Goal: Task Accomplishment & Management: Use online tool/utility

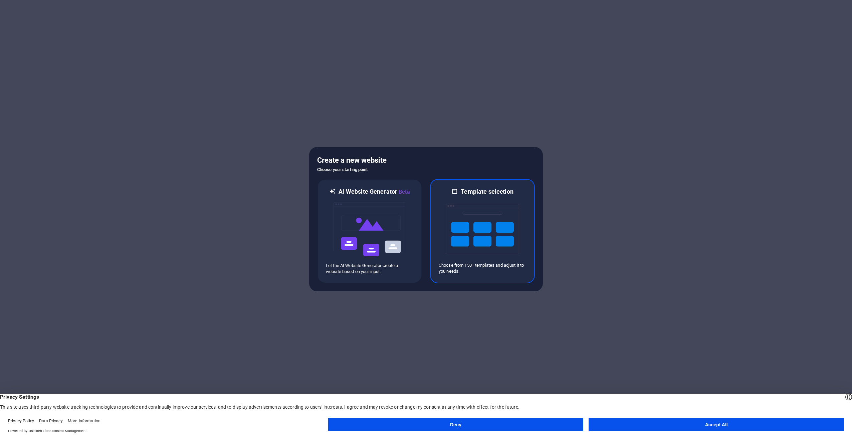
click at [446, 233] on img at bounding box center [481, 229] width 73 height 67
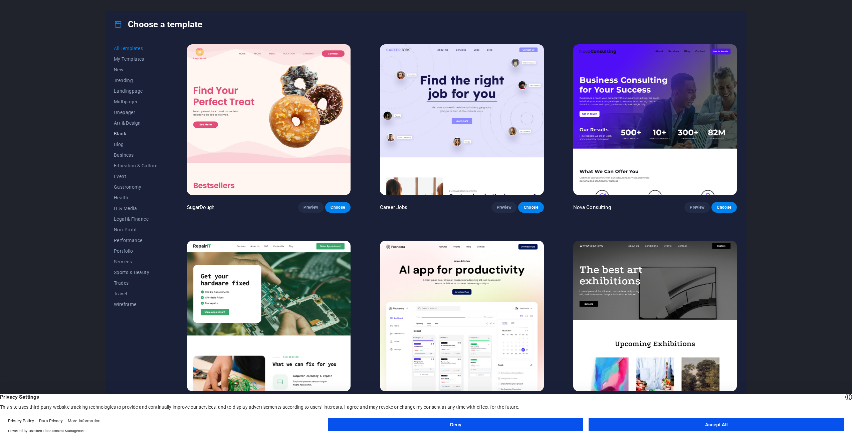
click at [122, 133] on span "Blank" at bounding box center [136, 133] width 44 height 5
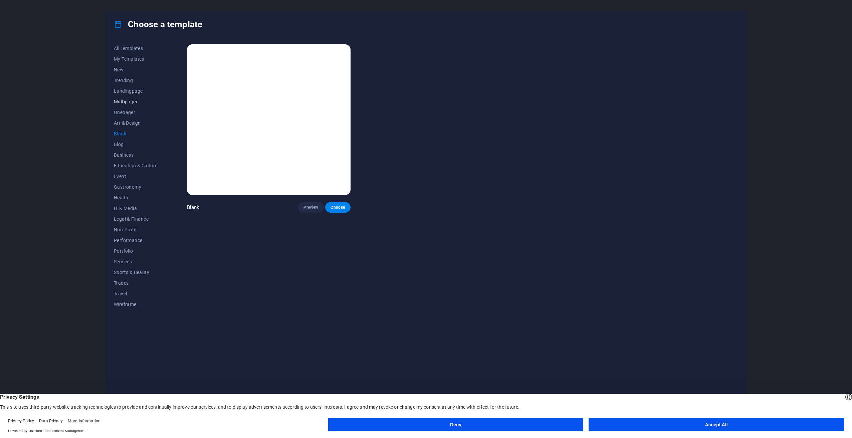
click at [122, 97] on button "Multipager" at bounding box center [136, 101] width 44 height 11
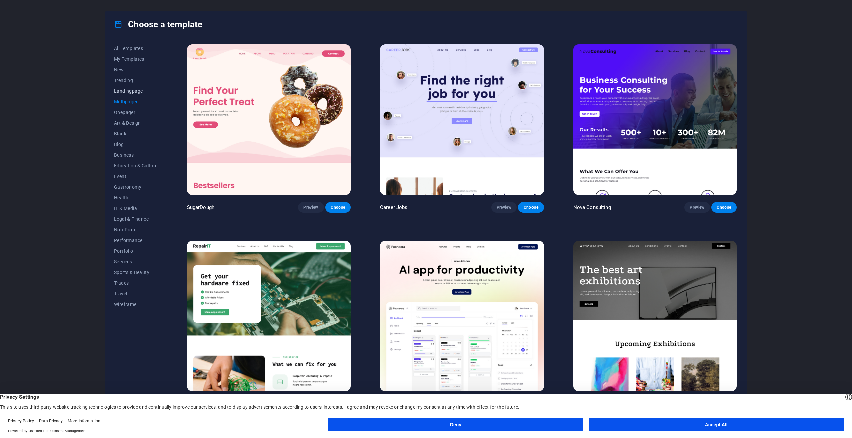
click at [127, 91] on span "Landingpage" at bounding box center [136, 90] width 44 height 5
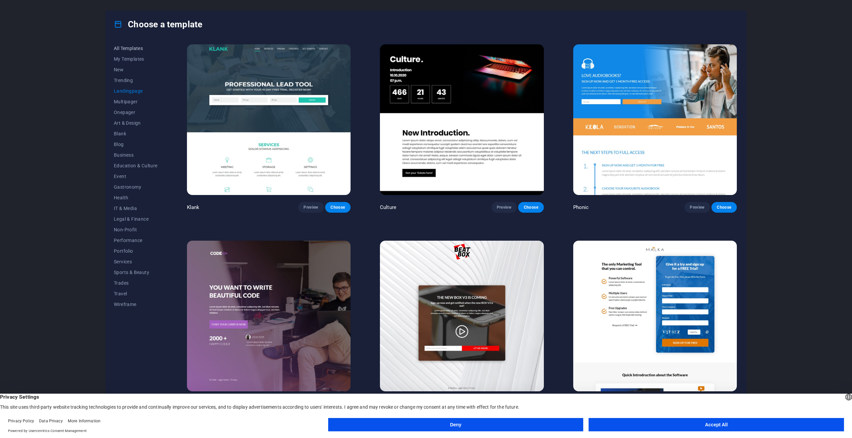
click at [123, 49] on span "All Templates" at bounding box center [136, 48] width 44 height 5
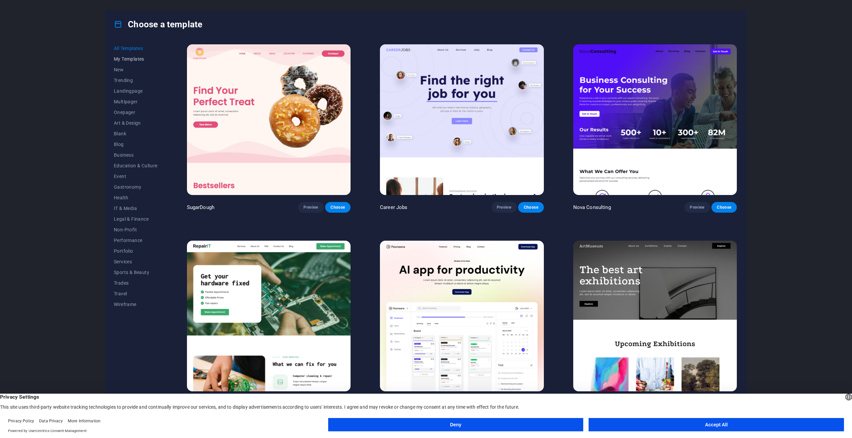
click at [123, 58] on span "My Templates" at bounding box center [136, 58] width 44 height 5
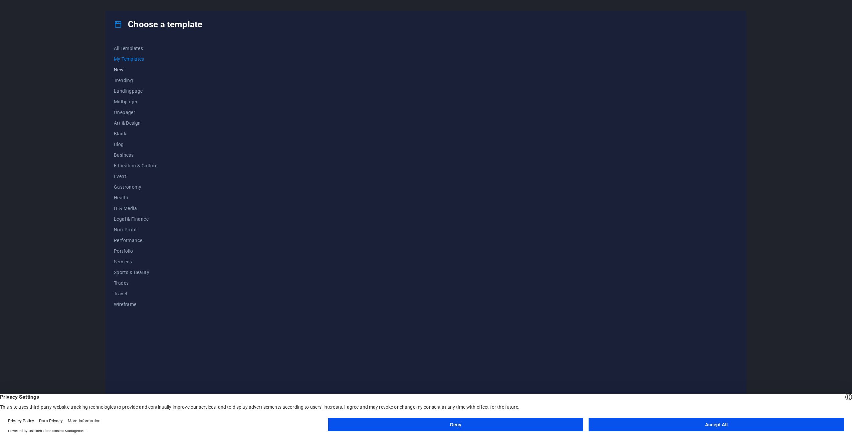
click at [119, 68] on span "New" at bounding box center [136, 69] width 44 height 5
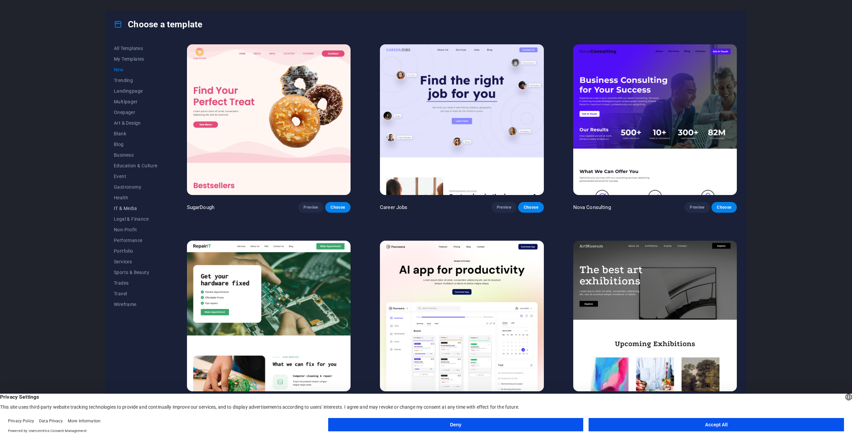
click at [121, 210] on span "IT & Media" at bounding box center [136, 208] width 44 height 5
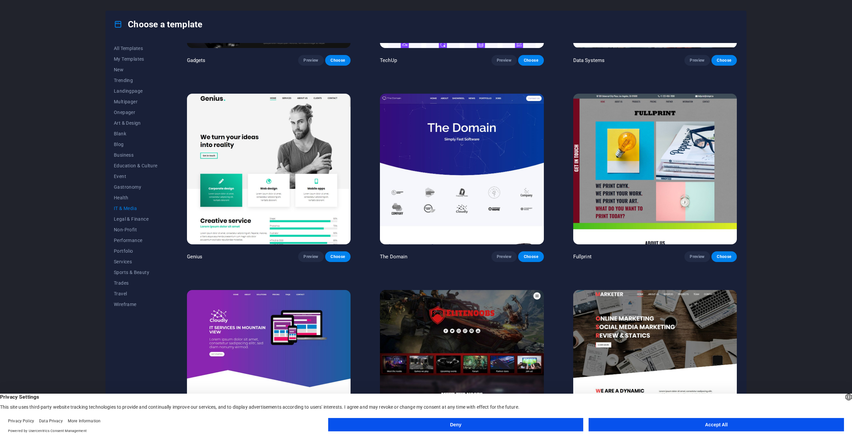
scroll to position [380, 0]
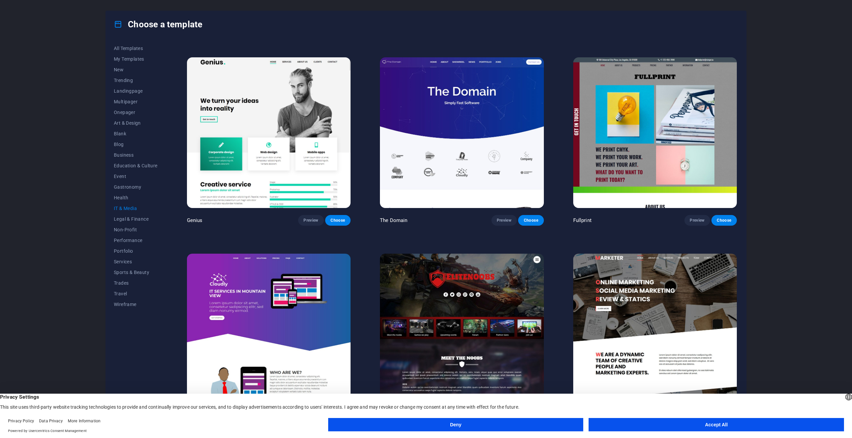
click at [460, 306] on img at bounding box center [462, 329] width 164 height 151
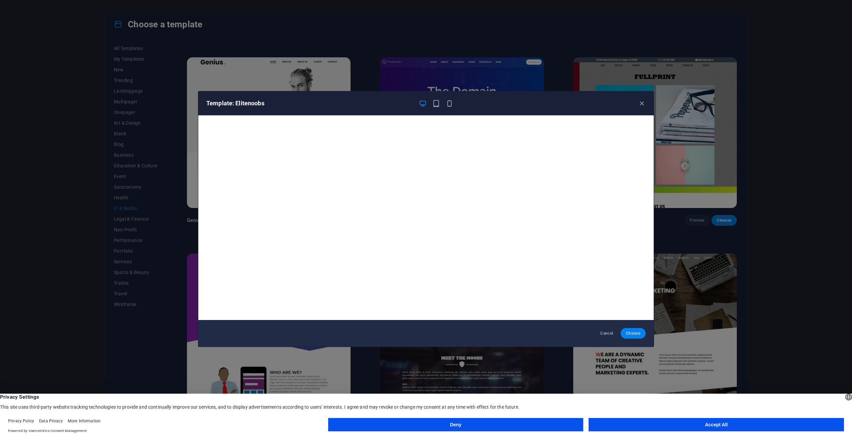
click at [636, 333] on span "Choose" at bounding box center [633, 333] width 14 height 5
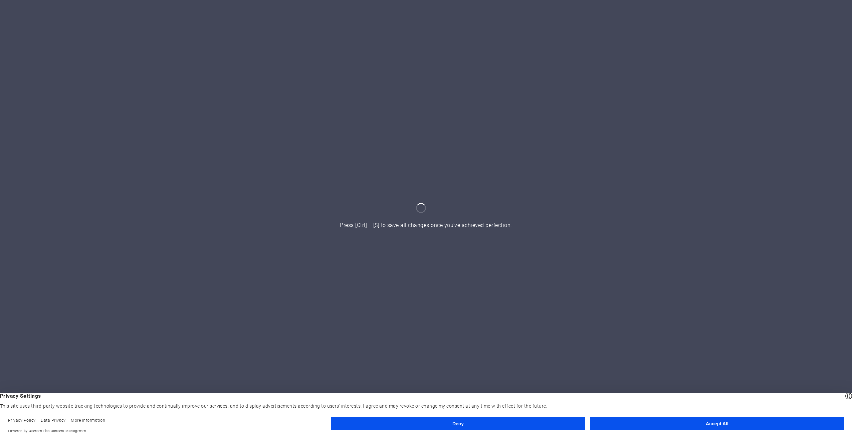
click at [621, 425] on button "Accept All" at bounding box center [717, 423] width 254 height 13
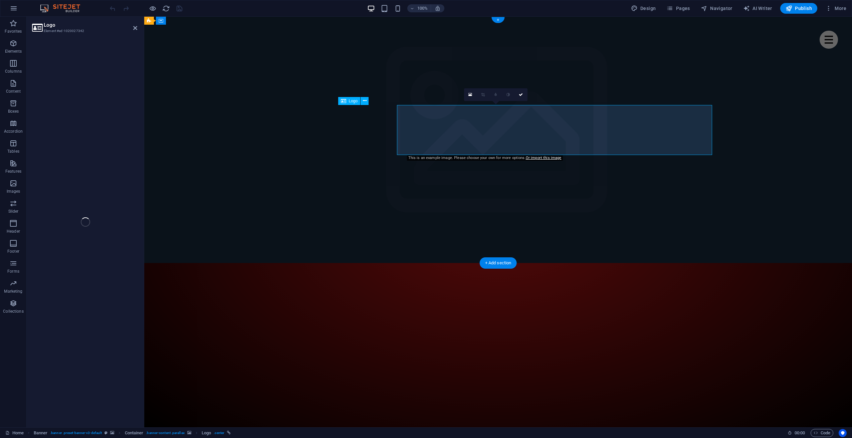
select select "px"
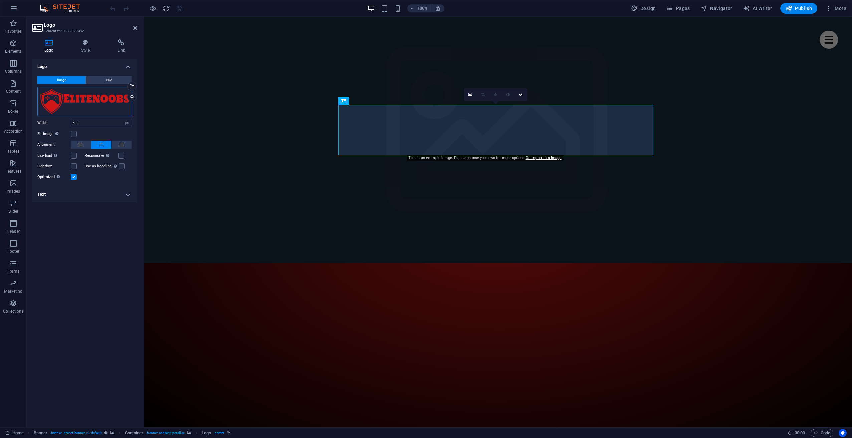
click at [96, 103] on div "Drag files here, click to choose files or select files from Files or our free s…" at bounding box center [84, 101] width 94 height 29
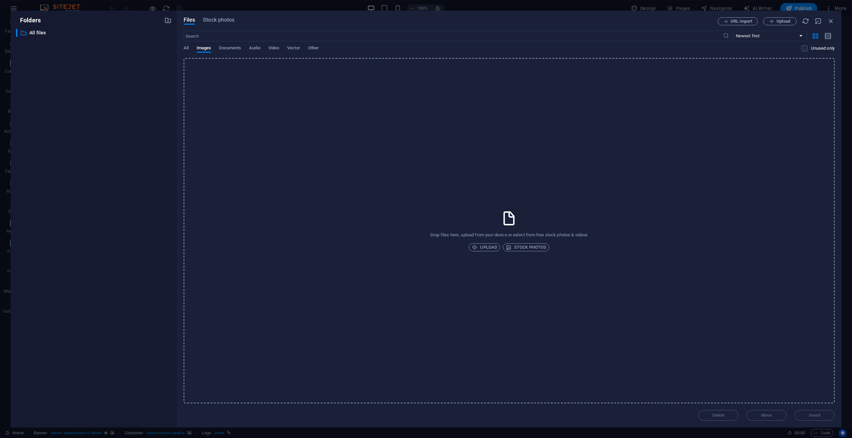
click at [326, 92] on div "Drop files here, upload from your device or select from free stock photos & vid…" at bounding box center [509, 231] width 651 height 346
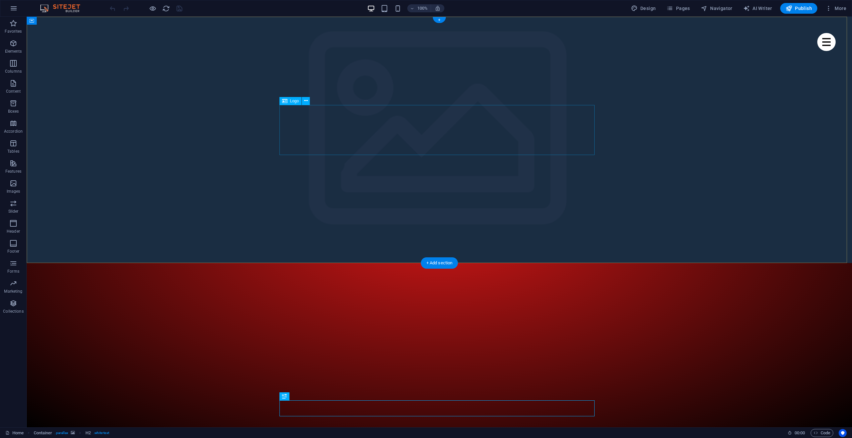
click at [305, 101] on icon at bounding box center [306, 100] width 4 height 7
click at [306, 101] on icon at bounding box center [306, 100] width 4 height 7
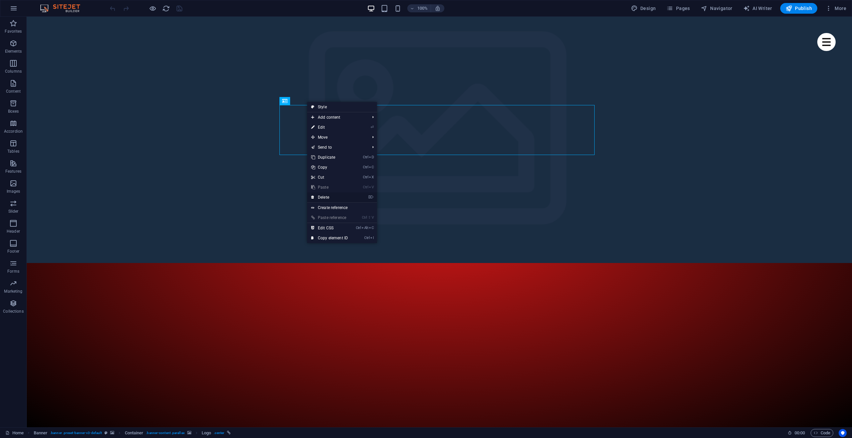
drag, startPoint x: 328, startPoint y: 196, endPoint x: 312, endPoint y: 174, distance: 26.6
click at [328, 196] on link "⌦ Delete" at bounding box center [329, 198] width 45 height 10
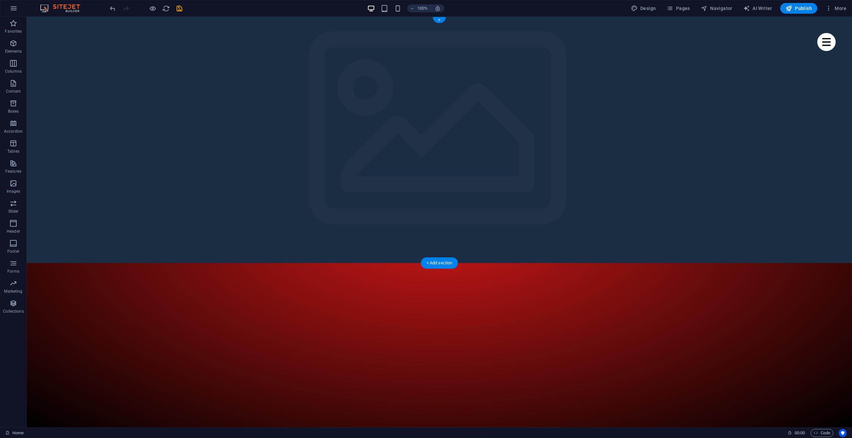
click at [13, 42] on icon "button" at bounding box center [13, 43] width 8 height 8
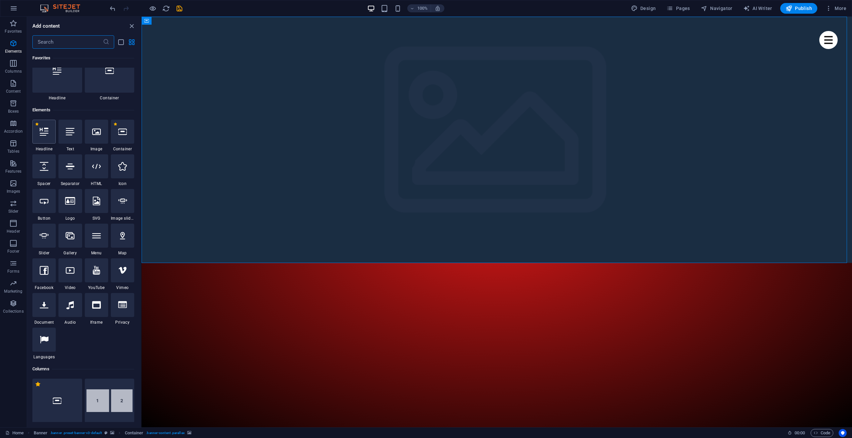
scroll to position [71, 0]
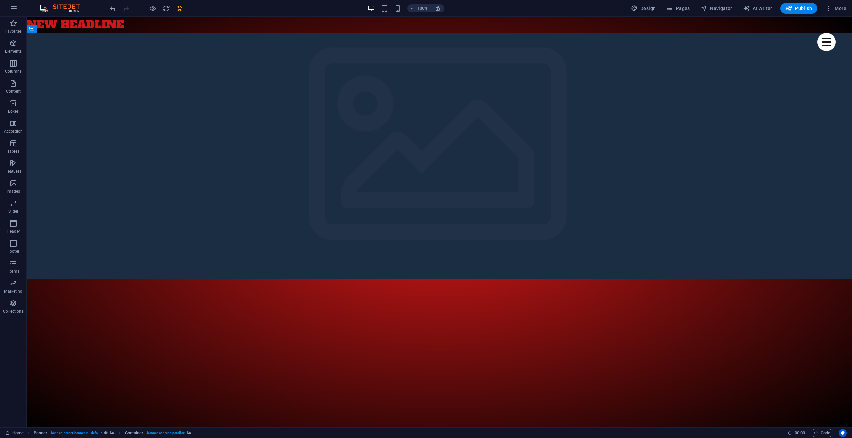
click at [88, 27] on div "New headline" at bounding box center [439, 25] width 825 height 16
click at [108, 4] on div "100% Design Pages Navigator AI Writer Publish More" at bounding box center [425, 8] width 851 height 16
click at [113, 7] on icon "undo" at bounding box center [113, 9] width 8 height 8
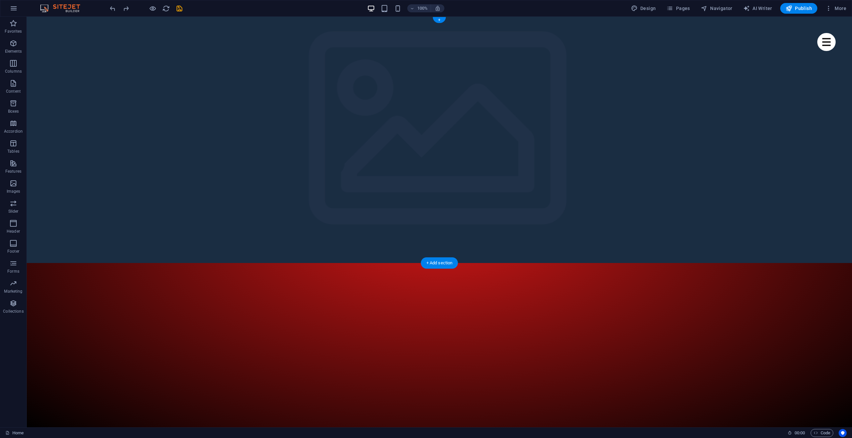
click at [439, 22] on div "+" at bounding box center [438, 20] width 13 height 6
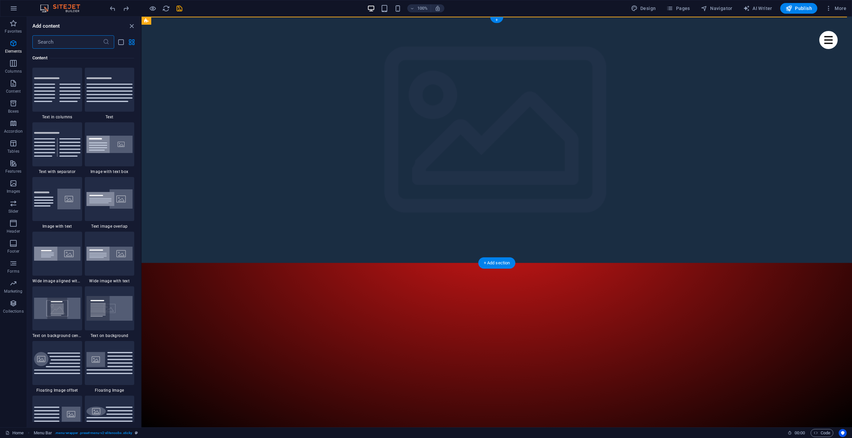
scroll to position [1168, 0]
click at [17, 44] on icon "button" at bounding box center [13, 43] width 8 height 8
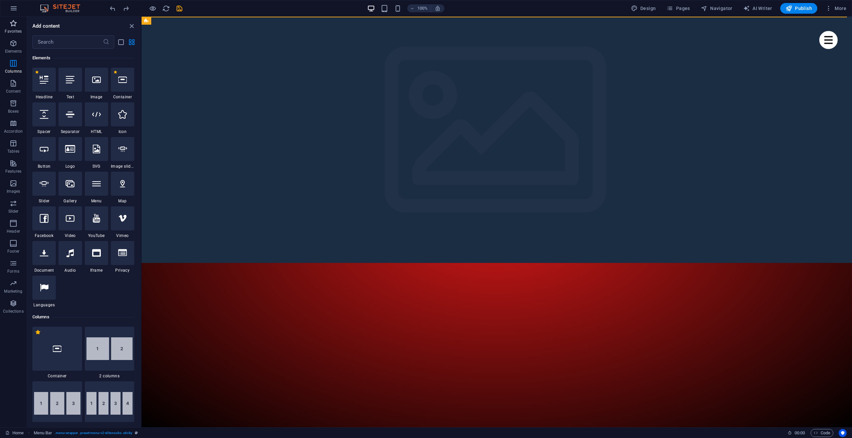
click at [14, 19] on button "Favorites" at bounding box center [13, 27] width 27 height 20
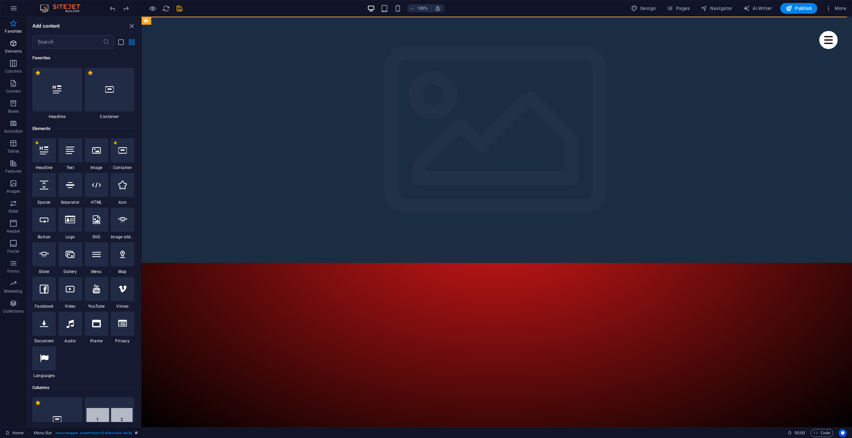
scroll to position [0, 0]
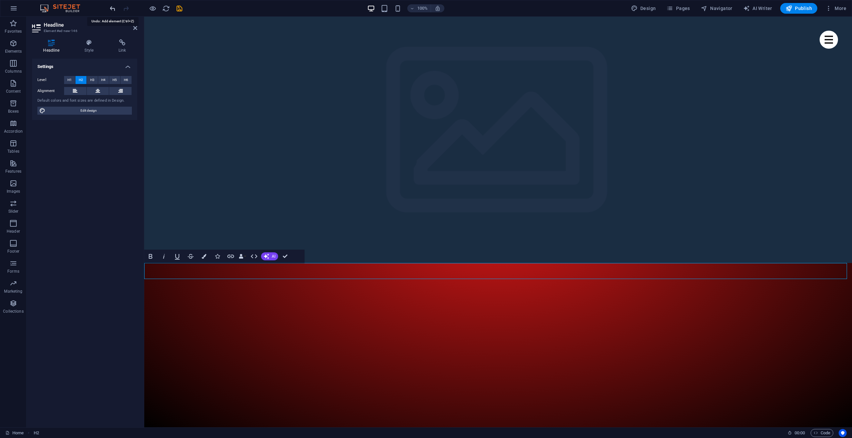
drag, startPoint x: 113, startPoint y: 7, endPoint x: 207, endPoint y: 43, distance: 101.0
click at [113, 7] on icon "undo" at bounding box center [113, 9] width 8 height 8
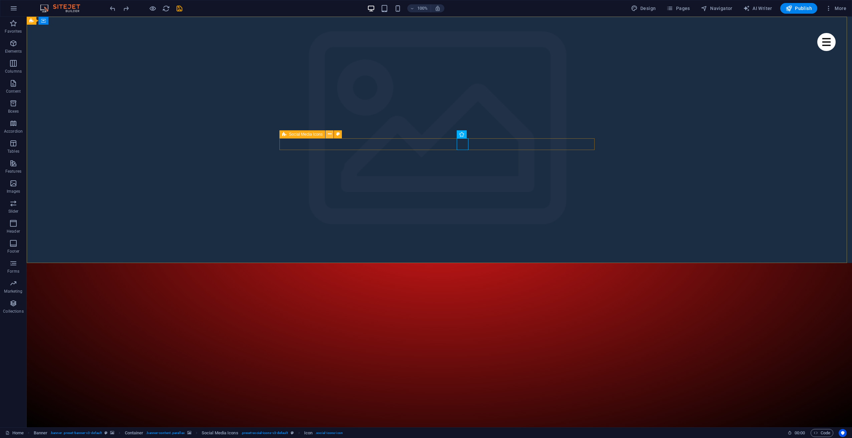
click at [332, 136] on button at bounding box center [329, 134] width 8 height 8
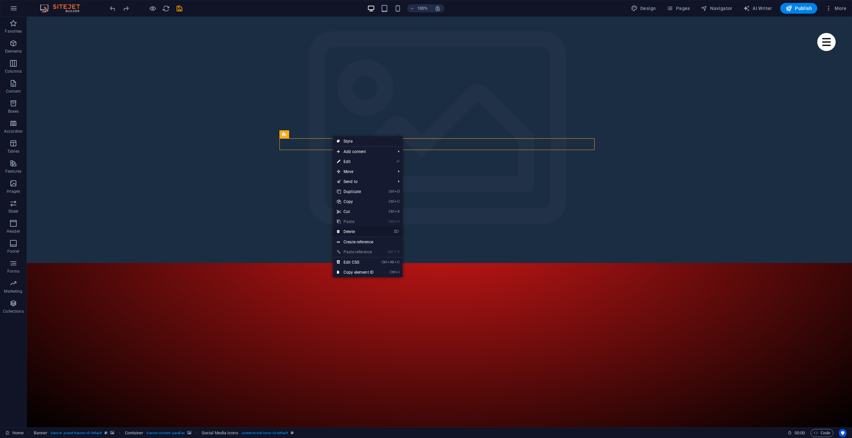
click at [354, 229] on link "⌦ Delete" at bounding box center [355, 232] width 45 height 10
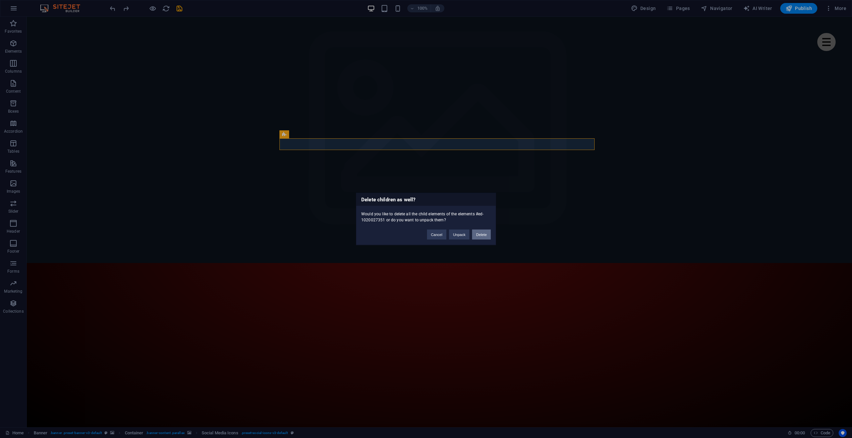
drag, startPoint x: 479, startPoint y: 236, endPoint x: 412, endPoint y: 161, distance: 100.9
click at [479, 236] on button "Delete" at bounding box center [481, 235] width 19 height 10
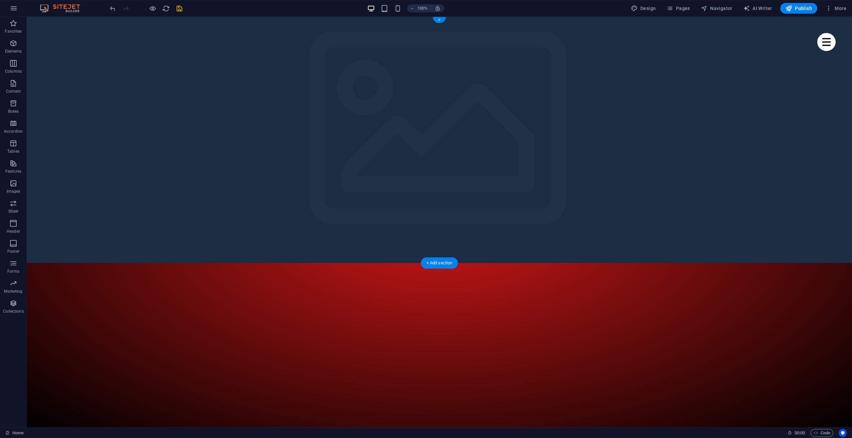
click at [14, 47] on icon "button" at bounding box center [13, 43] width 8 height 8
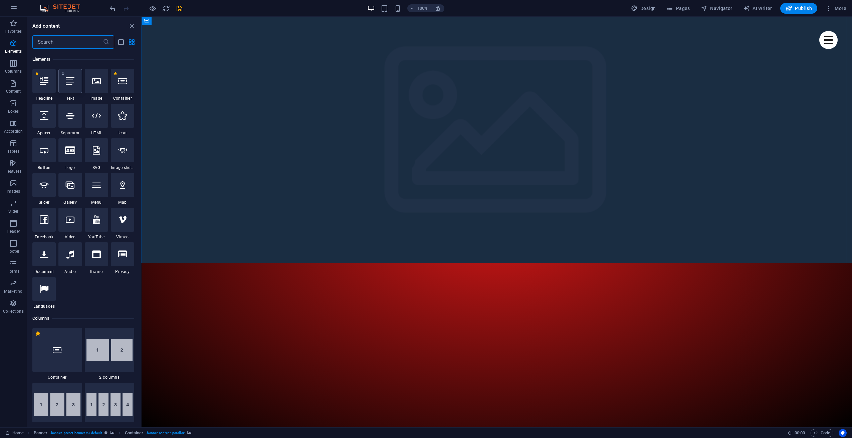
scroll to position [71, 0]
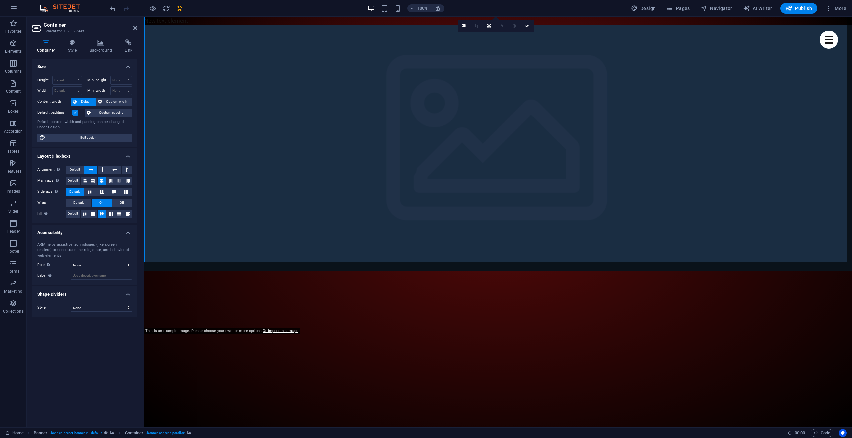
scroll to position [67, 0]
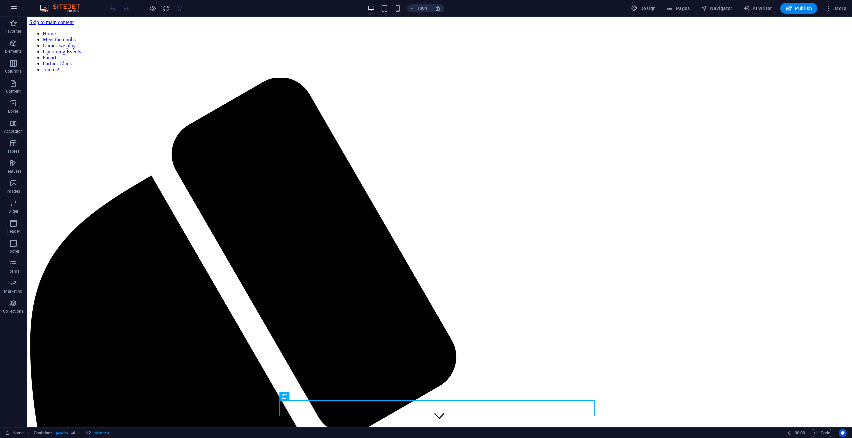
click at [16, 10] on icon "button" at bounding box center [14, 8] width 8 height 8
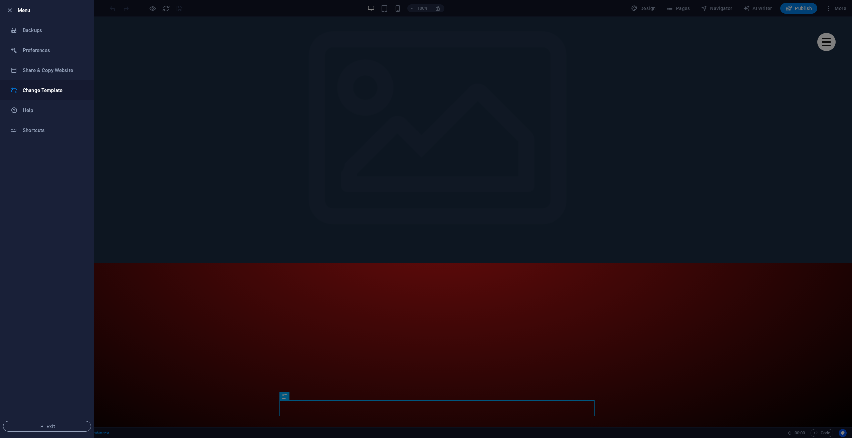
click at [36, 93] on h6 "Change Template" at bounding box center [54, 90] width 62 height 8
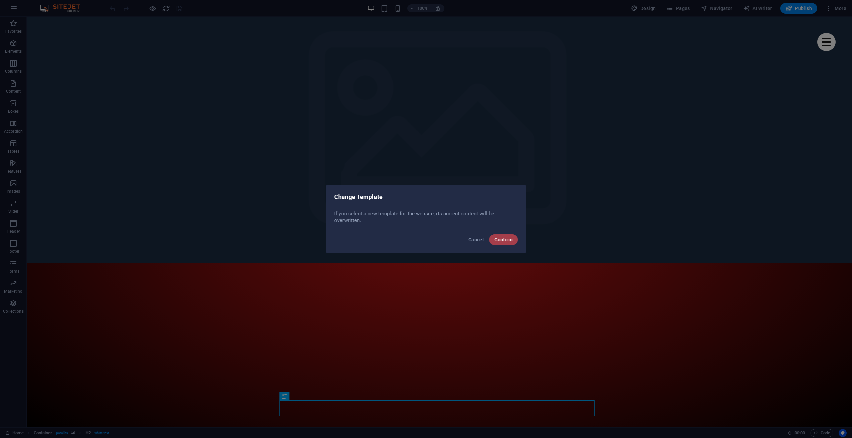
click at [503, 240] on span "Confirm" at bounding box center [503, 239] width 18 height 5
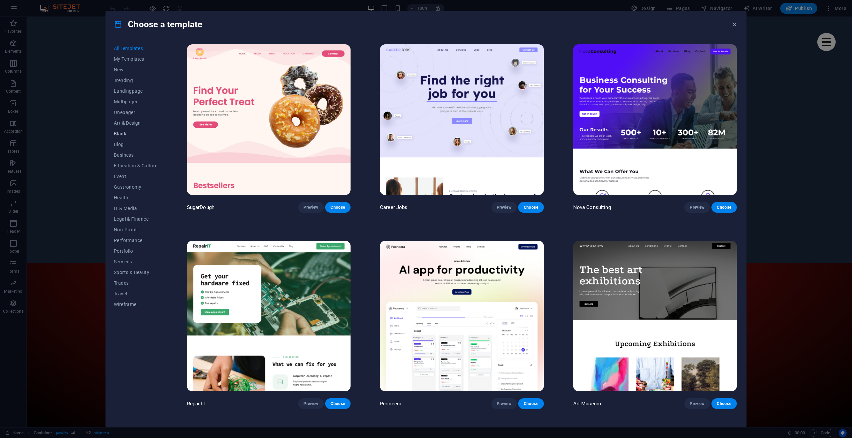
click at [130, 136] on span "Blank" at bounding box center [136, 133] width 44 height 5
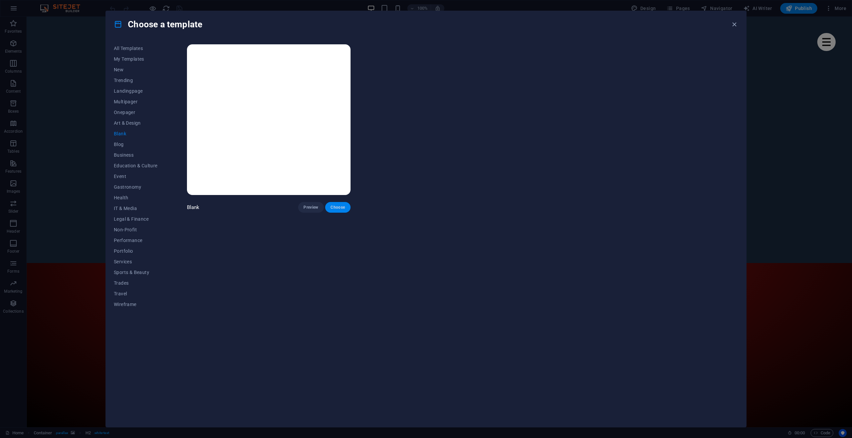
click at [336, 209] on span "Choose" at bounding box center [337, 207] width 15 height 5
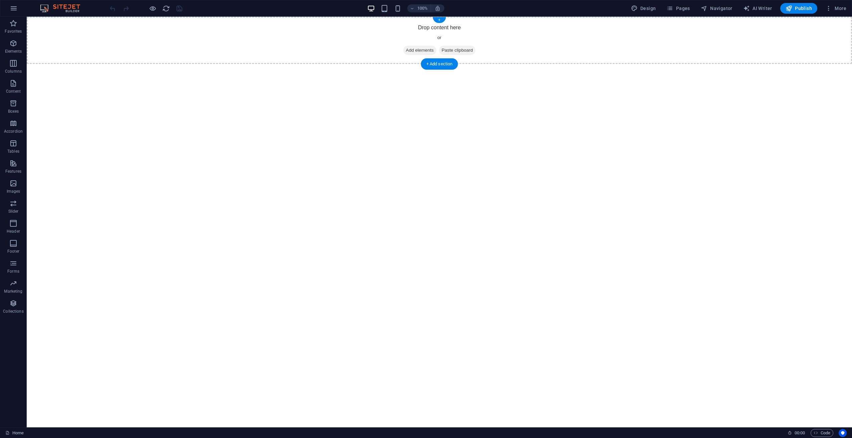
click at [418, 52] on span "Add elements" at bounding box center [419, 50] width 33 height 9
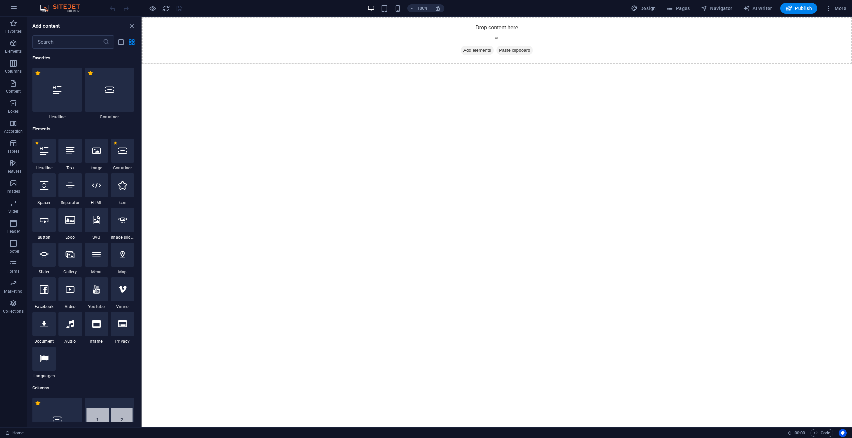
click at [426, 64] on html "Skip to main content Drop content here or Add elements Paste clipboard" at bounding box center [496, 40] width 710 height 47
click at [500, 21] on div "+" at bounding box center [496, 20] width 13 height 6
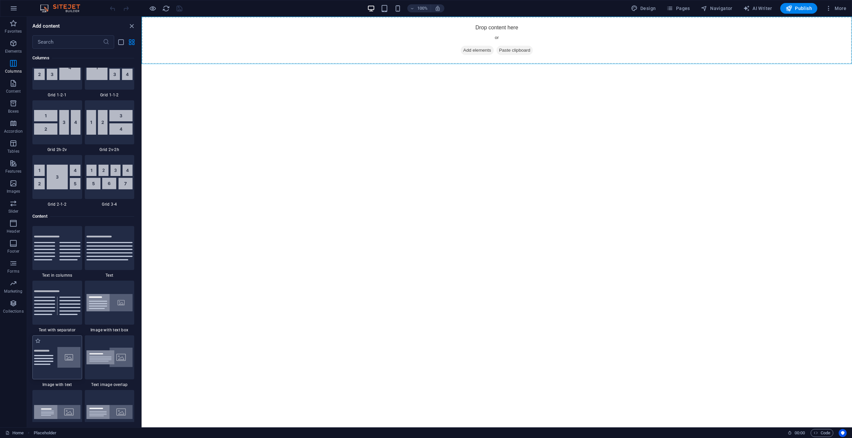
scroll to position [1034, 0]
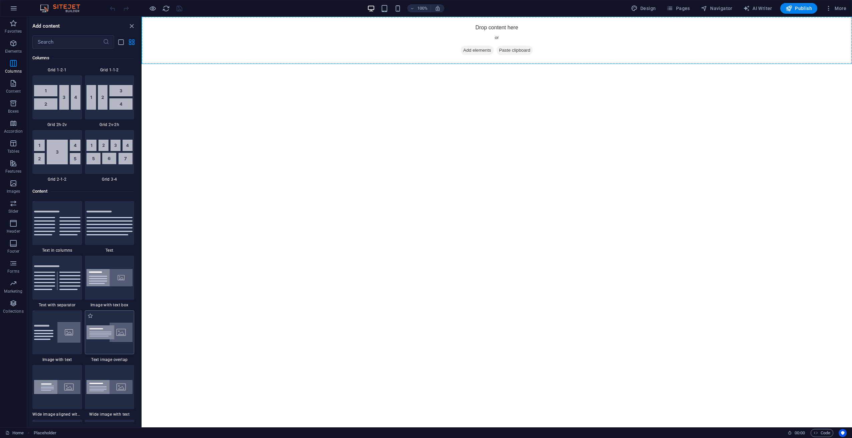
click at [106, 336] on img at bounding box center [109, 333] width 46 height 20
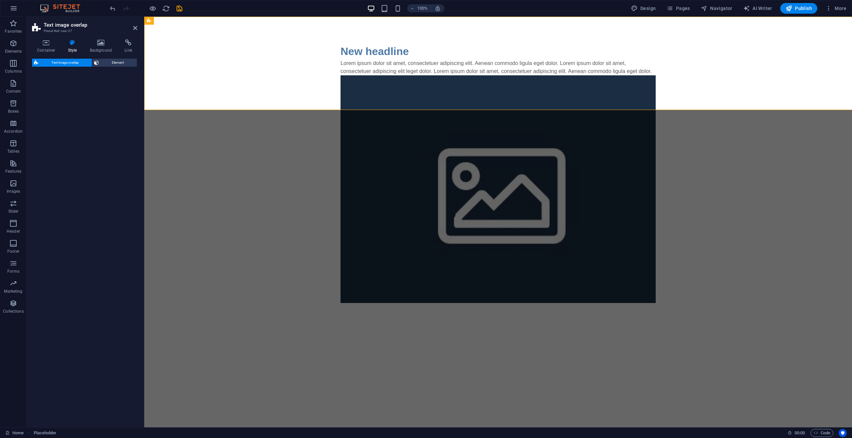
select select "rem"
select select "px"
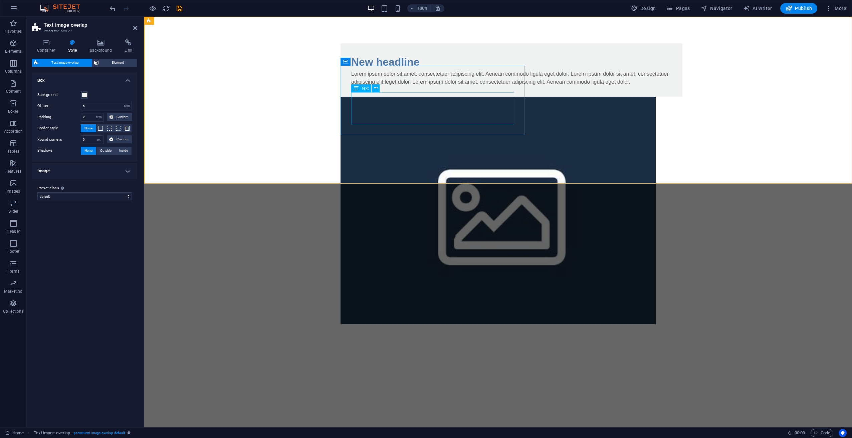
click at [354, 86] on div "Lorem ipsum dolor sit amet, consectetuer adipiscing elit. Aenean commodo ligula…" at bounding box center [511, 78] width 320 height 16
click at [397, 70] on div "New headline" at bounding box center [511, 62] width 320 height 16
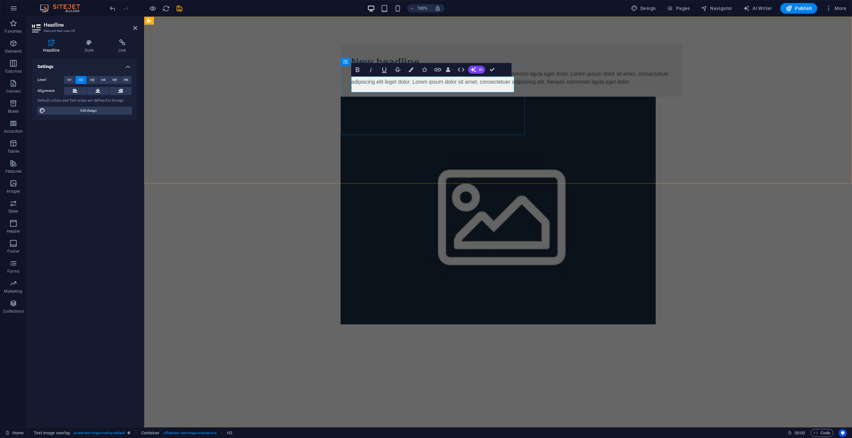
click at [426, 70] on h2 "New headline" at bounding box center [511, 62] width 320 height 16
drag, startPoint x: 429, startPoint y: 86, endPoint x: 332, endPoint y: 87, distance: 97.1
click at [332, 87] on div "New headline Lorem ipsum dolor sit amet, consectetuer adipiscing elit. Aenean c…" at bounding box center [497, 184] width 707 height 335
click at [384, 86] on div "Lorem ipsum dolor sit amet, consectetuer adipiscing elit. Aenean commodo ligula…" at bounding box center [511, 78] width 320 height 16
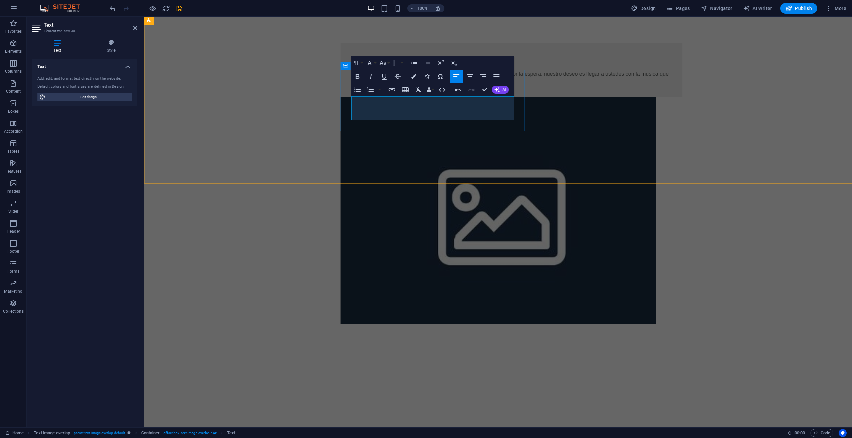
drag, startPoint x: 490, startPoint y: 107, endPoint x: 446, endPoint y: 106, distance: 43.7
click at [446, 86] on p "Por el momento estamos trabajando en la pagina, muchas gracias por la espera, n…" at bounding box center [511, 78] width 320 height 16
click at [331, 122] on div "+Musica Por el momento estamos trabajando en la pagina, muchas gracias por la e…" at bounding box center [497, 184] width 707 height 335
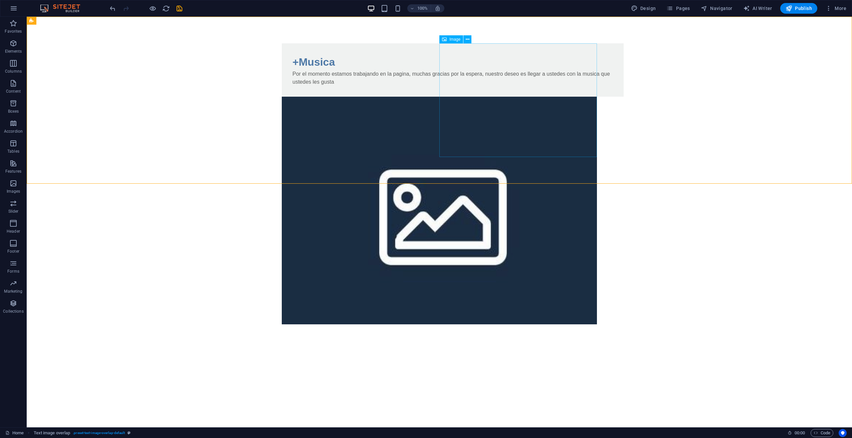
click at [580, 97] on figure at bounding box center [439, 211] width 315 height 228
click at [571, 97] on figure at bounding box center [439, 211] width 315 height 228
click at [451, 38] on span "Image" at bounding box center [454, 39] width 11 height 4
click at [467, 40] on icon at bounding box center [468, 39] width 4 height 7
click at [435, 161] on div "+Musica Por el momento estamos trabajando en la pagina, muchas gracias por la e…" at bounding box center [439, 184] width 825 height 335
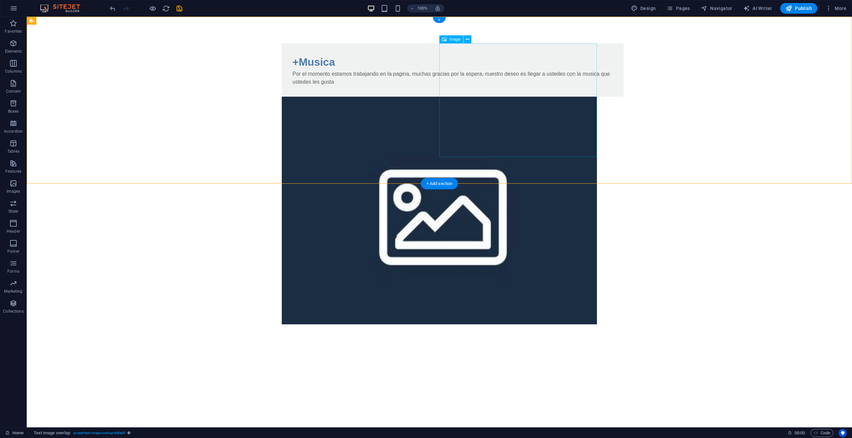
click at [493, 120] on figure at bounding box center [439, 211] width 315 height 228
click at [486, 97] on figure at bounding box center [439, 211] width 315 height 228
select select "%"
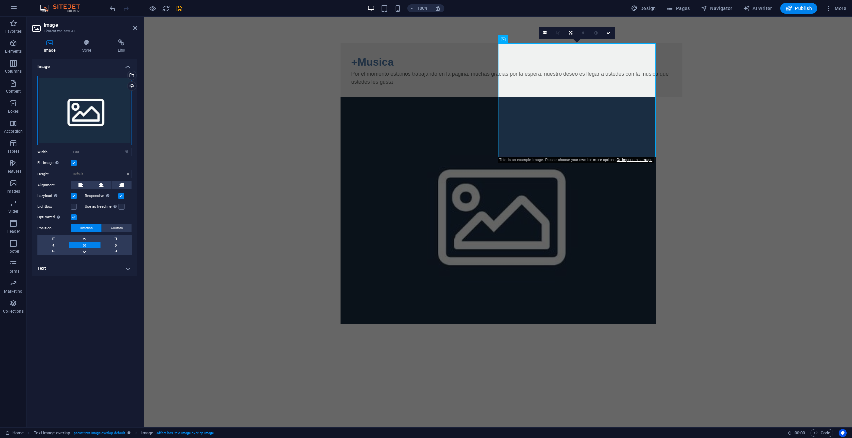
click at [83, 126] on div "Drag files here, click to choose files or select files from Files or our free s…" at bounding box center [84, 110] width 94 height 69
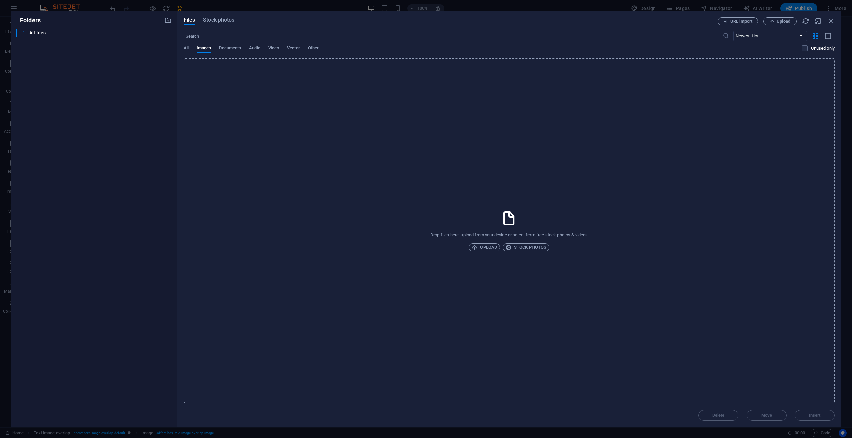
click at [183, 49] on div "Files Stock photos URL import Upload ​ Newest first Oldest first Name (A-Z) Nam…" at bounding box center [509, 219] width 664 height 417
click at [206, 20] on span "Stock photos" at bounding box center [218, 20] width 31 height 8
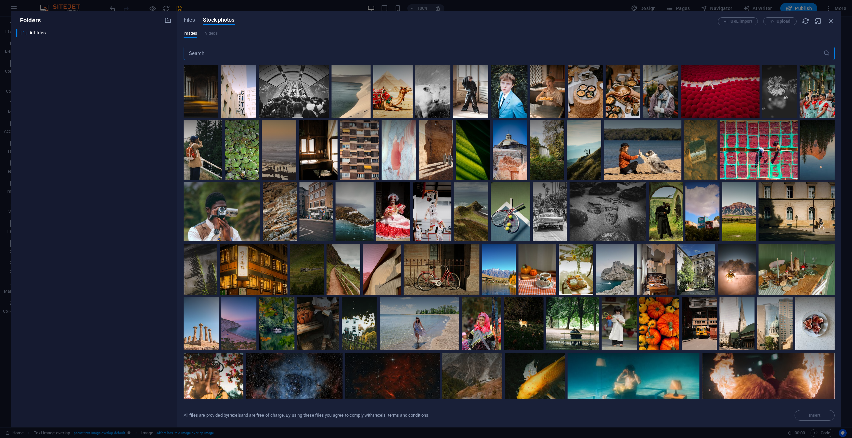
click at [220, 50] on input "text" at bounding box center [503, 53] width 639 height 13
type input "radio"
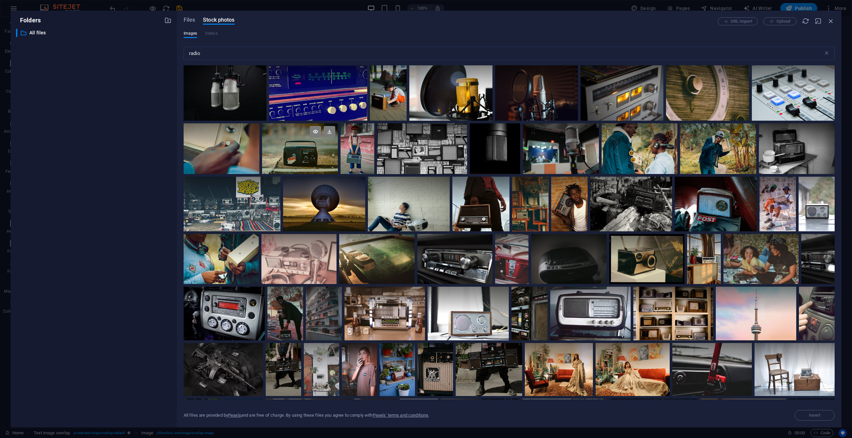
click at [288, 140] on div at bounding box center [300, 135] width 76 height 25
click at [298, 148] on div at bounding box center [300, 135] width 76 height 25
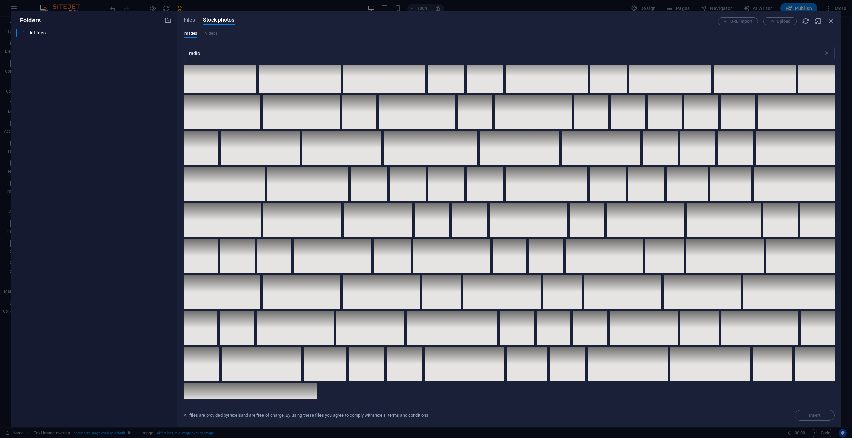
scroll to position [1419, 0]
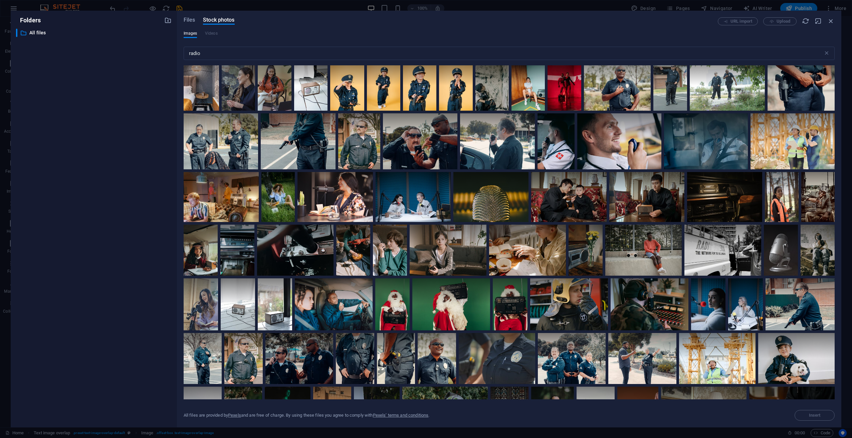
drag, startPoint x: 832, startPoint y: 285, endPoint x: 834, endPoint y: 307, distance: 22.4
click at [834, 307] on div "Files Stock photos URL import Upload Images Videos radio ​ Exceeded number of r…" at bounding box center [509, 219] width 664 height 417
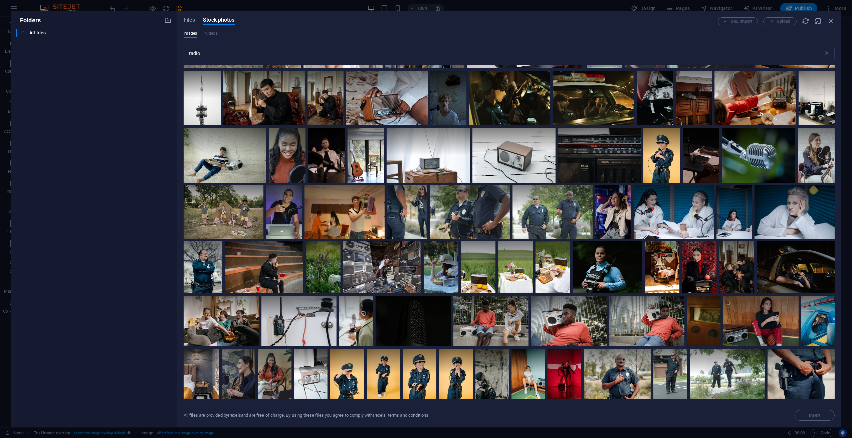
scroll to position [0, 0]
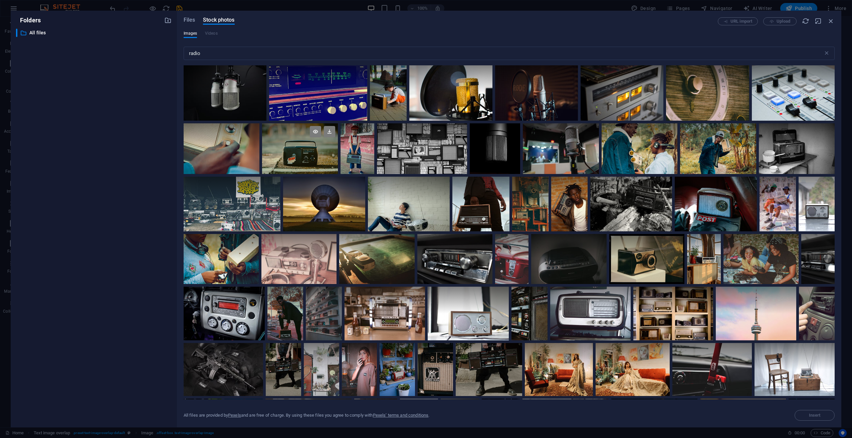
click at [303, 138] on div at bounding box center [300, 135] width 76 height 25
click at [327, 131] on icon at bounding box center [329, 131] width 11 height 11
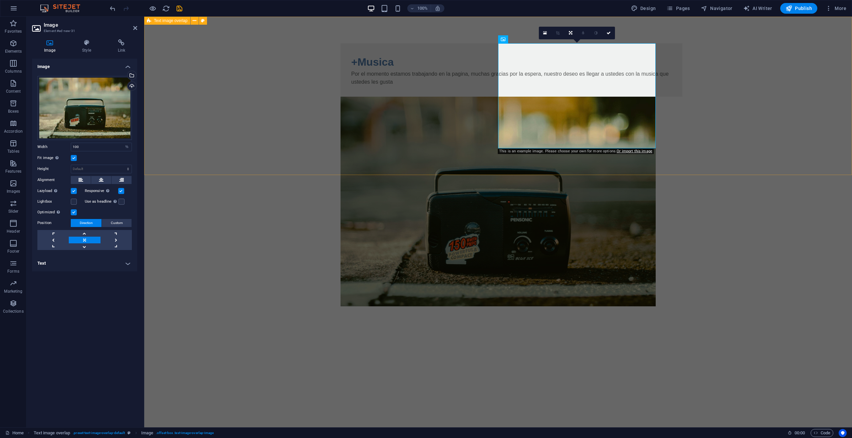
click at [226, 68] on div "+Musica Por el momento estamos trabajando en la pagina, muchas gracias por la e…" at bounding box center [497, 175] width 707 height 317
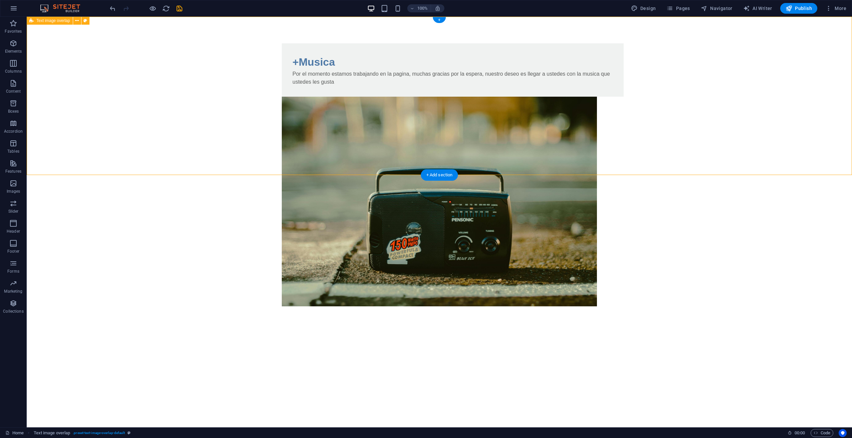
click at [491, 165] on div "+Musica Por el momento estamos trabajando en la pagina, muchas gracias por la e…" at bounding box center [439, 175] width 825 height 317
click at [500, 239] on html "Skip to main content +Musica Por el momento estamos trabajando en la pagina, mu…" at bounding box center [439, 175] width 825 height 317
click at [417, 150] on div "+Musica Por el momento estamos trabajando en la pagina, muchas gracias por la e…" at bounding box center [439, 175] width 825 height 317
click at [16, 46] on icon "button" at bounding box center [13, 43] width 8 height 8
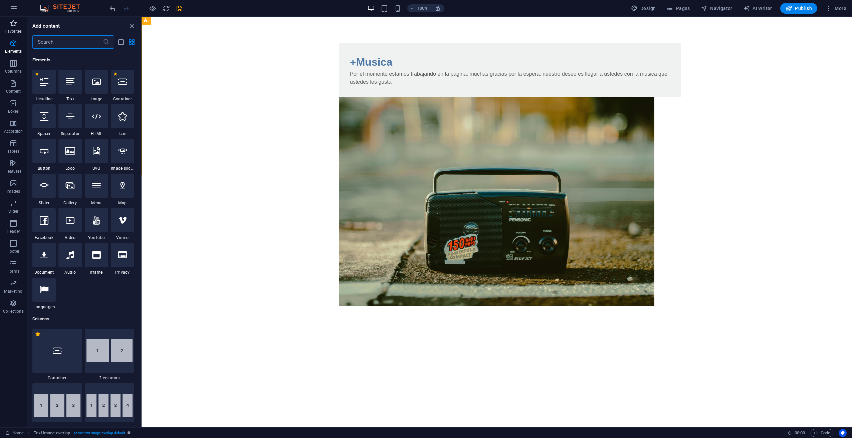
scroll to position [71, 0]
click at [59, 45] on input "text" at bounding box center [67, 41] width 70 height 13
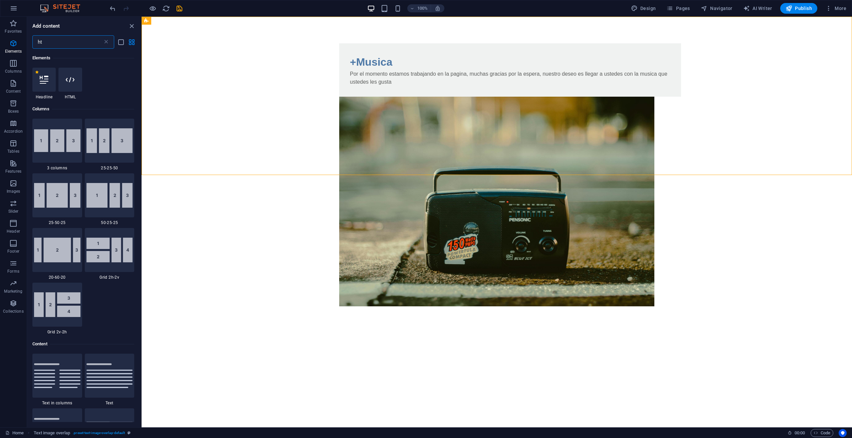
scroll to position [0, 0]
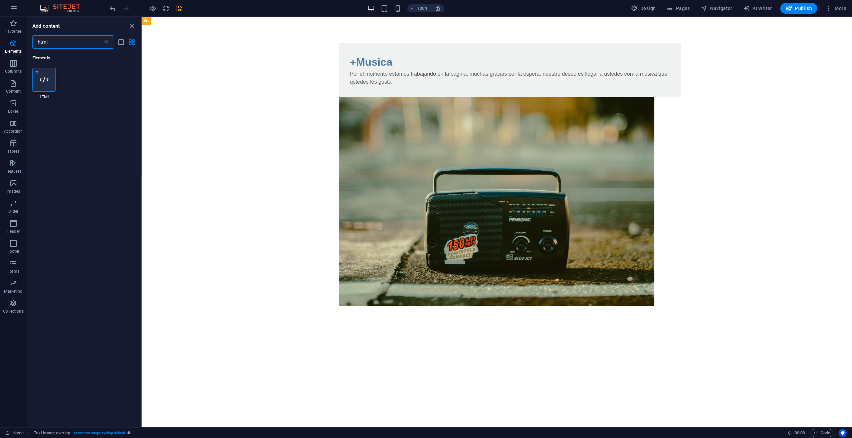
type input "html"
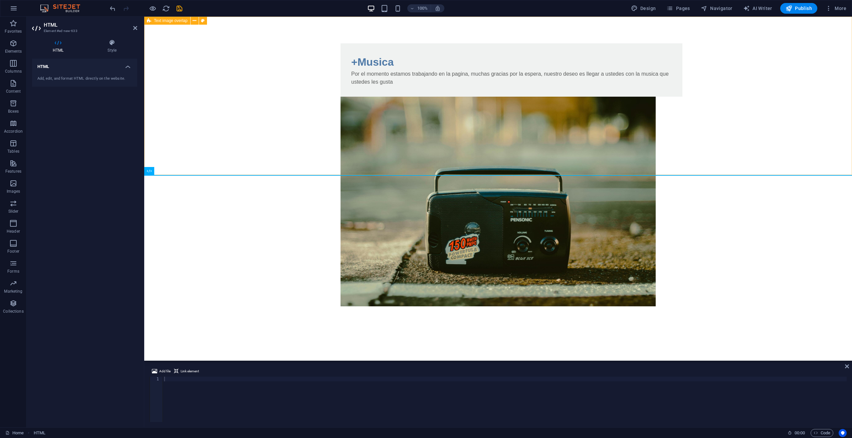
click at [438, 161] on div "+Musica Por el momento estamos trabajando en la pagina, muchas gracias por la e…" at bounding box center [497, 175] width 707 height 317
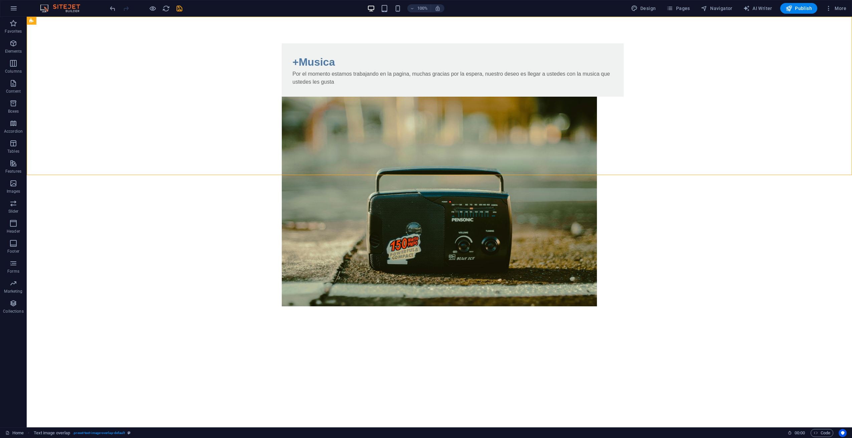
click at [442, 175] on html "Skip to main content +Musica Por el momento estamos trabajando en la pagina, mu…" at bounding box center [439, 175] width 825 height 317
click at [444, 173] on div "+ Add section" at bounding box center [439, 175] width 37 height 11
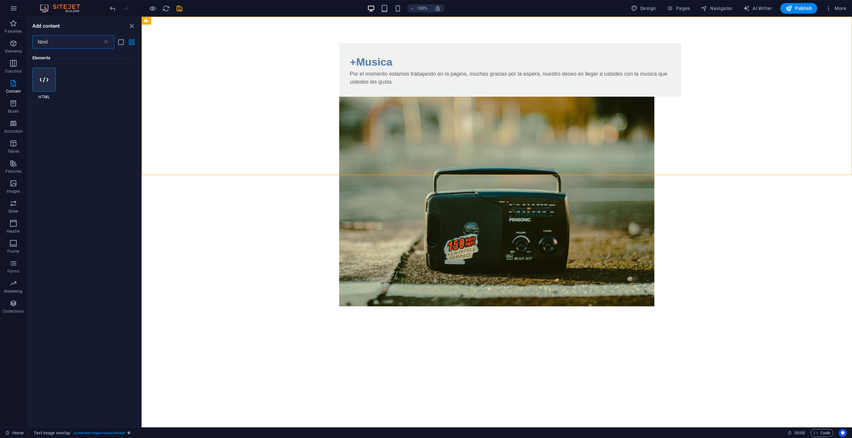
click at [54, 40] on input "html" at bounding box center [67, 41] width 70 height 13
drag, startPoint x: 196, startPoint y: 57, endPoint x: 187, endPoint y: 55, distance: 9.2
click at [193, 58] on div "+Musica Por el momento estamos trabajando en la pagina, muchas gracias por la e…" at bounding box center [496, 175] width 710 height 317
click at [42, 70] on div at bounding box center [43, 80] width 23 height 24
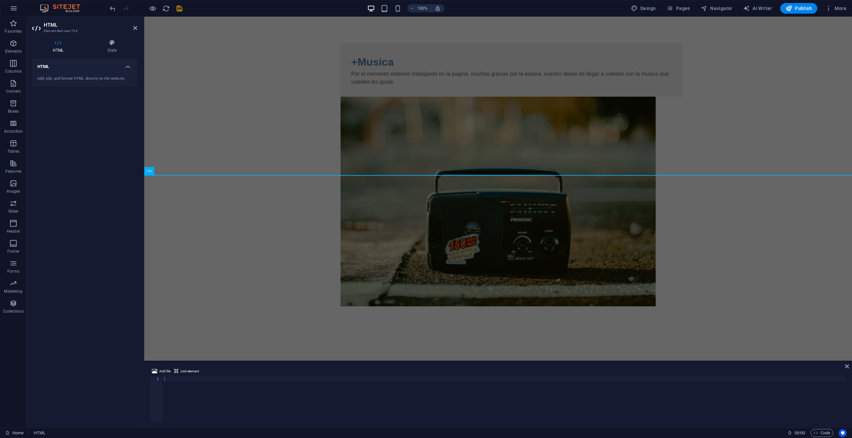
click at [93, 69] on h4 "HTML" at bounding box center [84, 65] width 105 height 12
click at [93, 69] on h4 "HTML" at bounding box center [84, 67] width 105 height 16
click at [60, 45] on icon at bounding box center [58, 42] width 52 height 7
click at [66, 70] on h4 "HTML" at bounding box center [84, 65] width 105 height 12
click at [431, 212] on html "Skip to main content +Musica Por el momento estamos trabajando en la pagina, mu…" at bounding box center [497, 175] width 707 height 317
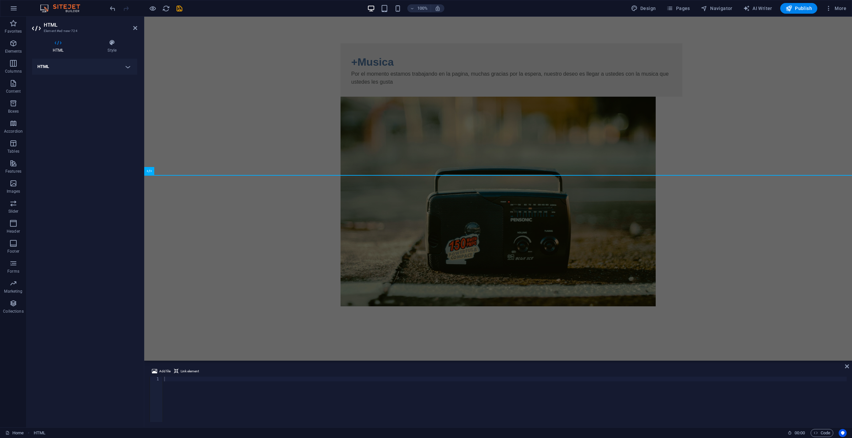
click at [296, 178] on html "Skip to main content +Musica Por el momento estamos trabajando en la pagina, mu…" at bounding box center [497, 175] width 707 height 317
click at [287, 249] on html "Skip to main content +Musica Por el momento estamos trabajando en la pagina, mu…" at bounding box center [497, 175] width 707 height 317
click at [56, 44] on icon at bounding box center [58, 42] width 52 height 7
click at [67, 66] on h4 "HTML" at bounding box center [84, 67] width 105 height 16
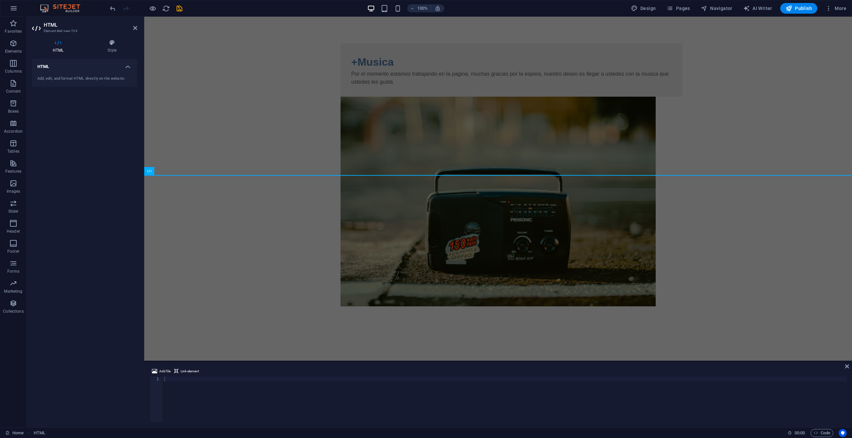
click at [67, 66] on h4 "HTML" at bounding box center [84, 65] width 105 height 12
click at [67, 66] on h4 "HTML" at bounding box center [84, 67] width 105 height 16
click at [53, 81] on div "Add, edit, and format HTML directly on the website." at bounding box center [84, 79] width 94 height 6
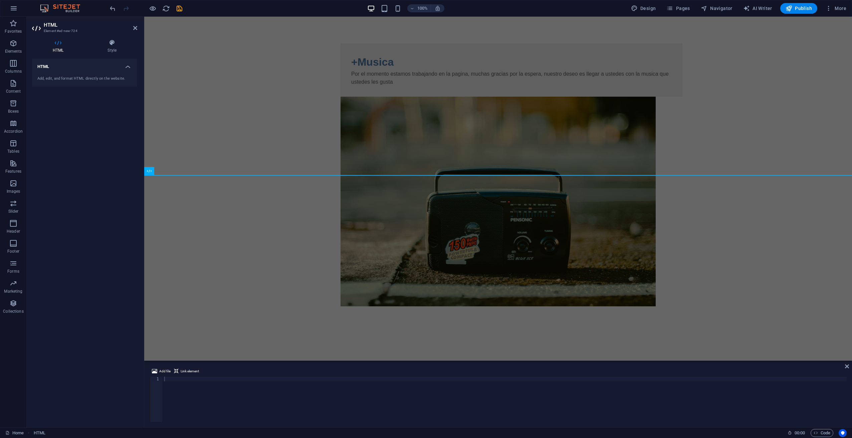
click at [137, 67] on div "HTML Style HTML Add, edit, and format HTML directly on the website. Preset Elem…" at bounding box center [85, 231] width 116 height 394
click at [129, 67] on h4 "HTML" at bounding box center [84, 65] width 105 height 12
click at [59, 42] on icon at bounding box center [58, 42] width 52 height 7
click at [136, 27] on icon at bounding box center [135, 27] width 4 height 5
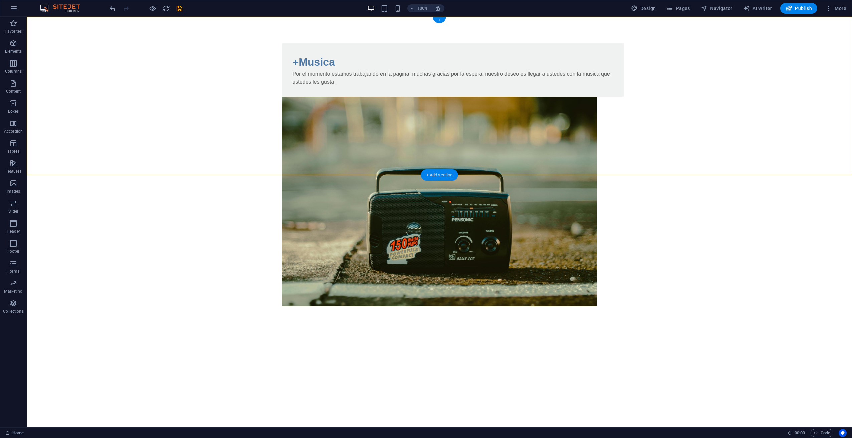
click at [436, 172] on div "+ Add section" at bounding box center [439, 175] width 37 height 11
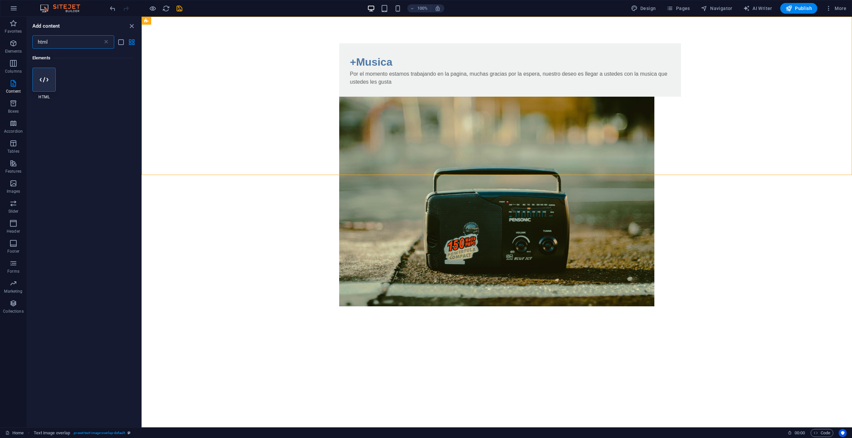
click at [68, 43] on input "html" at bounding box center [67, 41] width 70 height 13
drag, startPoint x: 68, startPoint y: 43, endPoint x: 23, endPoint y: 38, distance: 45.4
click at [23, 38] on div "Favorites Elements Columns Content Boxes Accordion Tables Features Images Slide…" at bounding box center [70, 222] width 141 height 411
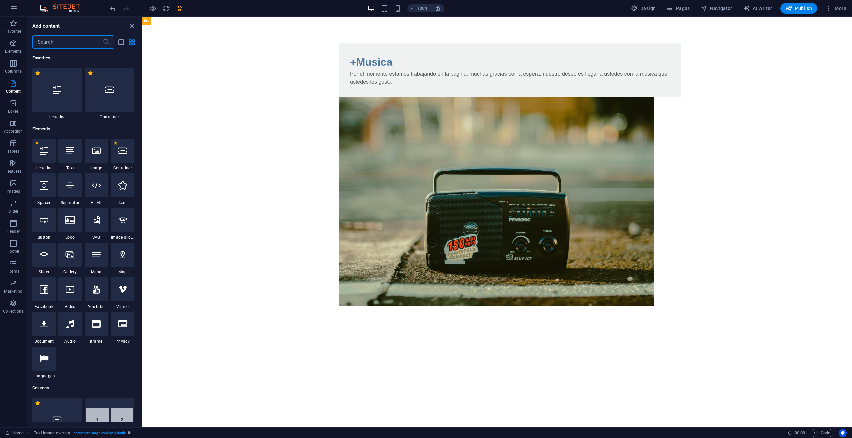
drag, startPoint x: 64, startPoint y: 42, endPoint x: 59, endPoint y: 41, distance: 5.0
click at [59, 41] on input "text" at bounding box center [67, 41] width 70 height 13
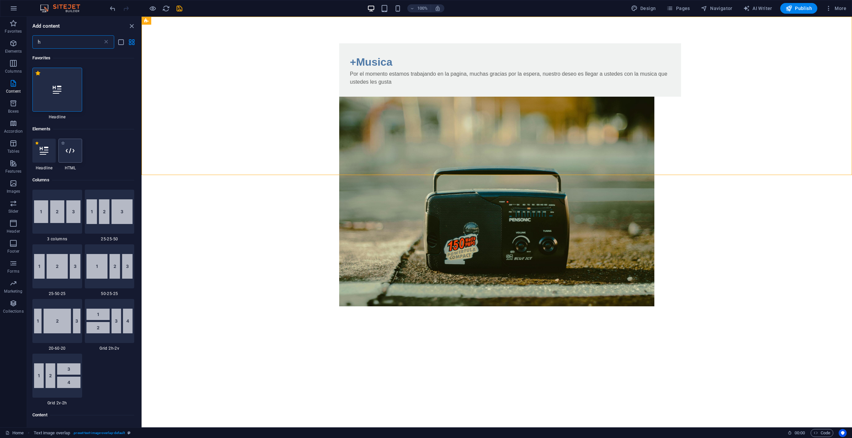
type input "h"
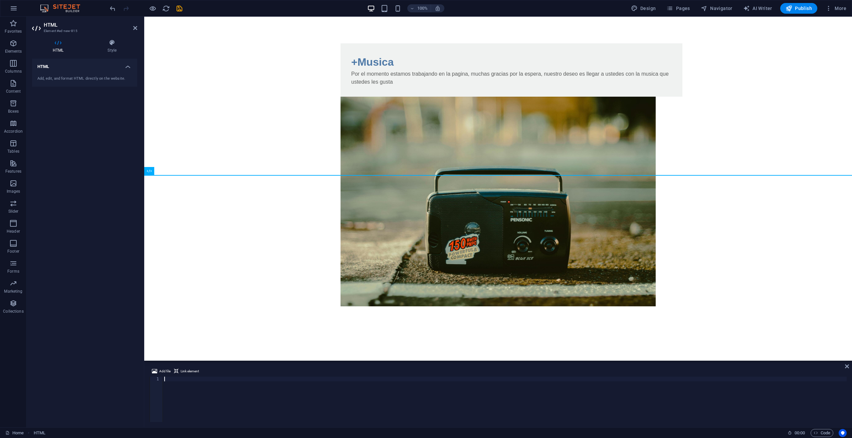
click at [261, 202] on html "Skip to main content +Musica Por el momento estamos trabajando en la pagina, mu…" at bounding box center [497, 175] width 707 height 317
click at [114, 48] on h4 "Style" at bounding box center [112, 46] width 50 height 14
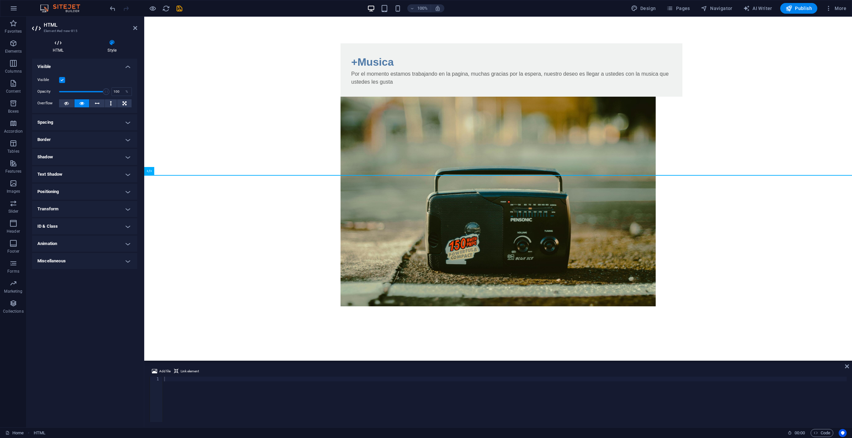
click at [62, 46] on h4 "HTML" at bounding box center [59, 46] width 55 height 14
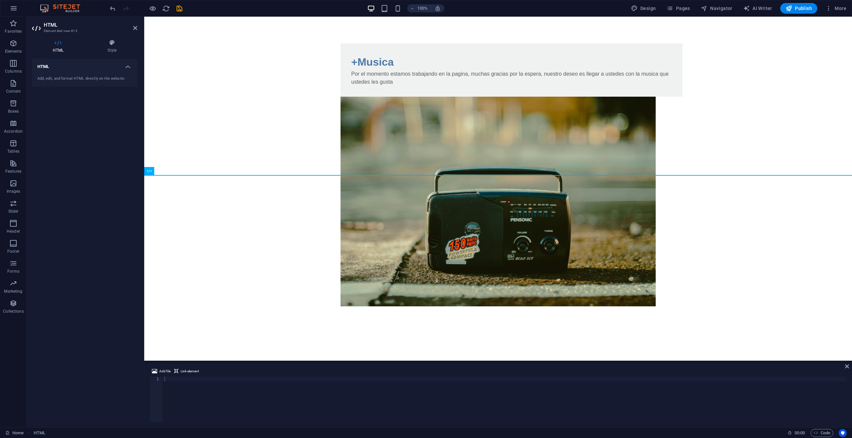
click at [51, 77] on div "Add, edit, and format HTML directly on the website." at bounding box center [84, 79] width 94 height 6
click at [351, 213] on html "Skip to main content +Musica Por el momento estamos trabajando en la pagina, mu…" at bounding box center [497, 175] width 707 height 317
click at [150, 172] on icon at bounding box center [149, 171] width 5 height 8
drag, startPoint x: 219, startPoint y: 199, endPoint x: 166, endPoint y: 183, distance: 55.1
click at [181, 188] on html "Skip to main content +Musica Por el momento estamos trabajando en la pagina, mu…" at bounding box center [497, 175] width 707 height 317
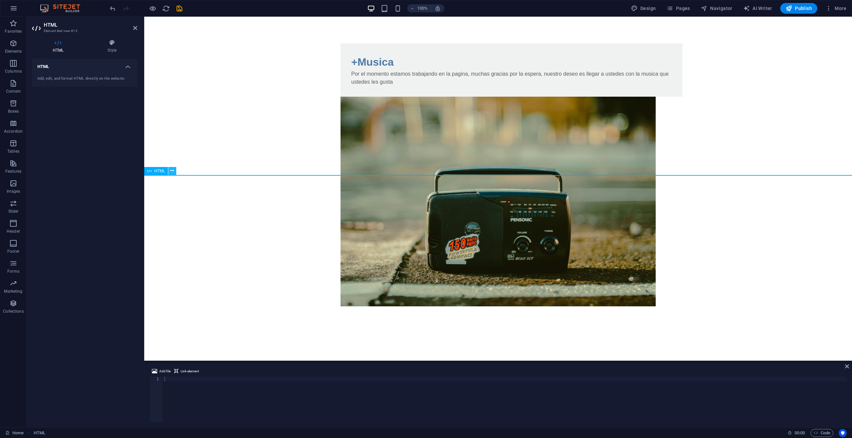
click at [173, 173] on icon at bounding box center [172, 171] width 4 height 7
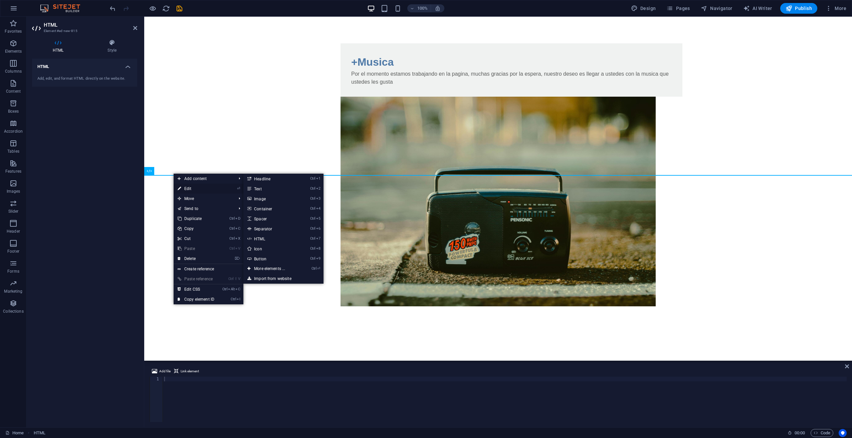
click at [202, 188] on link "⏎ Edit" at bounding box center [196, 189] width 45 height 10
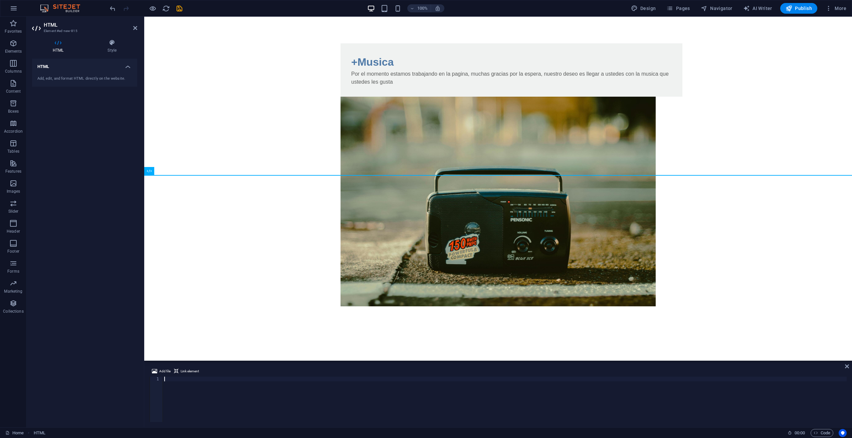
click at [65, 75] on div "Add, edit, and format HTML directly on the website." at bounding box center [84, 79] width 105 height 16
click at [125, 67] on h4 "HTML" at bounding box center [84, 65] width 105 height 12
click at [106, 66] on h4 "HTML" at bounding box center [84, 67] width 105 height 16
drag, startPoint x: 70, startPoint y: 81, endPoint x: 59, endPoint y: 79, distance: 10.9
click at [59, 79] on div "Add, edit, and format HTML directly on the website." at bounding box center [84, 79] width 94 height 6
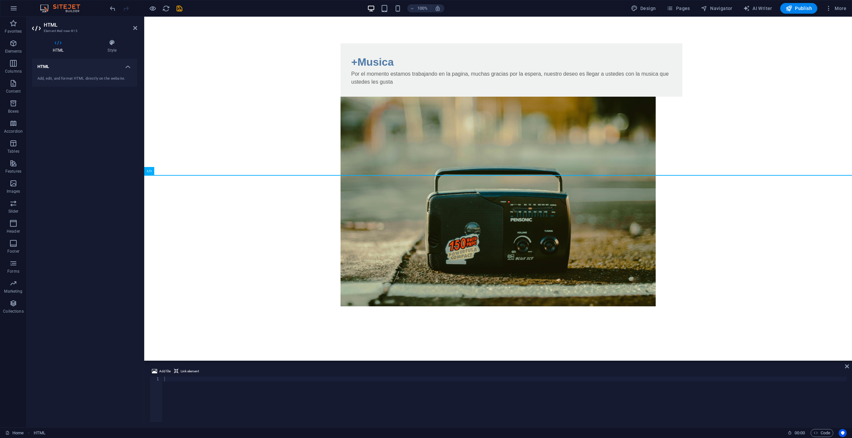
click at [59, 79] on div "Add, edit, and format HTML directly on the website." at bounding box center [84, 79] width 94 height 6
click at [82, 73] on div "Add, edit, and format HTML directly on the website." at bounding box center [84, 79] width 105 height 16
click at [110, 46] on h4 "Style" at bounding box center [112, 46] width 50 height 14
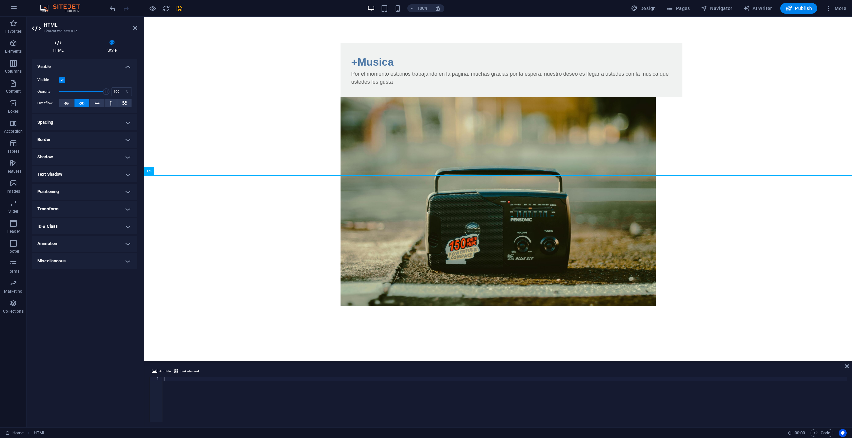
click at [61, 44] on icon at bounding box center [58, 42] width 52 height 7
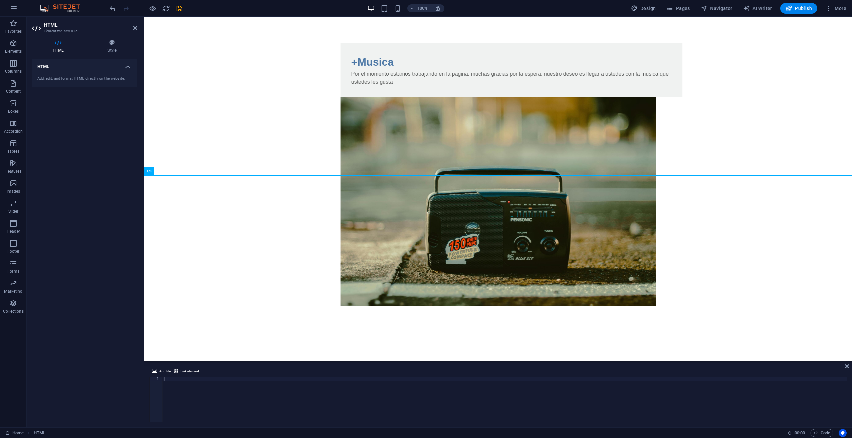
click at [62, 79] on div "Add, edit, and format HTML directly on the website." at bounding box center [84, 79] width 94 height 6
click at [191, 182] on html "Skip to main content +Musica Por el momento estamos trabajando en la pagina, mu…" at bounding box center [497, 175] width 707 height 317
click at [190, 175] on div "+Musica Por el momento estamos trabajando en la pagina, muchas gracias por la e…" at bounding box center [497, 175] width 707 height 317
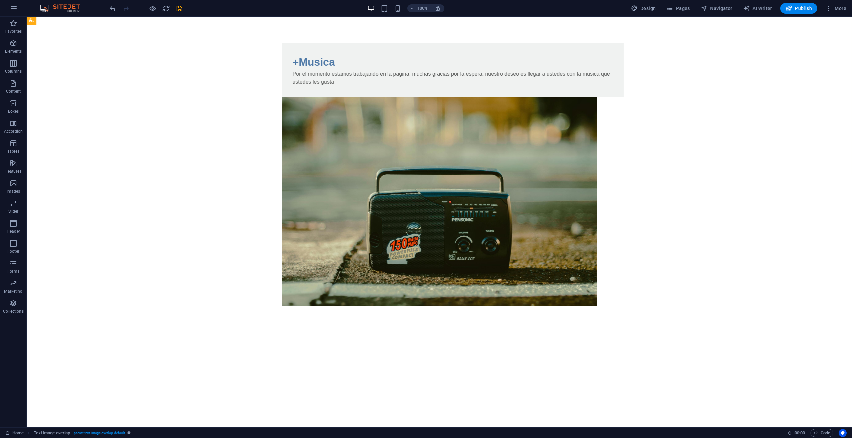
click at [438, 176] on html "Skip to main content +Musica Por el momento estamos trabajando en la pagina, mu…" at bounding box center [439, 175] width 825 height 317
click at [432, 171] on div "+ Add section" at bounding box center [439, 175] width 37 height 11
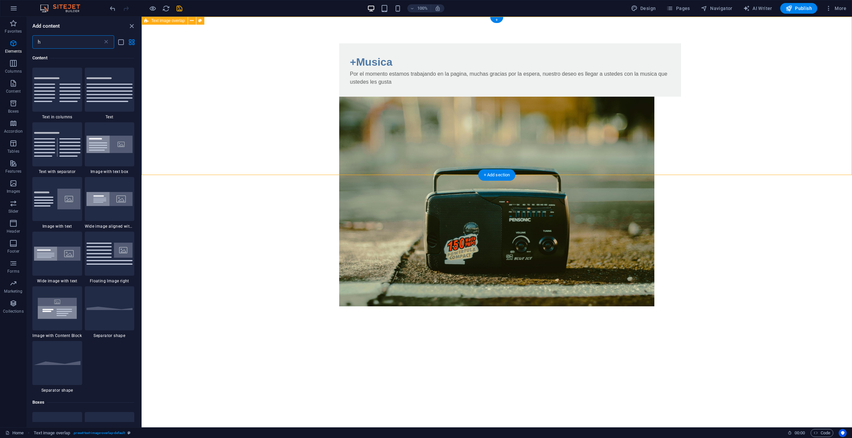
scroll to position [357, 0]
click at [68, 45] on input "h" at bounding box center [67, 41] width 70 height 13
click at [506, 174] on div "+ Add section" at bounding box center [496, 175] width 37 height 11
click at [498, 178] on div "+ Add section" at bounding box center [496, 175] width 37 height 11
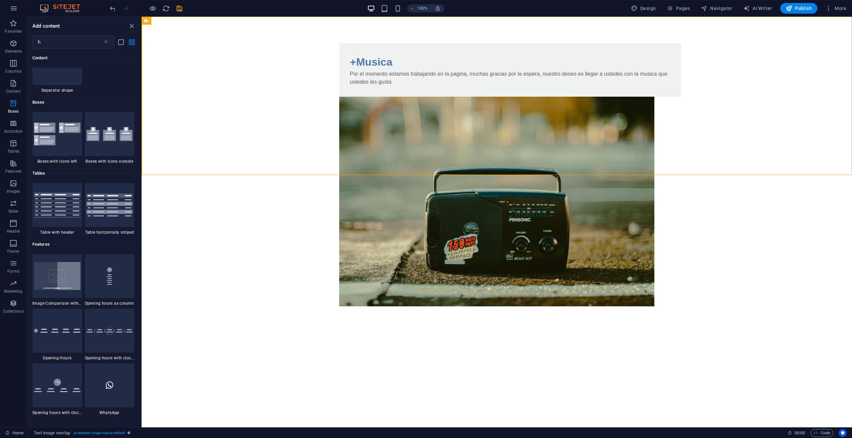
scroll to position [758, 0]
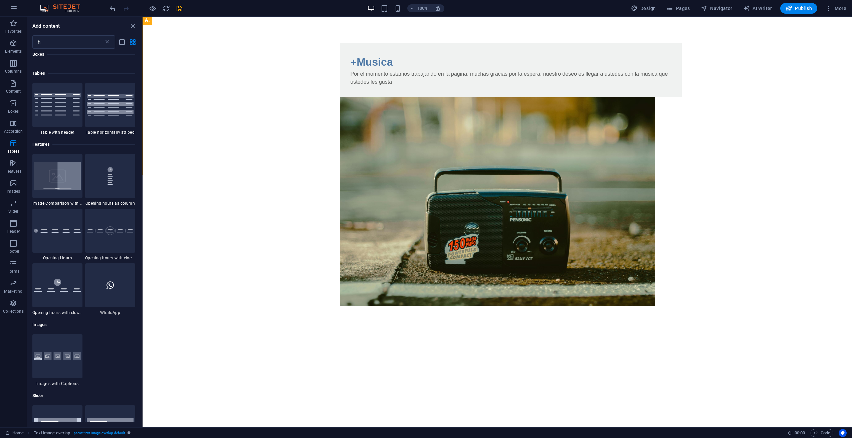
drag, startPoint x: 141, startPoint y: 199, endPoint x: 142, endPoint y: 215, distance: 16.1
click at [142, 215] on section "Favorites Elements Columns Content Boxes Accordion Tables Features Images Slide…" at bounding box center [426, 222] width 852 height 411
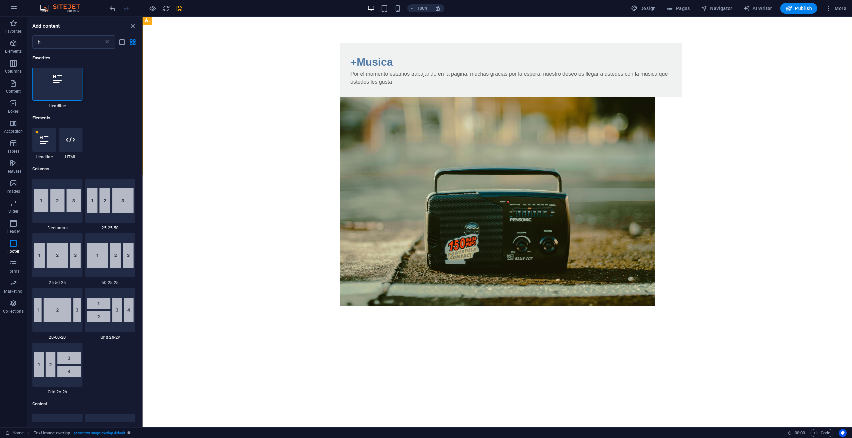
scroll to position [0, 0]
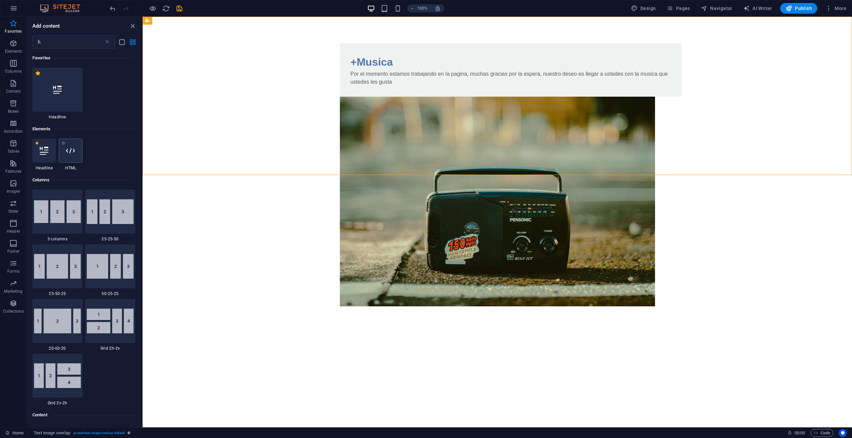
click at [68, 152] on icon at bounding box center [70, 150] width 9 height 9
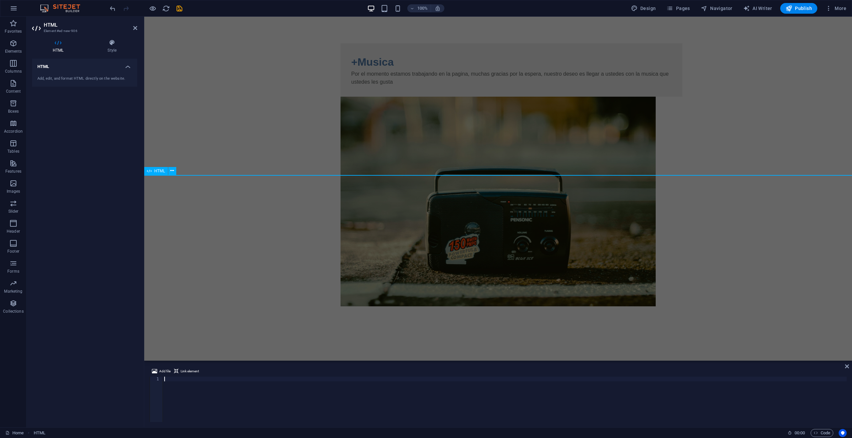
click at [151, 173] on div "HTML" at bounding box center [156, 171] width 24 height 8
click at [175, 169] on button at bounding box center [172, 171] width 8 height 8
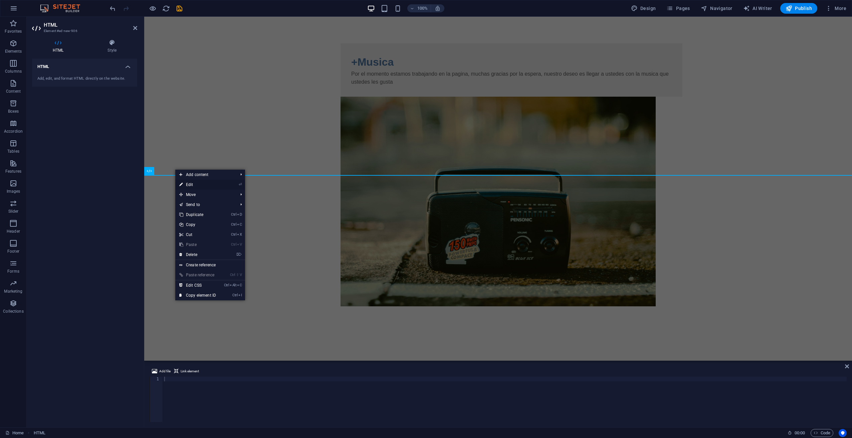
click at [197, 185] on link "⏎ Edit" at bounding box center [197, 185] width 45 height 10
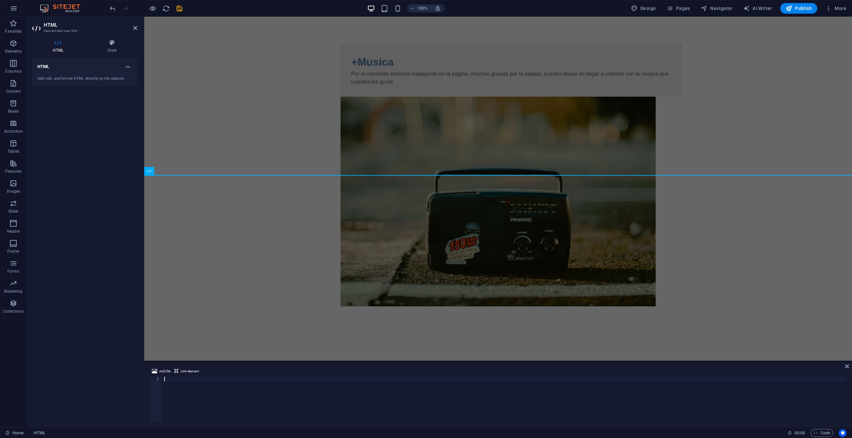
click at [64, 48] on h4 "HTML" at bounding box center [59, 46] width 55 height 14
drag, startPoint x: 54, startPoint y: 28, endPoint x: 52, endPoint y: 42, distance: 14.1
click at [52, 41] on icon at bounding box center [58, 42] width 52 height 7
click at [57, 48] on h4 "HTML" at bounding box center [59, 46] width 55 height 14
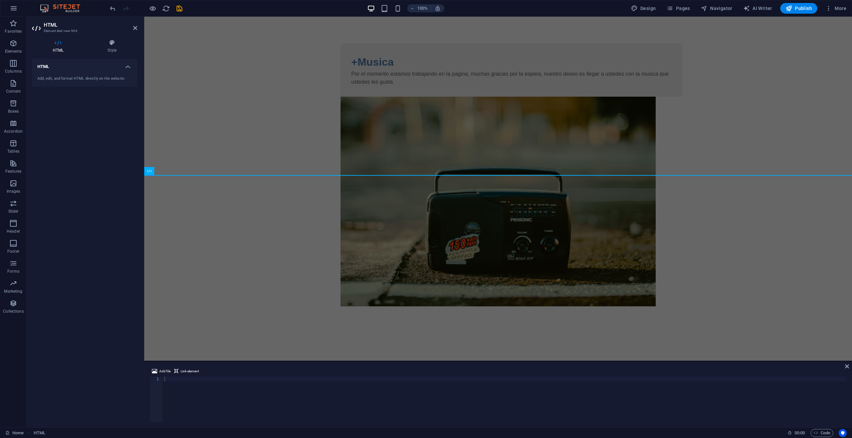
click at [57, 48] on h4 "HTML" at bounding box center [59, 46] width 55 height 14
click at [80, 76] on div "Add, edit, and format HTML directly on the website." at bounding box center [84, 79] width 94 height 6
click at [130, 67] on h4 "HTML" at bounding box center [84, 65] width 105 height 12
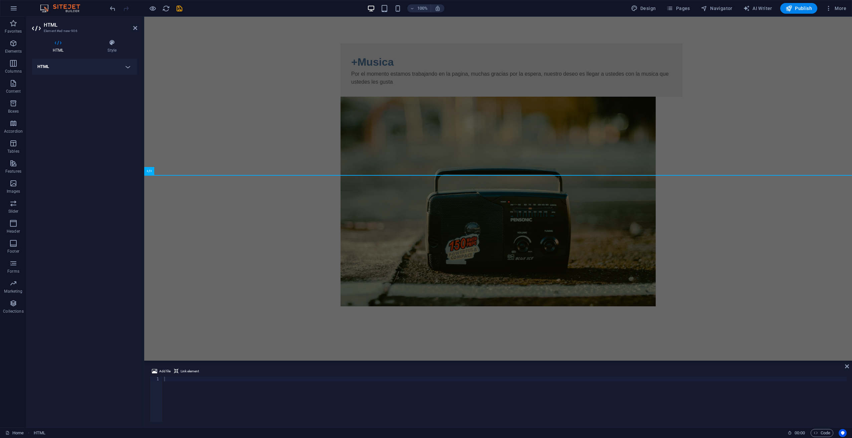
drag, startPoint x: 126, startPoint y: 68, endPoint x: 123, endPoint y: 70, distance: 4.0
click at [126, 68] on h4 "HTML" at bounding box center [84, 67] width 105 height 16
click at [93, 79] on div "Add, edit, and format HTML directly on the website." at bounding box center [84, 79] width 94 height 6
drag, startPoint x: 276, startPoint y: 210, endPoint x: 279, endPoint y: 213, distance: 4.5
click at [279, 213] on html "Skip to main content +Musica Por el momento estamos trabajando en la pagina, mu…" at bounding box center [497, 175] width 707 height 317
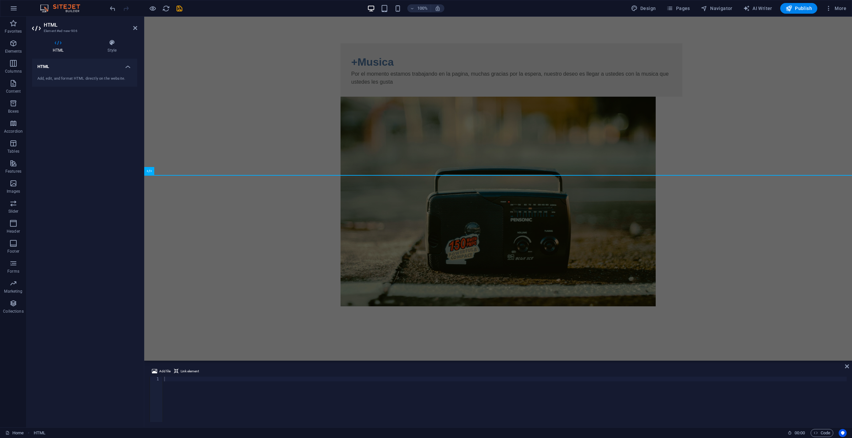
click at [353, 213] on html "Skip to main content +Musica Por el momento estamos trabajando en la pagina, mu…" at bounding box center [497, 175] width 707 height 317
click at [354, 213] on html "Skip to main content +Musica Por el momento estamos trabajando en la pagina, mu…" at bounding box center [497, 175] width 707 height 317
click at [135, 31] on header "HTML Element #ed-new-906" at bounding box center [84, 25] width 105 height 17
click at [134, 24] on h2 "HTML" at bounding box center [90, 25] width 93 height 6
click at [135, 27] on icon at bounding box center [135, 27] width 4 height 5
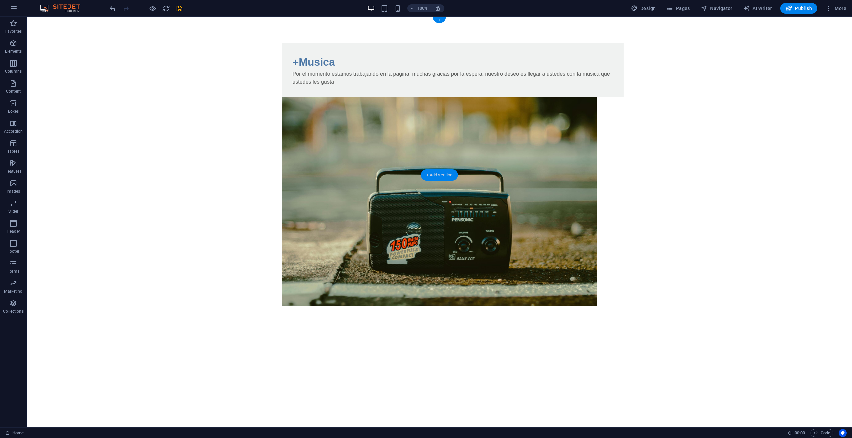
click at [436, 177] on div "+ Add section" at bounding box center [439, 175] width 37 height 11
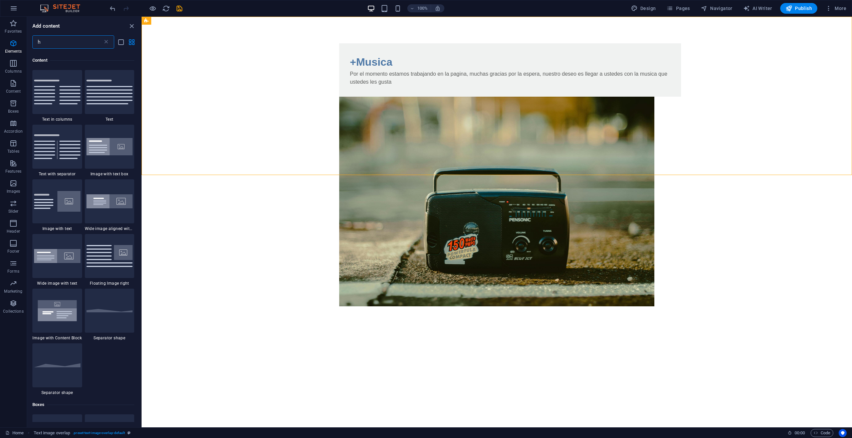
scroll to position [357, 0]
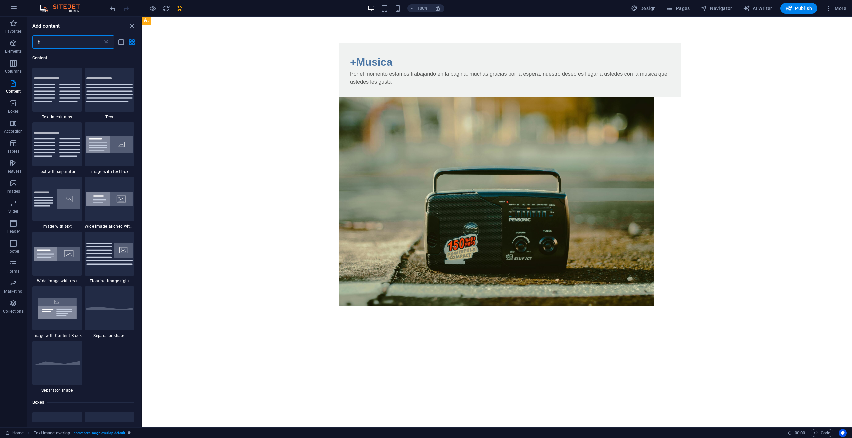
click at [73, 45] on input "h" at bounding box center [67, 41] width 70 height 13
click at [18, 46] on span "Elements" at bounding box center [13, 47] width 27 height 16
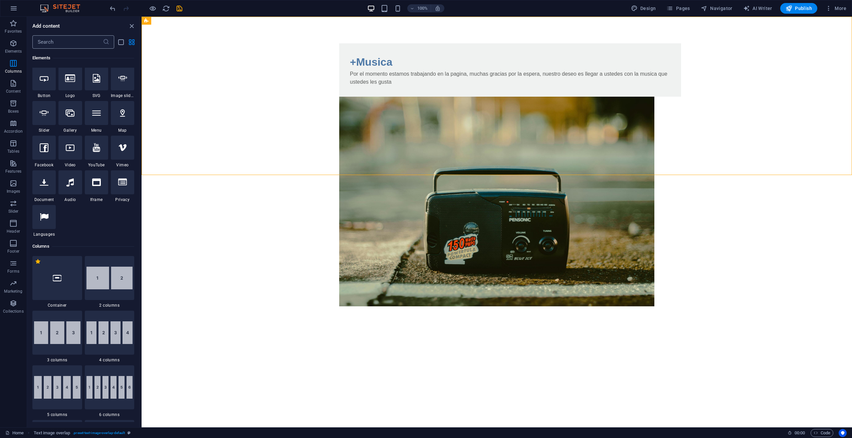
scroll to position [71, 0]
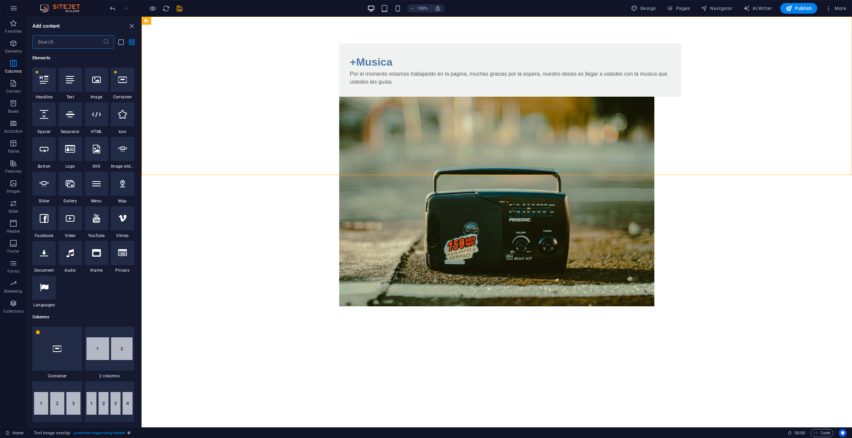
click at [61, 39] on input "text" at bounding box center [67, 41] width 70 height 13
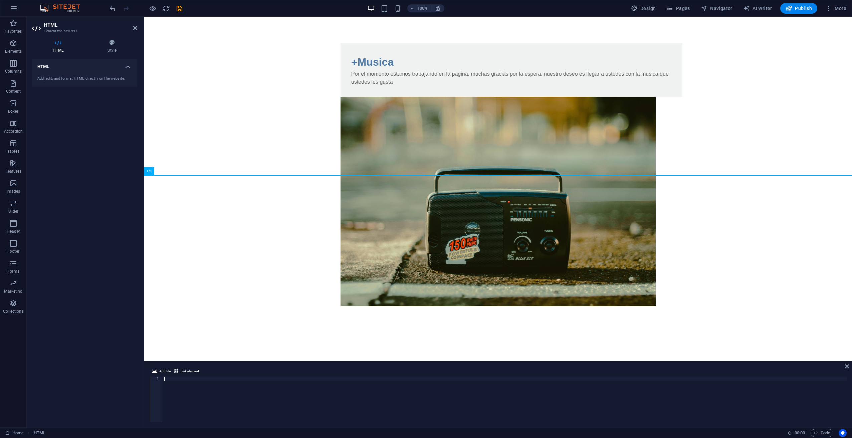
click at [258, 193] on html "Skip to main content +Musica Por el momento estamos trabajando en la pagina, mu…" at bounding box center [497, 175] width 707 height 317
drag, startPoint x: 258, startPoint y: 193, endPoint x: 232, endPoint y: 207, distance: 29.9
click at [232, 207] on html "Skip to main content +Musica Por el momento estamos trabajando en la pagina, mu…" at bounding box center [497, 175] width 707 height 317
click at [175, 172] on button at bounding box center [172, 171] width 8 height 8
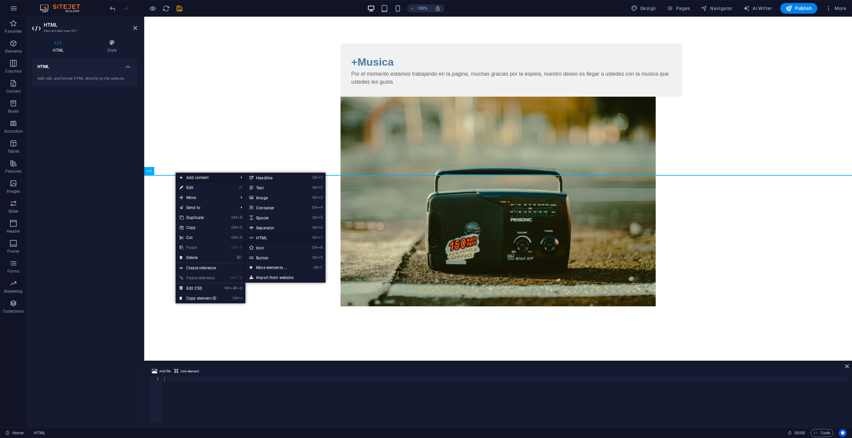
click at [274, 236] on link "Ctrl 7 HTML" at bounding box center [272, 238] width 55 height 10
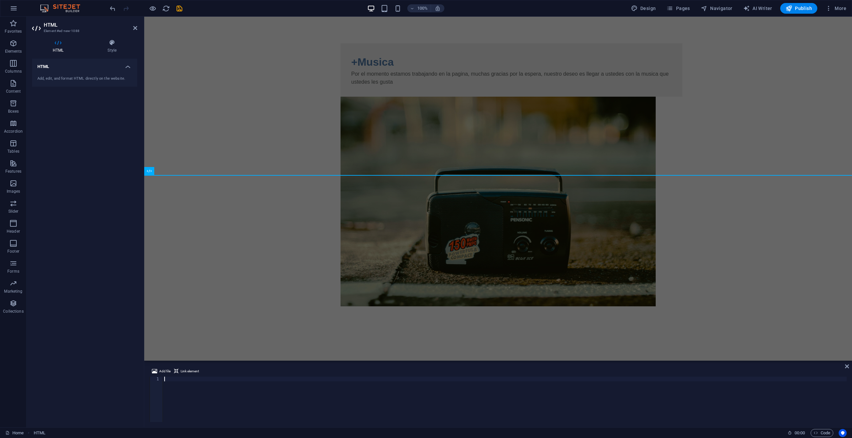
type textarea "<iframe src="[URL][DOMAIN_NAME]" frameborder="0" allowtransparency="true" style…"
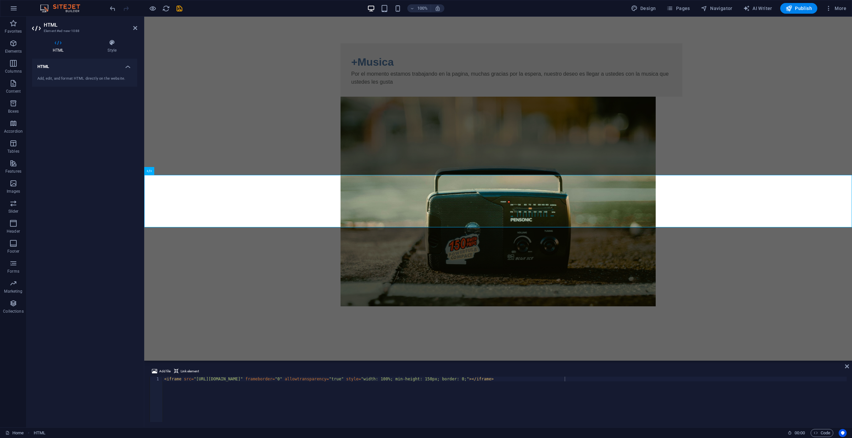
click at [545, 282] on html "Skip to main content +Musica Por el momento estamos trabajando en la pagina, mu…" at bounding box center [497, 201] width 707 height 369
click at [429, 333] on div at bounding box center [497, 359] width 707 height 52
click at [389, 297] on html "Skip to main content +Musica Por el momento estamos trabajando en la pagina, mu…" at bounding box center [497, 201] width 707 height 369
click at [342, 333] on div at bounding box center [497, 359] width 707 height 52
click at [372, 329] on html "Skip to main content +Musica Por el momento estamos trabajando en la pagina, mu…" at bounding box center [497, 201] width 707 height 369
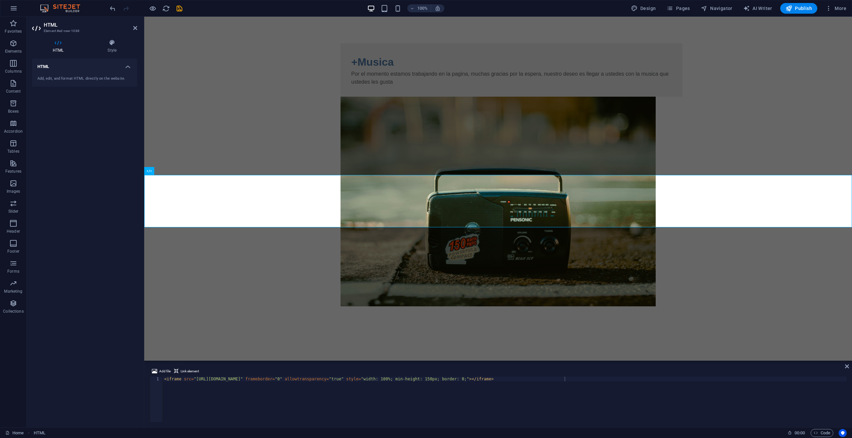
click at [372, 329] on html "Skip to main content +Musica Por el momento estamos trabajando en la pagina, mu…" at bounding box center [497, 201] width 707 height 369
click at [227, 125] on div "+Musica Por el momento estamos trabajando en la pagina, muchas gracias por la e…" at bounding box center [497, 175] width 707 height 317
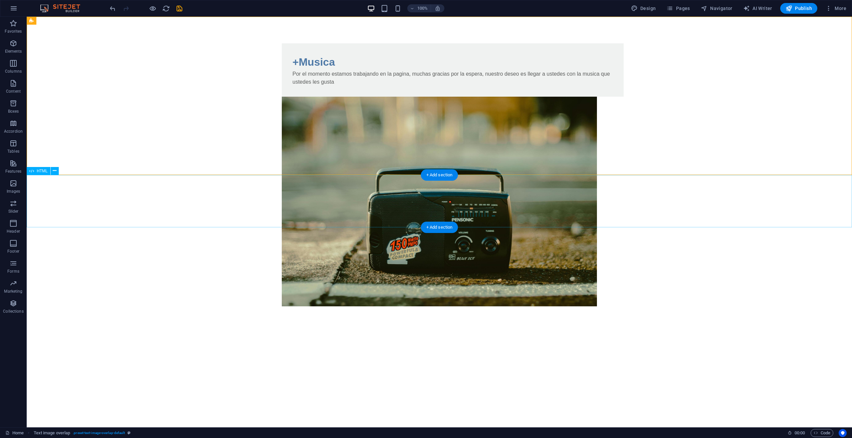
click at [113, 333] on div at bounding box center [439, 359] width 825 height 52
click at [239, 333] on div at bounding box center [439, 359] width 825 height 52
click at [219, 333] on div at bounding box center [439, 359] width 825 height 52
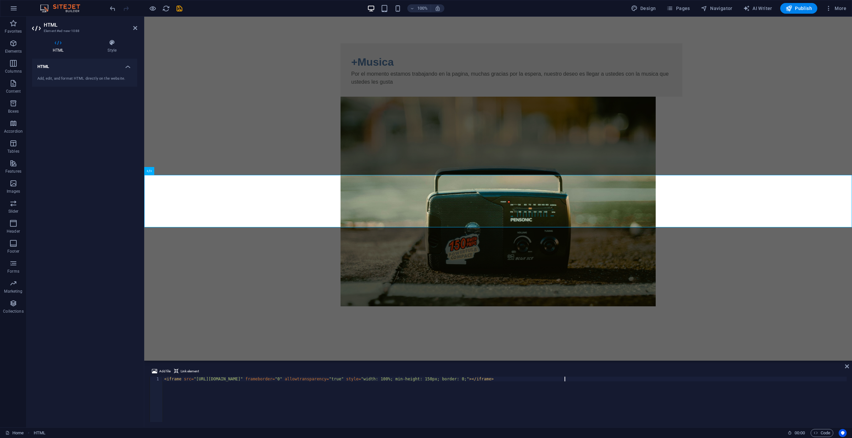
click at [385, 382] on div "< iframe src = "[URL][DOMAIN_NAME]" frameborder = "0" allowtransparency = "true…" at bounding box center [504, 404] width 683 height 55
drag, startPoint x: 462, startPoint y: 380, endPoint x: 469, endPoint y: 379, distance: 7.0
click at [469, 379] on div "< iframe src = "[URL][DOMAIN_NAME]" frameborder = "0" allowtransparency = "true…" at bounding box center [504, 404] width 683 height 55
click at [464, 379] on div "< iframe src = "[URL][DOMAIN_NAME]" frameborder = "0" allowtransparency = "true…" at bounding box center [504, 404] width 683 height 55
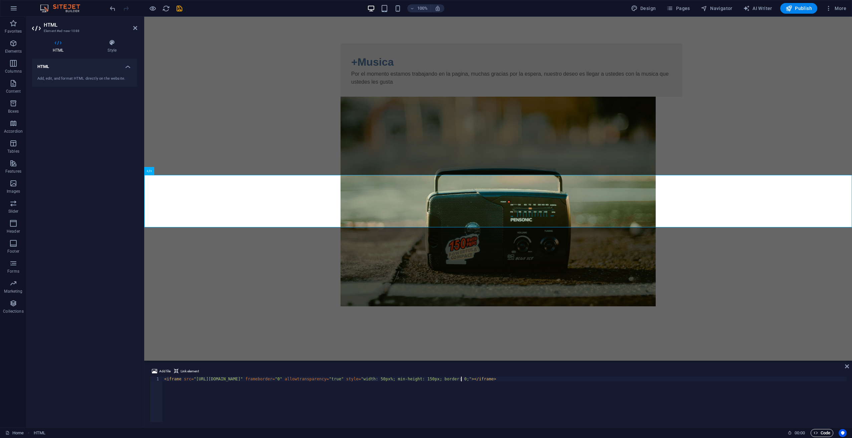
click at [826, 434] on span "Code" at bounding box center [821, 433] width 17 height 8
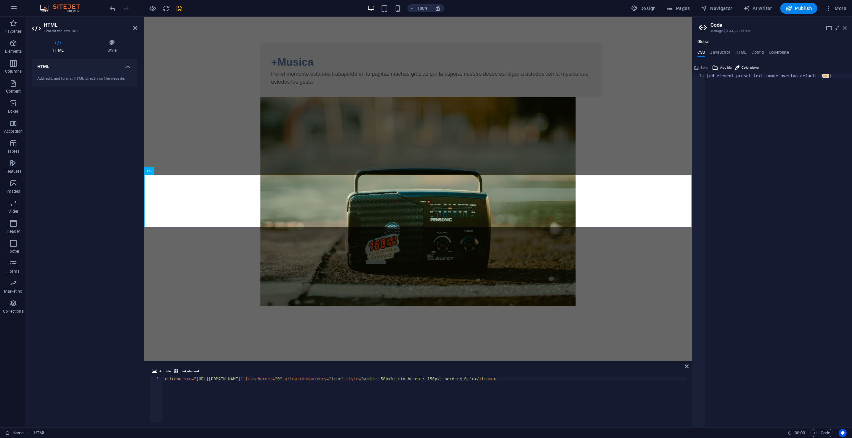
click at [846, 27] on icon at bounding box center [844, 27] width 4 height 5
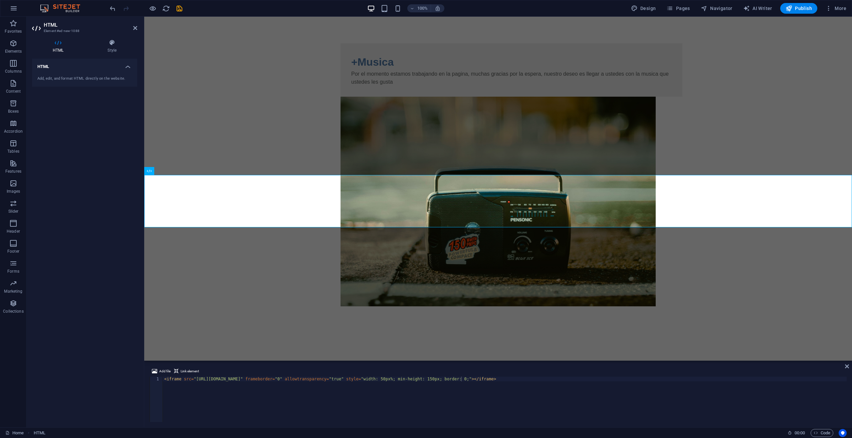
click at [271, 288] on html "Skip to main content +Musica Por el momento estamos trabajando en la pagina, mu…" at bounding box center [497, 201] width 707 height 369
click at [255, 314] on html "Skip to main content +Musica Por el momento estamos trabajando en la pagina, mu…" at bounding box center [497, 201] width 707 height 369
click at [214, 379] on div "< iframe src = "[URL][DOMAIN_NAME]" frameborder = "0" allowtransparency = "true…" at bounding box center [504, 404] width 683 height 55
click at [565, 380] on div "< iframe src = "[URL][DOMAIN_NAME]" frameborder = "0" allowtransparency = "true…" at bounding box center [504, 404] width 683 height 55
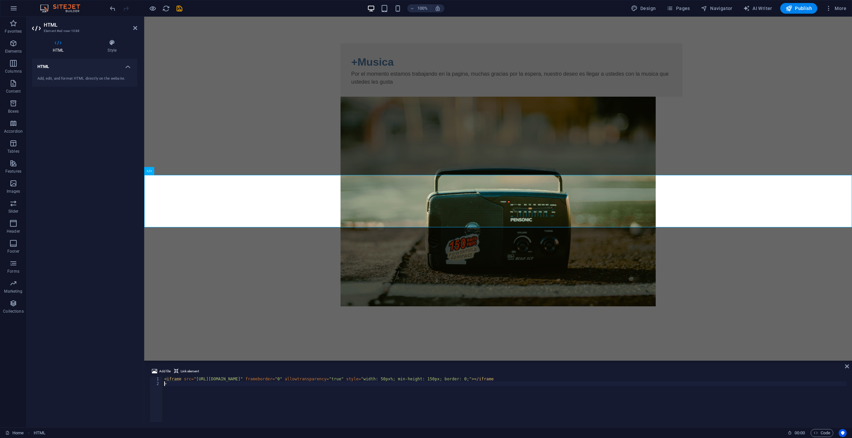
scroll to position [0, 0]
type textarea ">"
click at [382, 291] on html "Skip to main content +Musica Por el momento estamos trabajando en la pagina, mu…" at bounding box center [497, 201] width 707 height 369
click at [239, 129] on div "+Musica Por el momento estamos trabajando en la pagina, muchas gracias por la e…" at bounding box center [497, 175] width 707 height 317
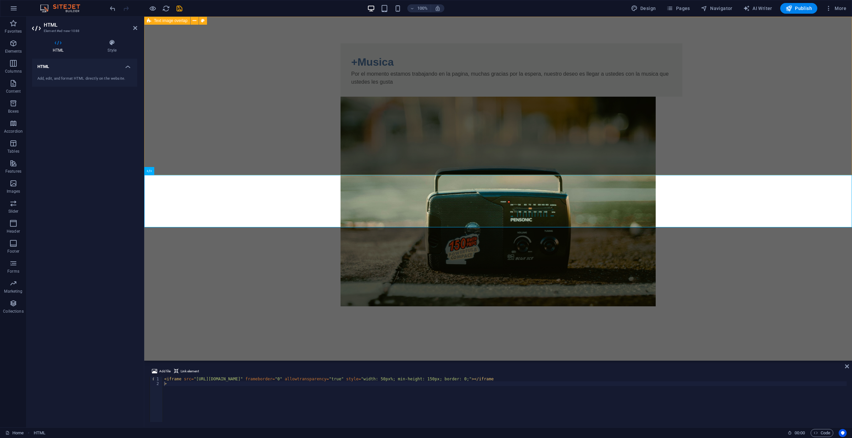
select select "rem"
select select "px"
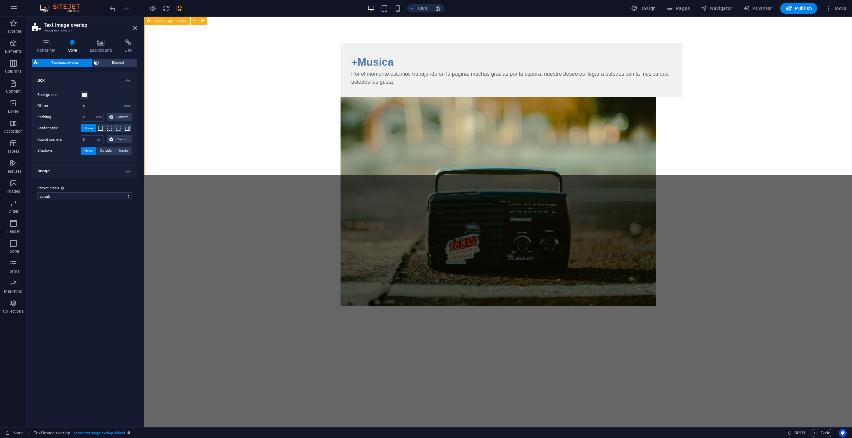
click at [240, 136] on div "+Musica Por el momento estamos trabajando en la pagina, muchas gracias por la e…" at bounding box center [497, 175] width 707 height 317
click at [273, 333] on div at bounding box center [497, 359] width 707 height 52
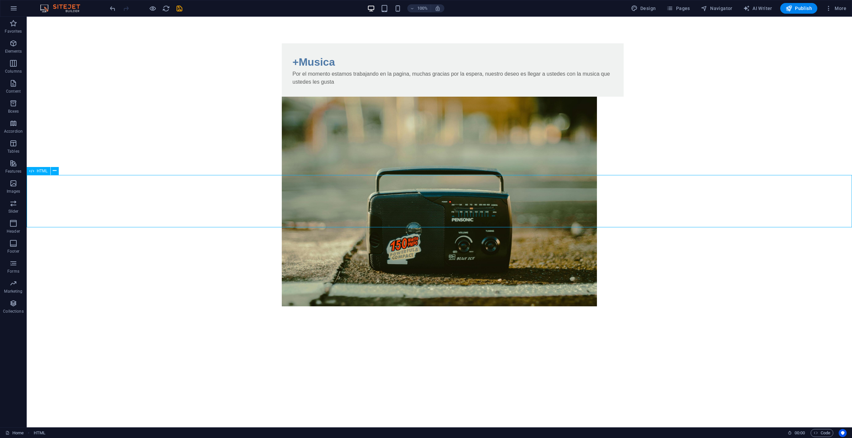
click at [265, 333] on div at bounding box center [439, 359] width 825 height 52
click at [32, 333] on div at bounding box center [439, 359] width 825 height 52
click at [86, 333] on div at bounding box center [439, 359] width 825 height 52
click at [135, 333] on div at bounding box center [439, 359] width 825 height 52
click at [270, 333] on div at bounding box center [439, 359] width 825 height 52
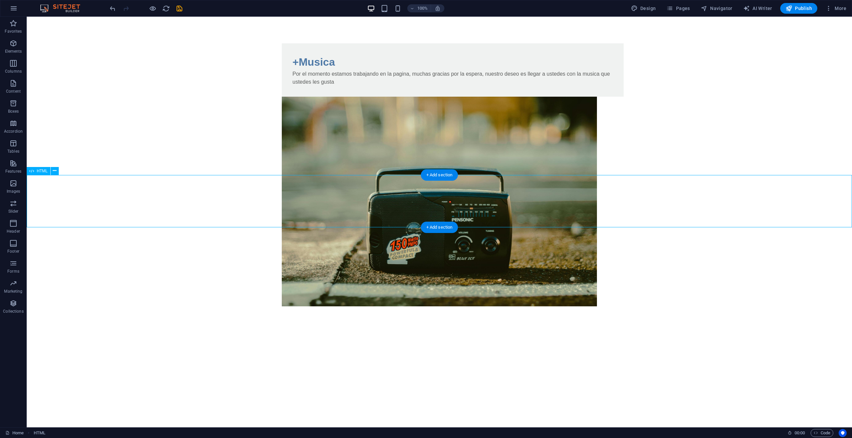
click at [270, 333] on div at bounding box center [439, 359] width 825 height 52
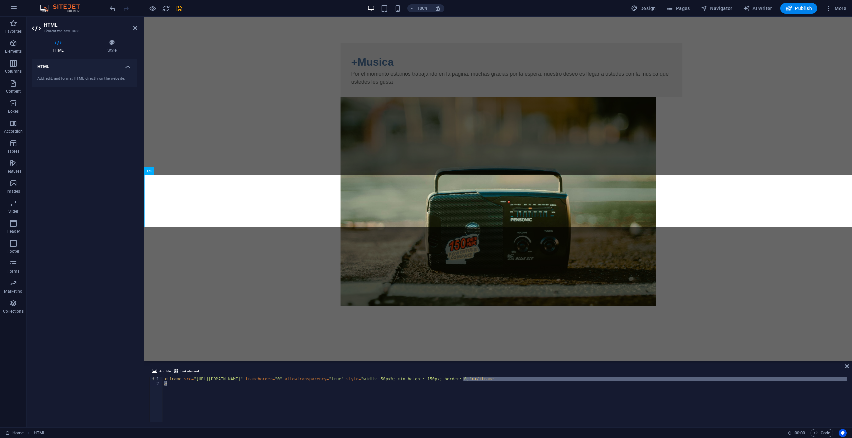
click at [461, 382] on div "< iframe src = "[URL][DOMAIN_NAME]" frameborder = "0" allowtransparency = "true…" at bounding box center [504, 404] width 683 height 55
click at [460, 381] on div "< iframe src = "[URL][DOMAIN_NAME]" frameborder = "0" allowtransparency = "true…" at bounding box center [504, 404] width 683 height 55
click at [512, 379] on div "< iframe src = "[URL][DOMAIN_NAME]" frameborder = "0" allowtransparency = "true…" at bounding box center [504, 404] width 683 height 55
click at [508, 381] on div "< iframe src = "[URL][DOMAIN_NAME]" frameborder = "0" allowtransparency = "true…" at bounding box center [504, 404] width 683 height 55
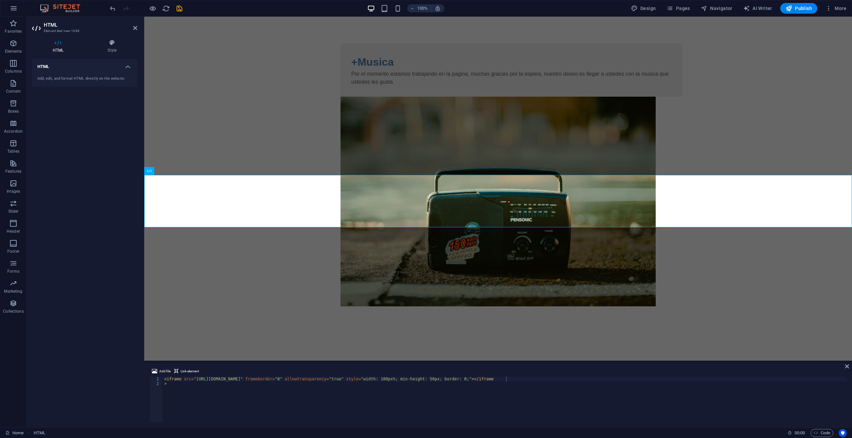
click at [454, 376] on div "Add file Link element" at bounding box center [497, 373] width 697 height 10
click at [460, 380] on div "< iframe src = "[URL][DOMAIN_NAME]" frameborder = "0" allowtransparency = "true…" at bounding box center [504, 404] width 683 height 55
click at [462, 379] on div "< iframe src = "[URL][DOMAIN_NAME]" frameborder = "0" allowtransparency = "true…" at bounding box center [504, 404] width 683 height 55
click at [462, 381] on div "< iframe src = "[URL][DOMAIN_NAME]" frameborder = "0" allowtransparency = "true…" at bounding box center [504, 404] width 683 height 55
click at [462, 379] on div "< iframe src = "[URL][DOMAIN_NAME]" frameborder = "0" allowtransparency = "true…" at bounding box center [504, 404] width 683 height 55
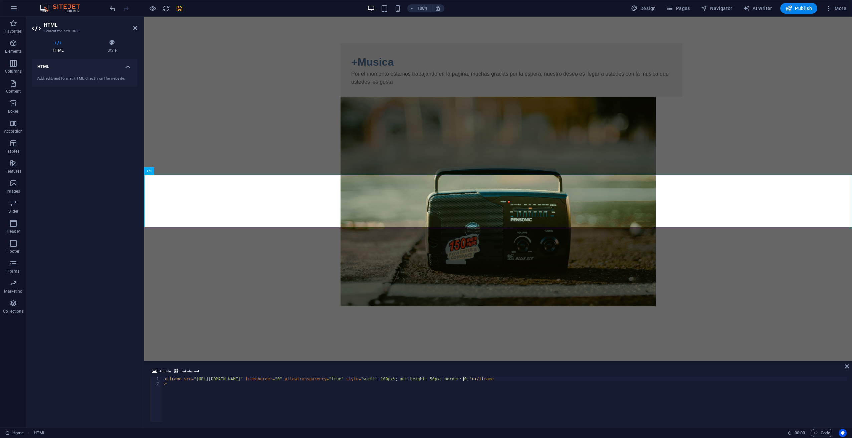
click at [464, 381] on div "< iframe src = "[URL][DOMAIN_NAME]" frameborder = "0" allowtransparency = "true…" at bounding box center [504, 404] width 683 height 55
click at [466, 380] on div "< iframe src = "[URL][DOMAIN_NAME]" frameborder = "0" allowtransparency = "true…" at bounding box center [504, 404] width 683 height 55
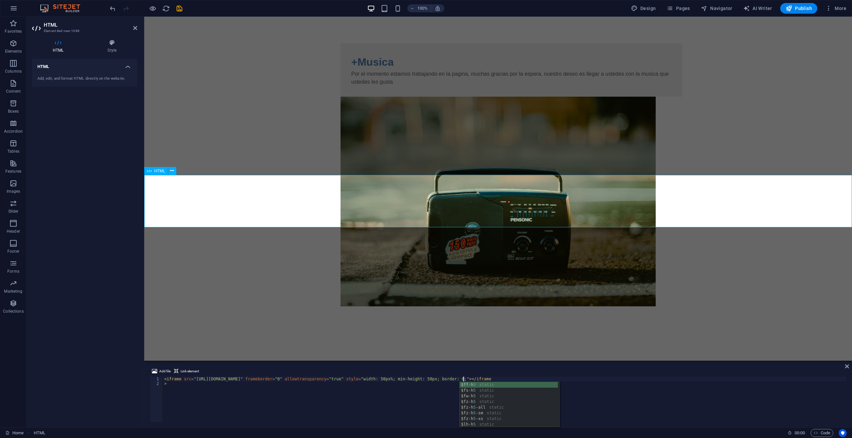
click at [402, 333] on div at bounding box center [497, 359] width 707 height 52
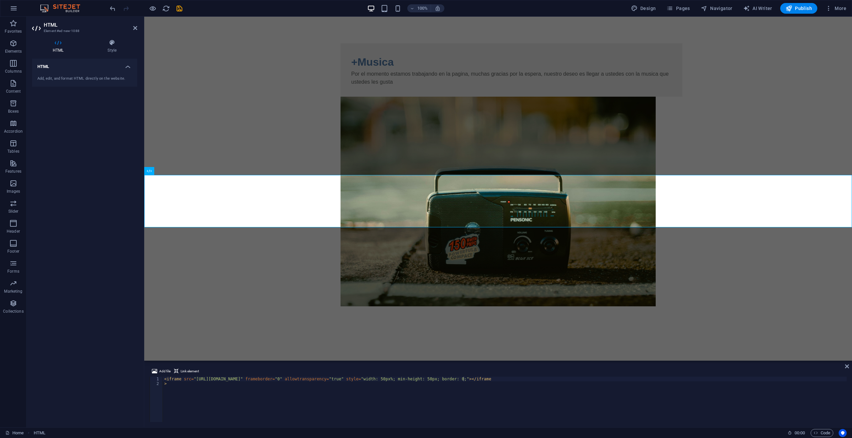
type textarea ">"
click at [434, 382] on div "< iframe src = "[URL][DOMAIN_NAME]" frameborder = "0" allowtransparency = "true…" at bounding box center [504, 404] width 683 height 55
click at [674, 325] on html "Skip to main content +Musica Por el momento estamos trabajando en la pagina, mu…" at bounding box center [497, 201] width 707 height 369
click at [671, 322] on html "Skip to main content +Musica Por el momento estamos trabajando en la pagina, mu…" at bounding box center [497, 201] width 707 height 369
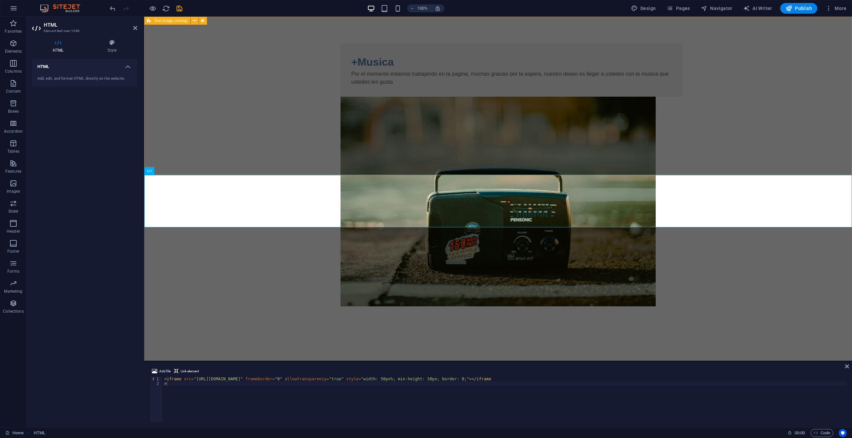
click at [290, 84] on div "+Musica Por el momento estamos trabajando en la pagina, muchas gracias por la e…" at bounding box center [497, 175] width 707 height 317
select select "rem"
select select "px"
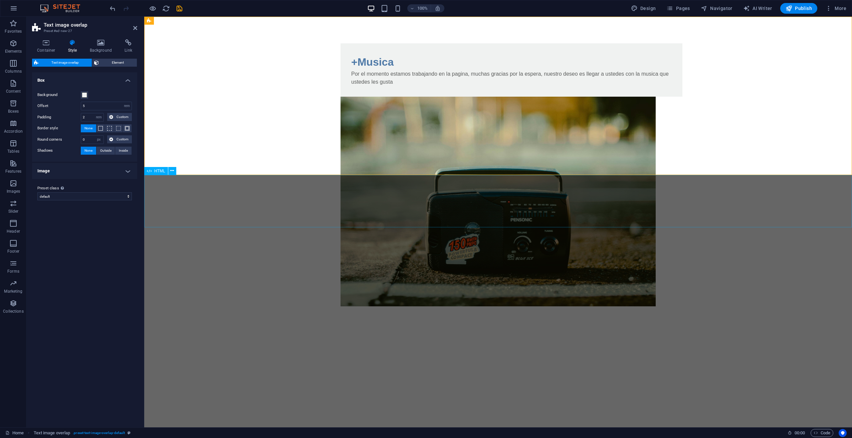
click at [262, 333] on div at bounding box center [497, 359] width 707 height 52
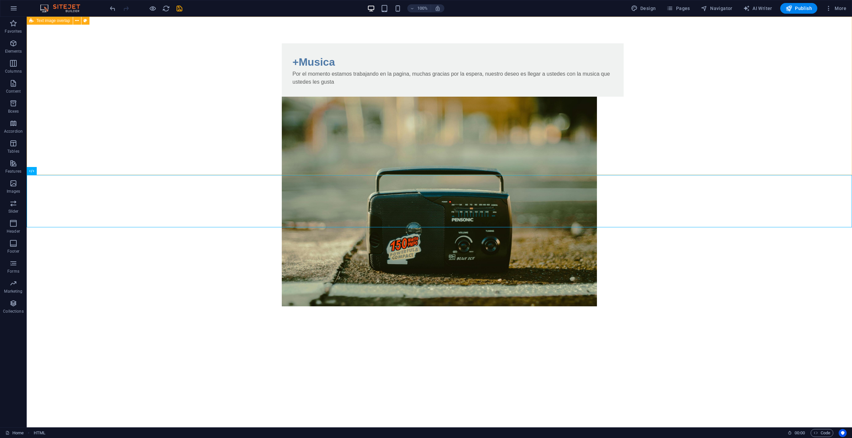
click at [227, 133] on div "+Musica Por el momento estamos trabajando en la pagina, muchas gracias por la e…" at bounding box center [439, 175] width 825 height 317
click at [98, 333] on div at bounding box center [439, 359] width 825 height 52
click at [728, 8] on span "Navigator" at bounding box center [716, 8] width 32 height 7
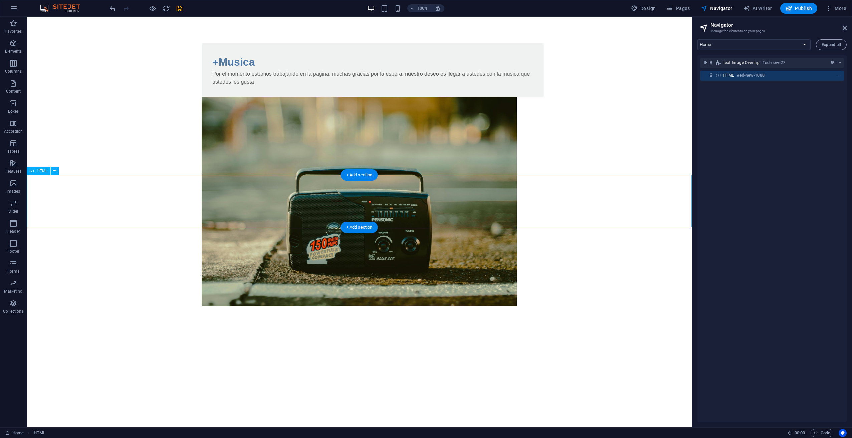
click at [752, 75] on h6 "#ed-new-1088" at bounding box center [750, 75] width 28 height 8
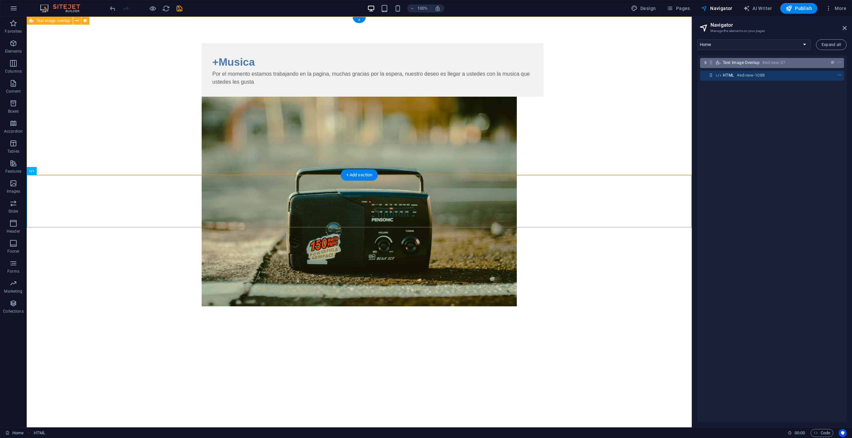
click at [746, 62] on span "Text image overlap" at bounding box center [740, 62] width 37 height 5
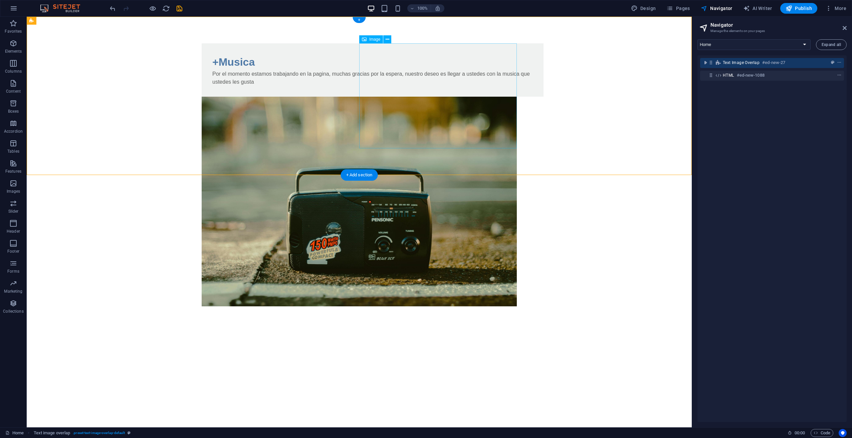
click at [470, 97] on figure at bounding box center [359, 202] width 315 height 210
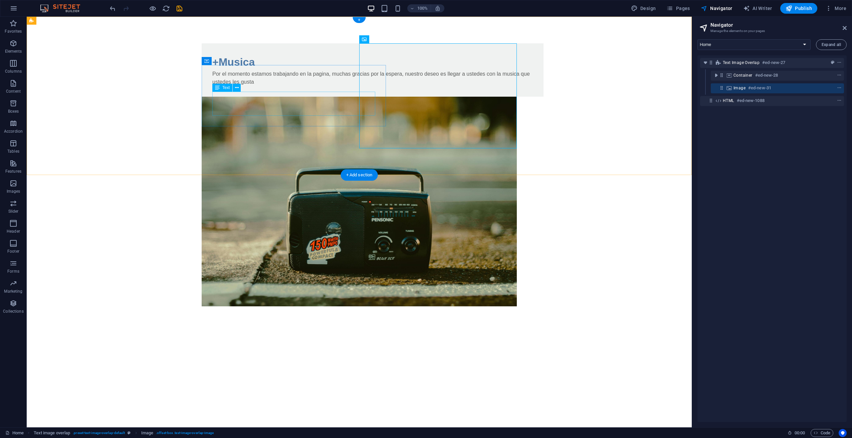
click at [257, 86] on div "Por el momento estamos trabajando en la pagina, muchas gracias por la espera, n…" at bounding box center [372, 78] width 320 height 16
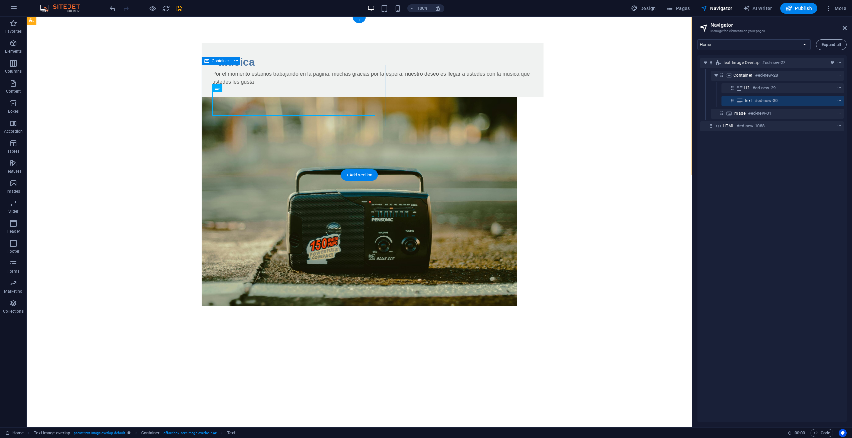
click at [265, 72] on div "+Musica Por el momento estamos trabajando en la pagina, muchas gracias por la e…" at bounding box center [373, 69] width 342 height 53
click at [235, 62] on icon at bounding box center [236, 61] width 4 height 7
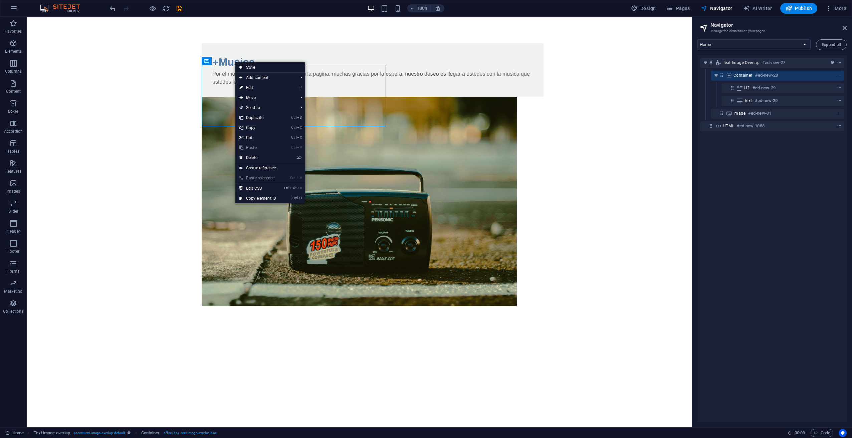
click at [254, 66] on link "Style" at bounding box center [270, 67] width 70 height 10
select select "rem"
select select "px"
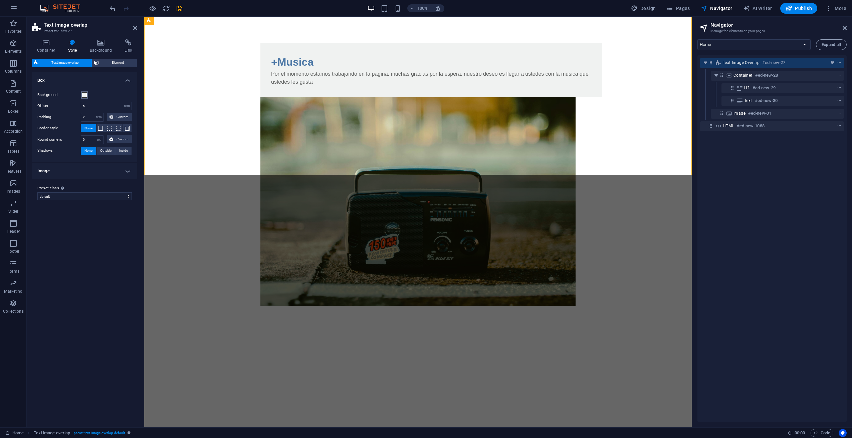
click at [84, 95] on span at bounding box center [84, 94] width 5 height 5
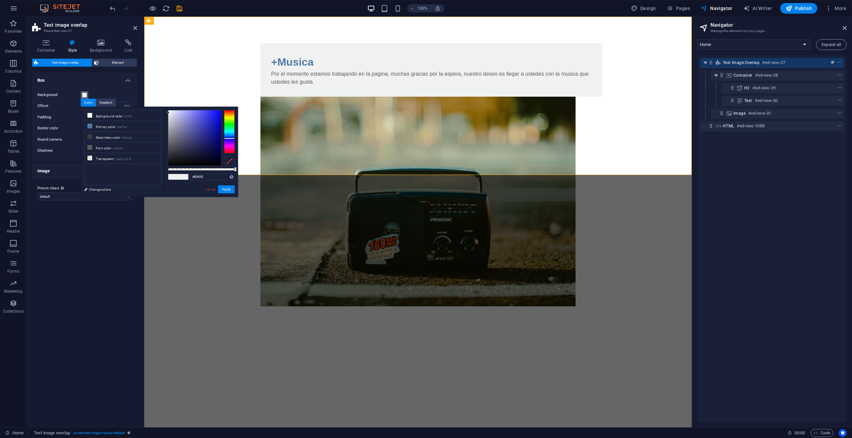
click at [228, 138] on div at bounding box center [229, 131] width 11 height 43
drag, startPoint x: 215, startPoint y: 134, endPoint x: 221, endPoint y: 142, distance: 9.7
click at [221, 142] on div at bounding box center [194, 137] width 53 height 55
click at [230, 139] on div at bounding box center [229, 139] width 11 height 2
drag, startPoint x: 216, startPoint y: 139, endPoint x: 224, endPoint y: 143, distance: 9.6
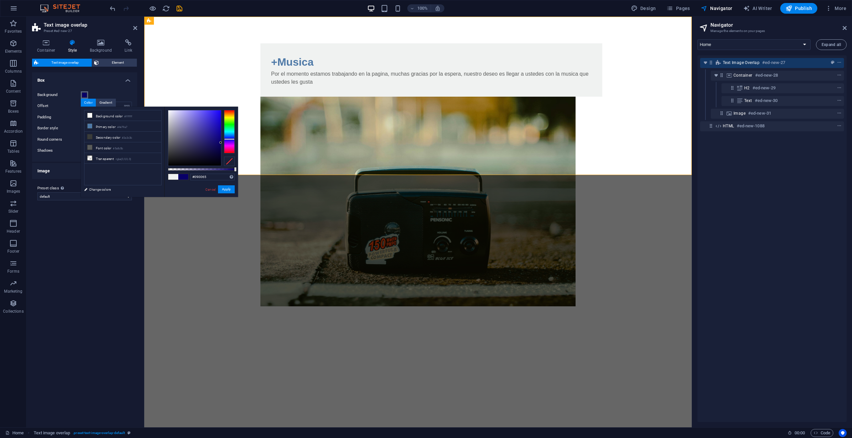
click at [224, 143] on div at bounding box center [201, 138] width 67 height 56
click at [223, 190] on button "Apply" at bounding box center [226, 190] width 17 height 8
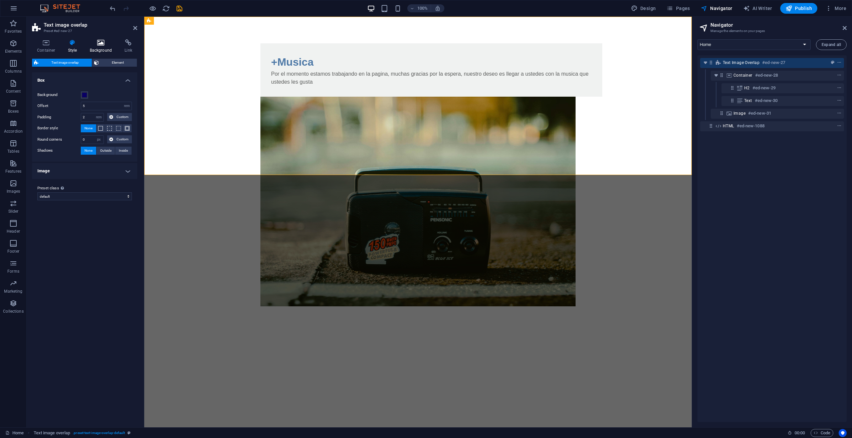
click at [100, 43] on icon at bounding box center [101, 42] width 32 height 7
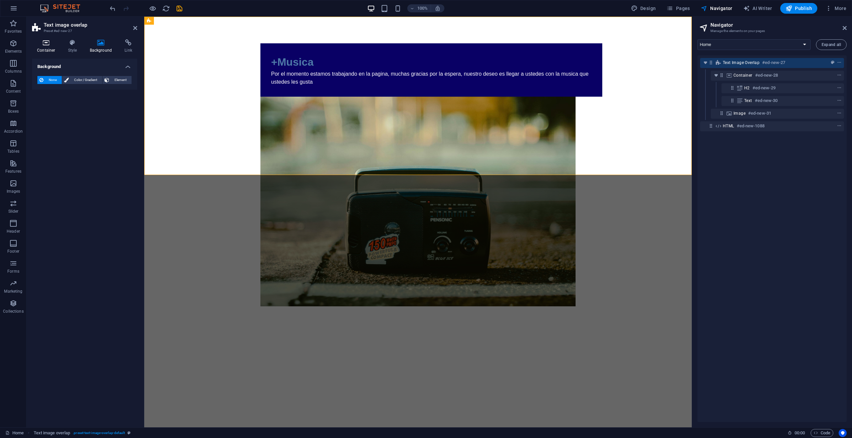
click at [41, 41] on icon at bounding box center [46, 42] width 28 height 7
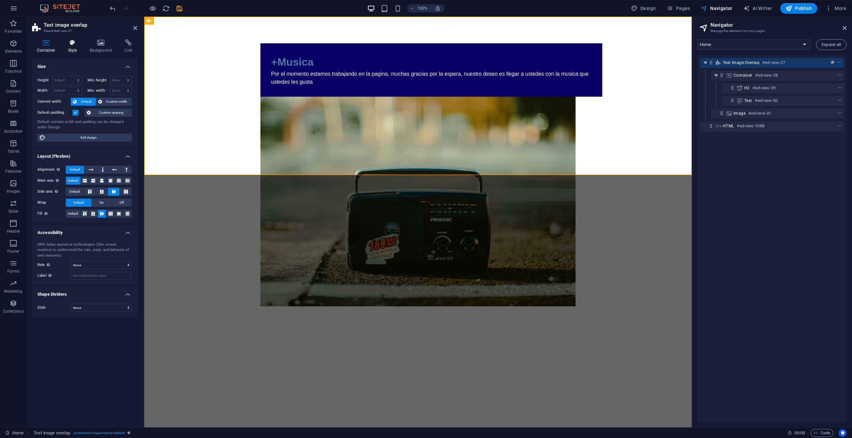
click at [71, 44] on icon at bounding box center [72, 42] width 19 height 7
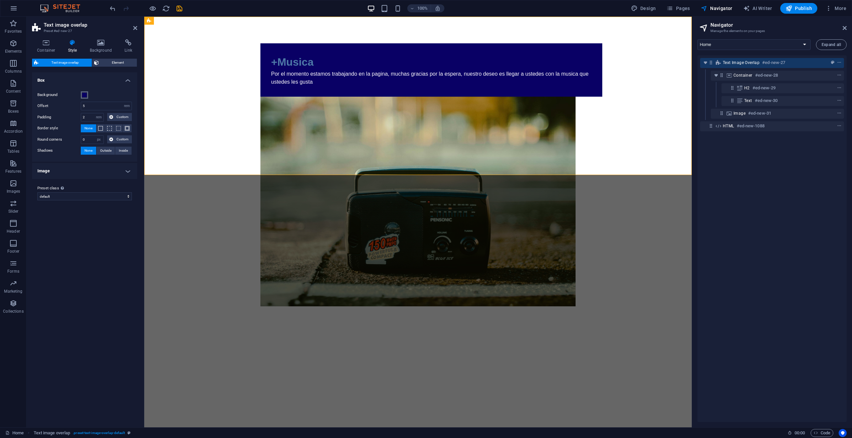
click at [87, 93] on span at bounding box center [84, 94] width 5 height 5
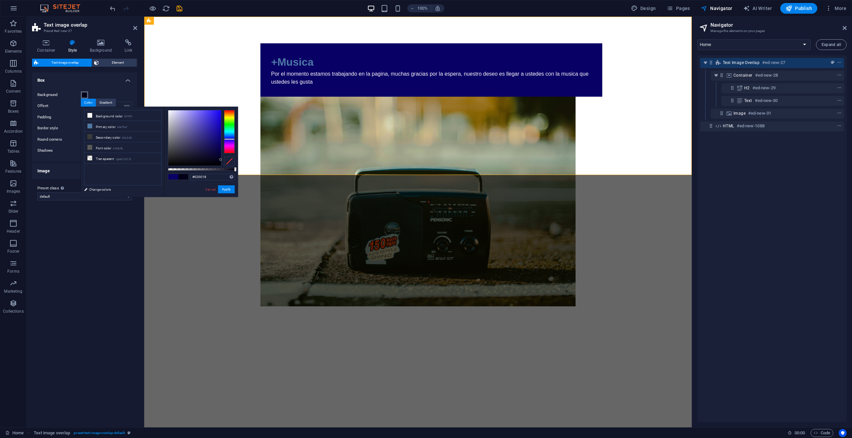
type input "#020016"
drag, startPoint x: 220, startPoint y: 157, endPoint x: 221, endPoint y: 161, distance: 4.1
click at [221, 161] on div at bounding box center [194, 137] width 53 height 55
click at [225, 189] on button "Apply" at bounding box center [226, 190] width 17 height 8
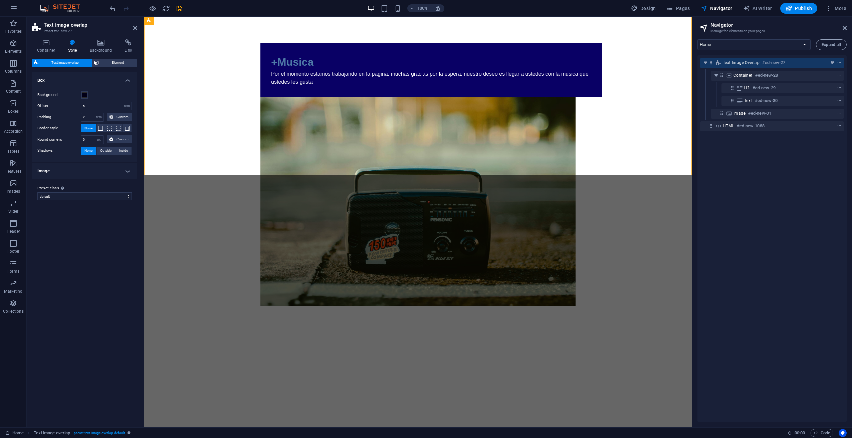
click at [99, 245] on div "Variants Default Box Background Offset 5 rem px % vh vw Padding 2 rem px % vh v…" at bounding box center [84, 247] width 105 height 350
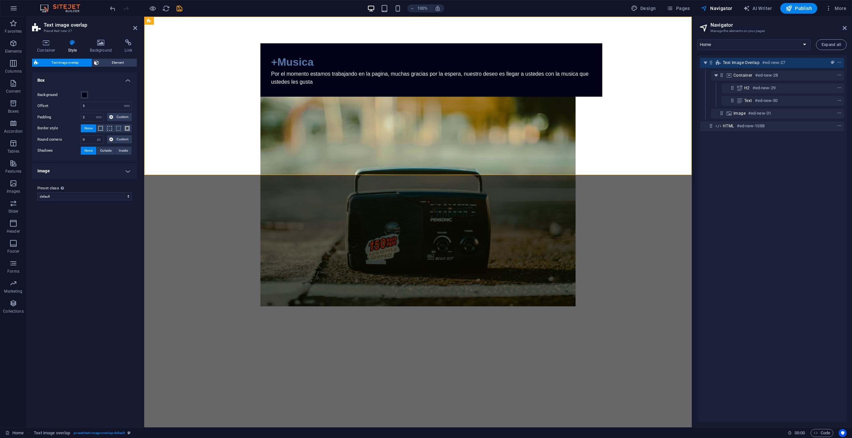
click at [242, 238] on html "Skip to main content +Musica Por el momento estamos trabajando en la pagina, mu…" at bounding box center [417, 201] width 547 height 369
click at [314, 70] on div "+Musica" at bounding box center [431, 62] width 320 height 16
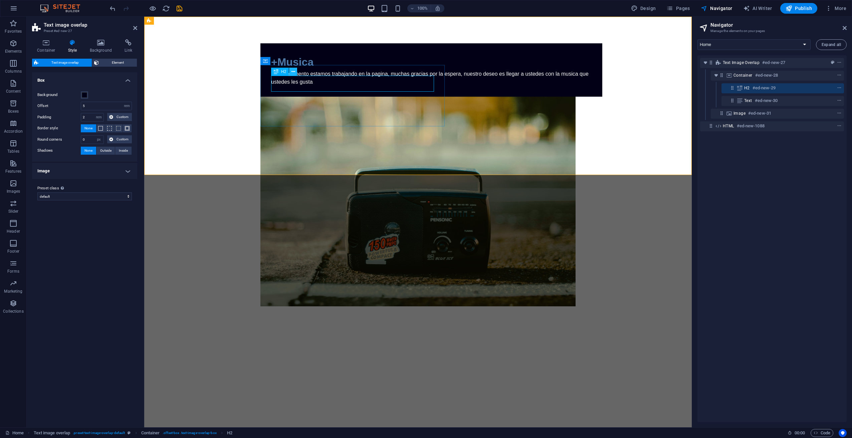
click at [294, 72] on icon at bounding box center [293, 71] width 4 height 7
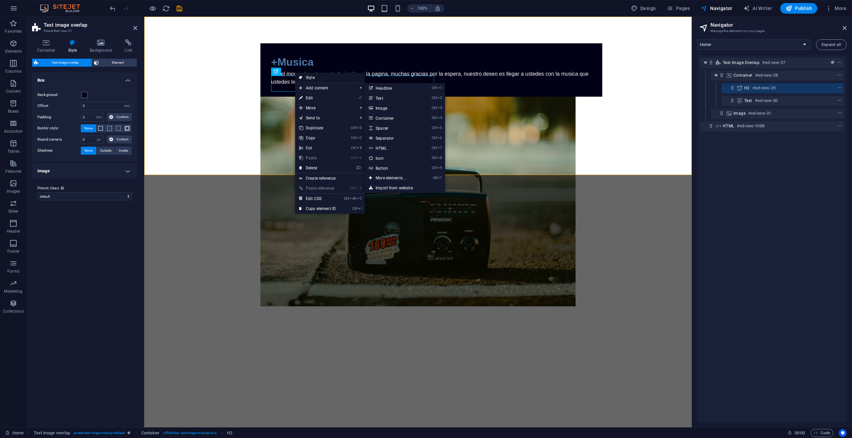
click at [312, 79] on link "Style" at bounding box center [330, 78] width 70 height 10
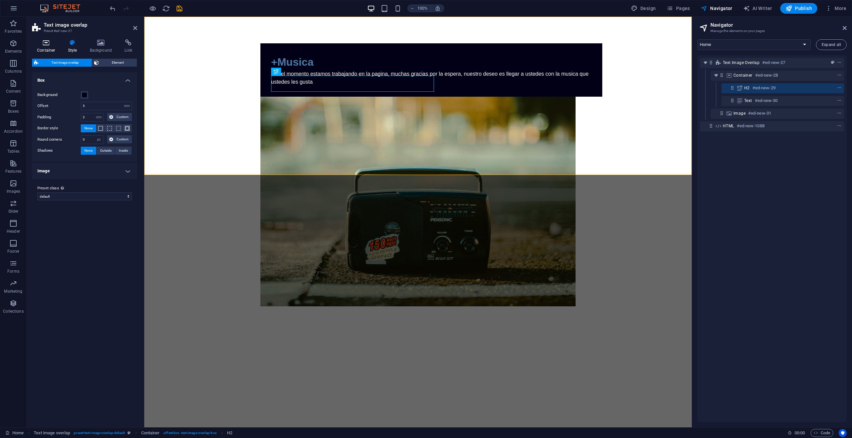
click at [50, 42] on icon at bounding box center [46, 42] width 28 height 7
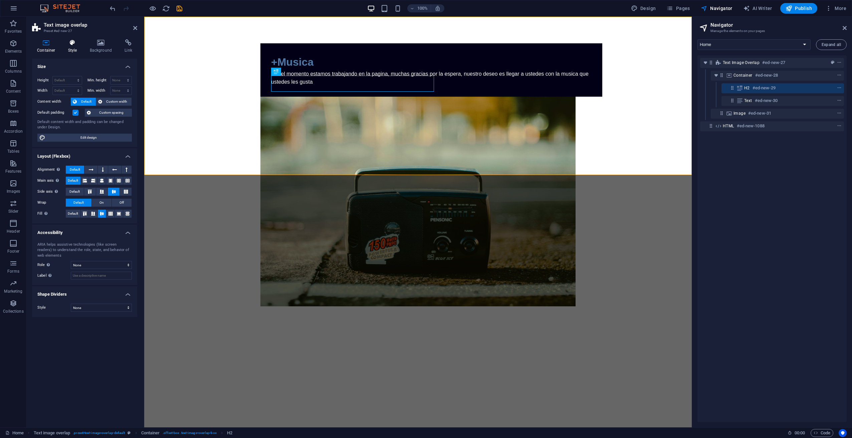
click at [77, 43] on icon at bounding box center [72, 42] width 19 height 7
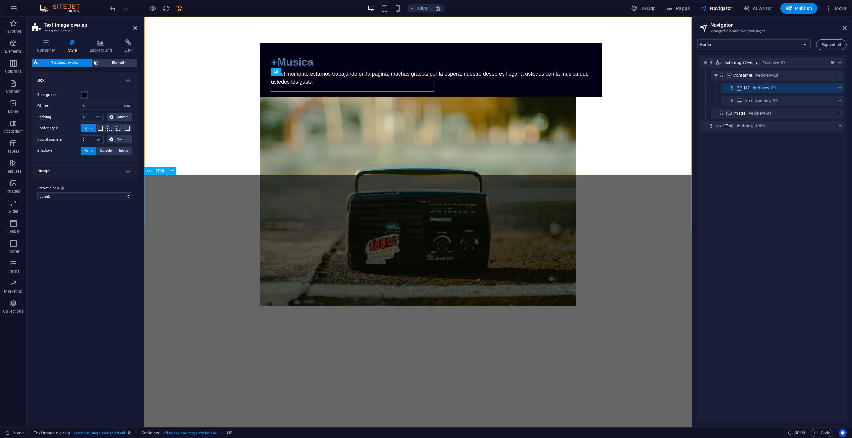
click at [223, 333] on div at bounding box center [417, 359] width 547 height 52
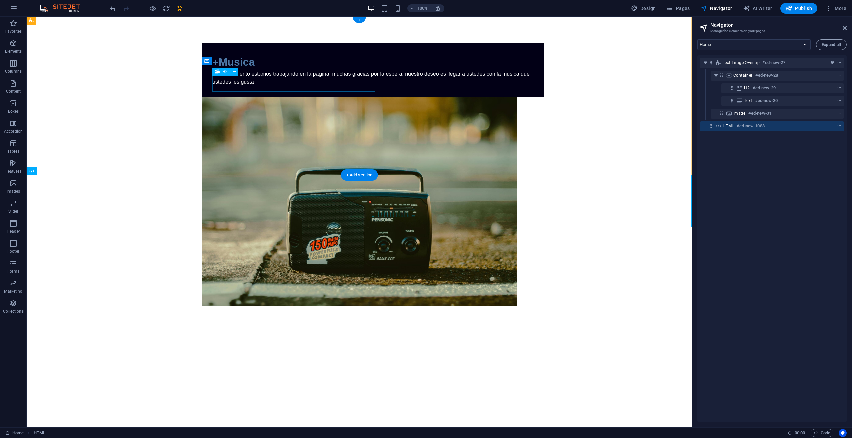
click at [243, 70] on div "+Musica" at bounding box center [372, 62] width 320 height 16
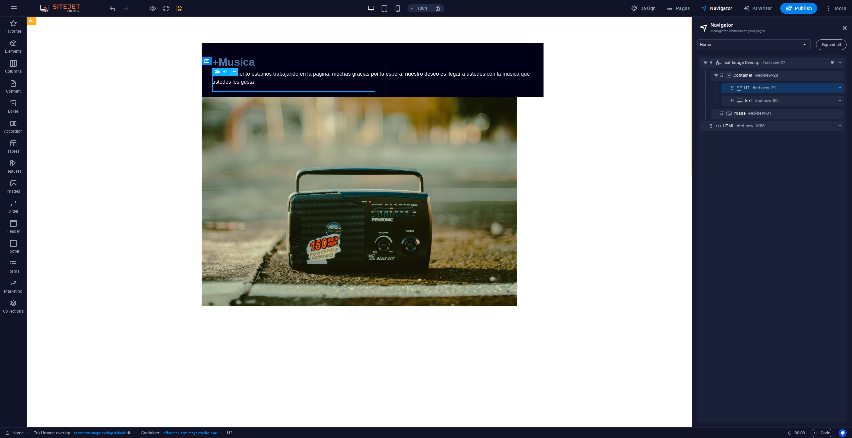
click at [232, 72] on button at bounding box center [234, 72] width 8 height 8
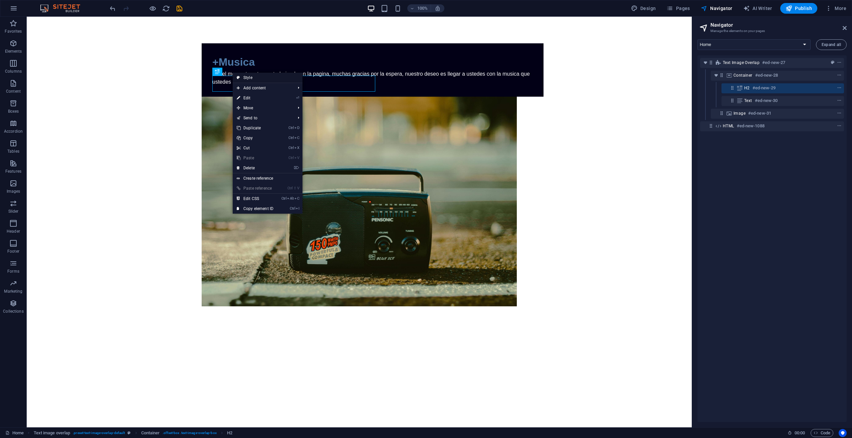
click at [252, 77] on link "Style" at bounding box center [268, 78] width 70 height 10
select select "rem"
select select "px"
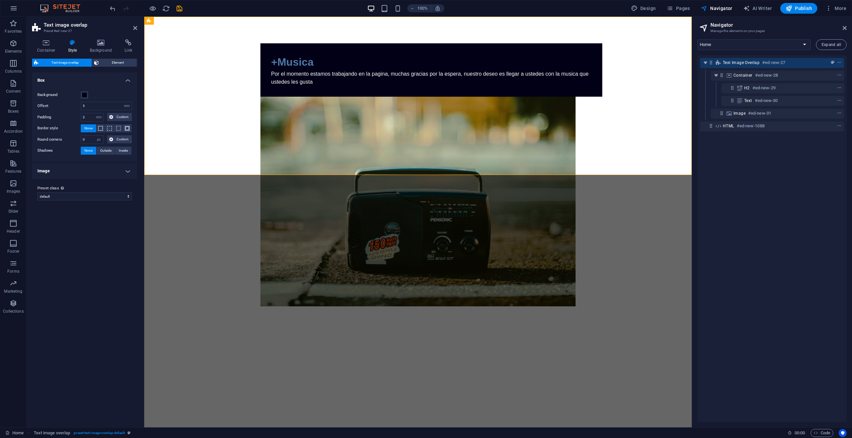
click at [46, 60] on span "Text image overlap" at bounding box center [64, 63] width 49 height 8
click at [86, 94] on span at bounding box center [84, 94] width 5 height 5
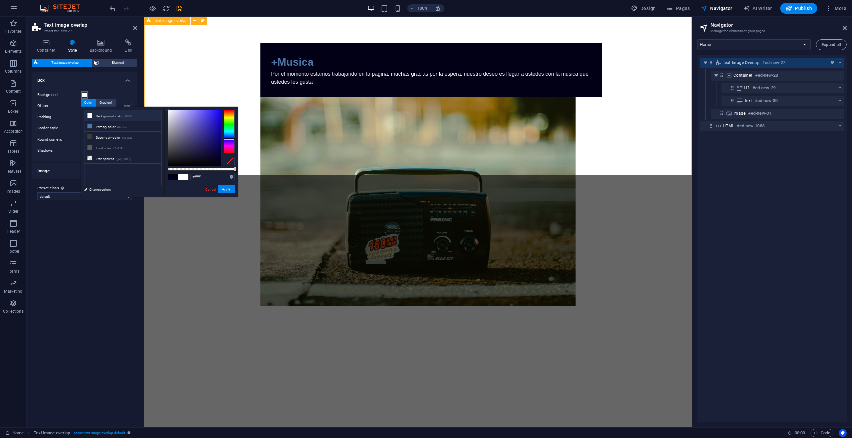
drag, startPoint x: 324, startPoint y: 159, endPoint x: 164, endPoint y: 102, distance: 170.4
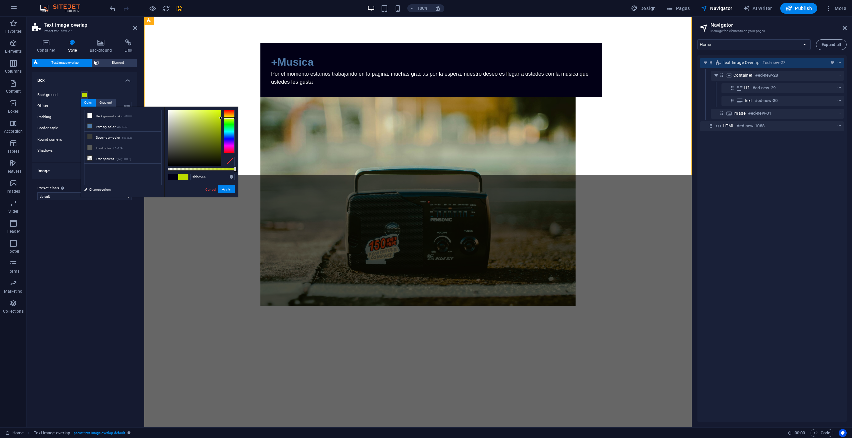
drag, startPoint x: 228, startPoint y: 121, endPoint x: 228, endPoint y: 118, distance: 3.4
click at [228, 118] on div at bounding box center [229, 131] width 11 height 43
type input "#dafe00"
drag, startPoint x: 215, startPoint y: 115, endPoint x: 222, endPoint y: 110, distance: 8.8
click at [222, 110] on div at bounding box center [201, 138] width 67 height 56
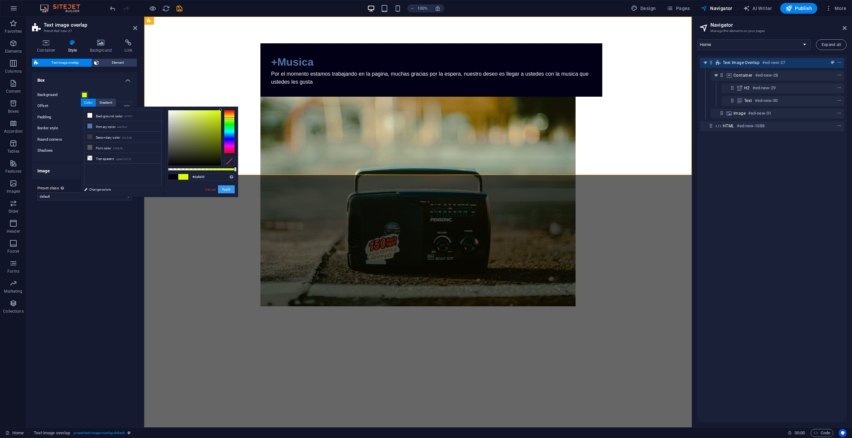
drag, startPoint x: 228, startPoint y: 187, endPoint x: 83, endPoint y: 170, distance: 145.2
click at [228, 187] on button "Apply" at bounding box center [226, 190] width 17 height 8
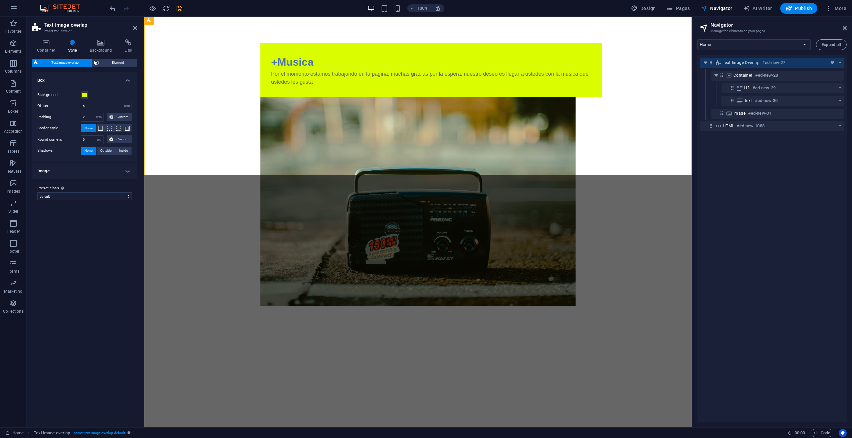
click at [118, 230] on div "Variants Default Box Background Offset 5 rem px % vh vw Padding 2 rem px % vh v…" at bounding box center [84, 247] width 105 height 350
click at [117, 11] on div at bounding box center [145, 8] width 75 height 11
click at [114, 10] on icon "undo" at bounding box center [113, 9] width 8 height 8
click at [281, 70] on div "+Musica" at bounding box center [431, 62] width 320 height 16
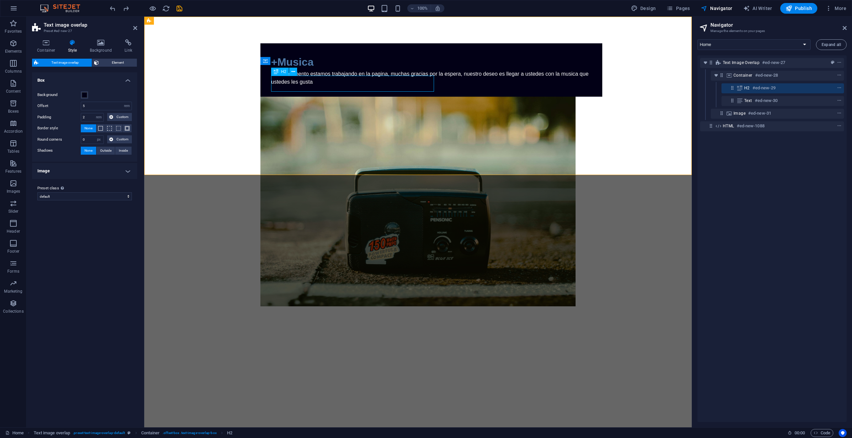
click at [281, 70] on div "+Musica" at bounding box center [431, 62] width 320 height 16
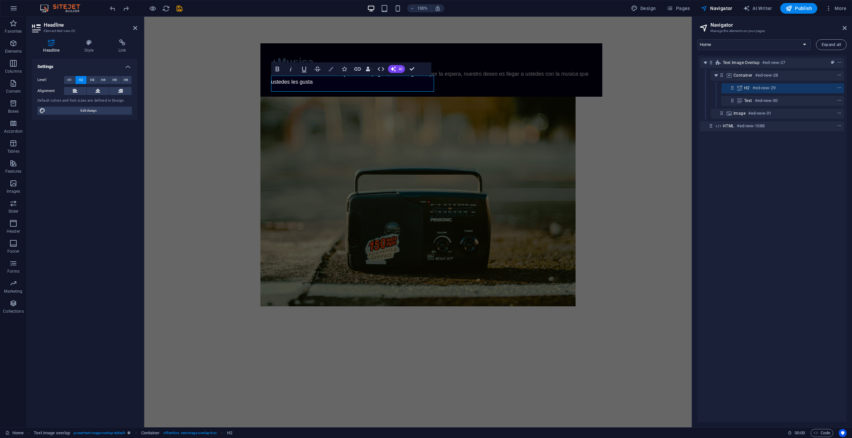
click at [333, 67] on button "Colors" at bounding box center [330, 68] width 13 height 13
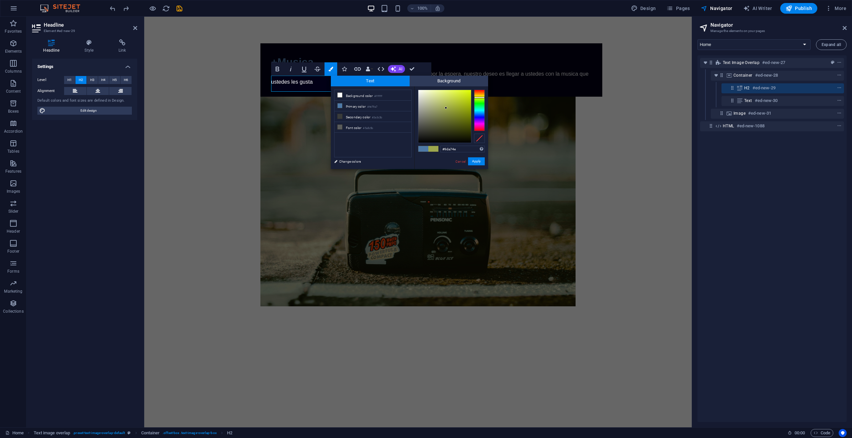
drag, startPoint x: 481, startPoint y: 106, endPoint x: 480, endPoint y: 97, distance: 8.4
click at [480, 97] on div at bounding box center [479, 110] width 11 height 41
drag, startPoint x: 463, startPoint y: 96, endPoint x: 474, endPoint y: 84, distance: 16.8
click at [474, 84] on div "Text Background less Background color #ffffff Primary color #4e79a7 Secondary c…" at bounding box center [409, 122] width 157 height 93
type input "#000000"
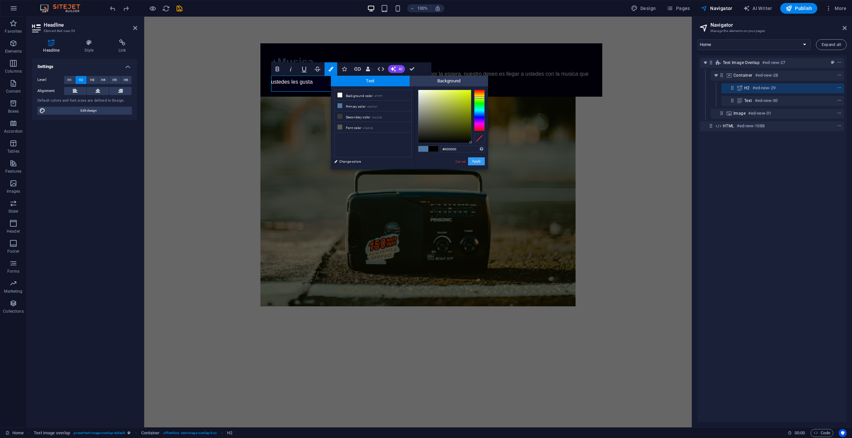
click at [475, 163] on button "Apply" at bounding box center [476, 162] width 17 height 8
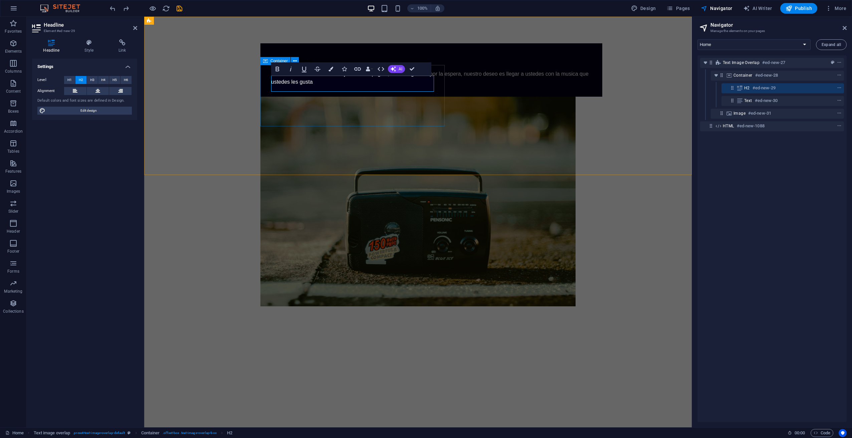
click at [356, 86] on div "Por el momento estamos trabajando en la pagina, muchas gracias por la espera, n…" at bounding box center [431, 78] width 320 height 16
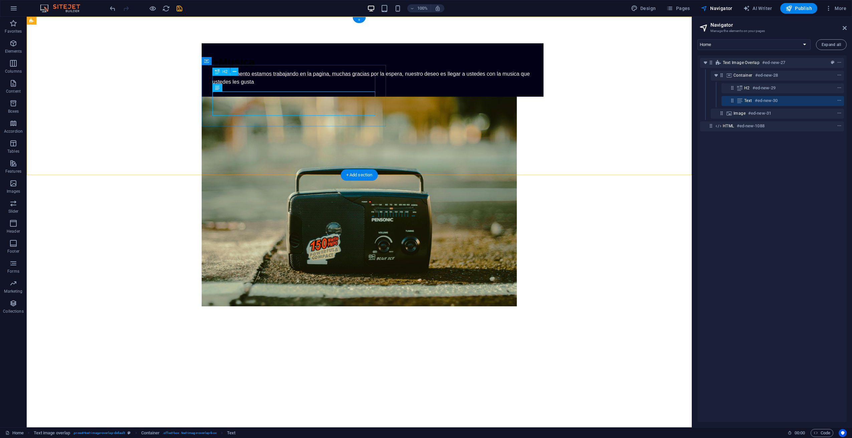
click at [228, 70] on div "+Musica" at bounding box center [372, 62] width 320 height 16
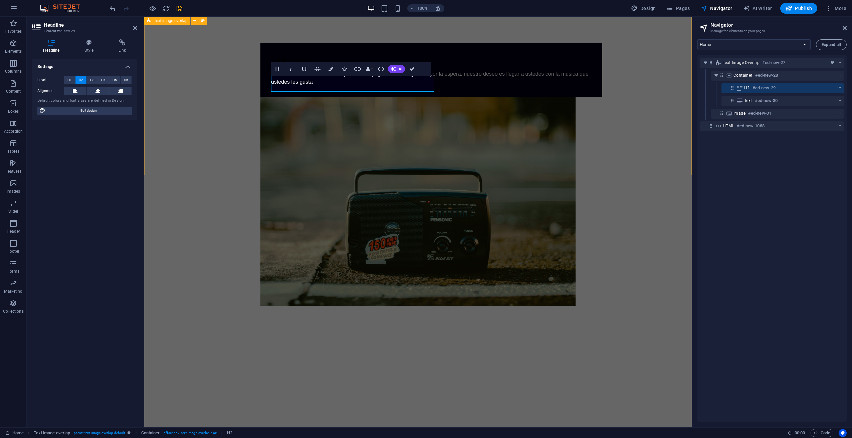
click at [228, 83] on div "+Musica Por el momento estamos trabajando en la pagina, muchas gracias por la e…" at bounding box center [417, 175] width 547 height 317
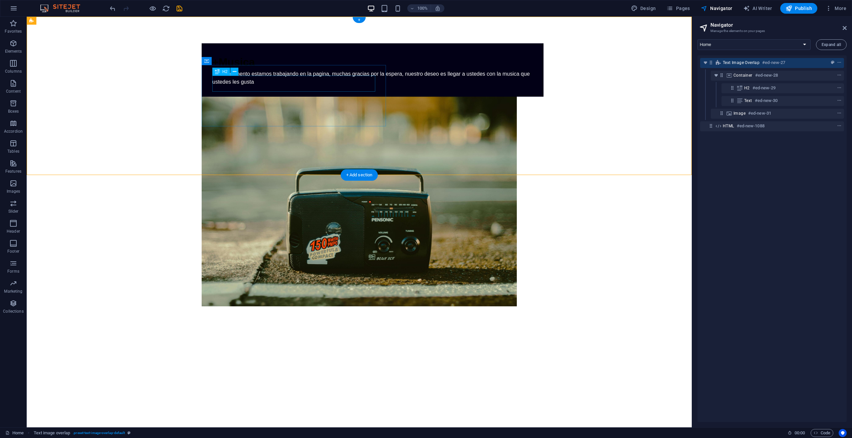
click at [284, 70] on div "+Musica" at bounding box center [372, 62] width 320 height 16
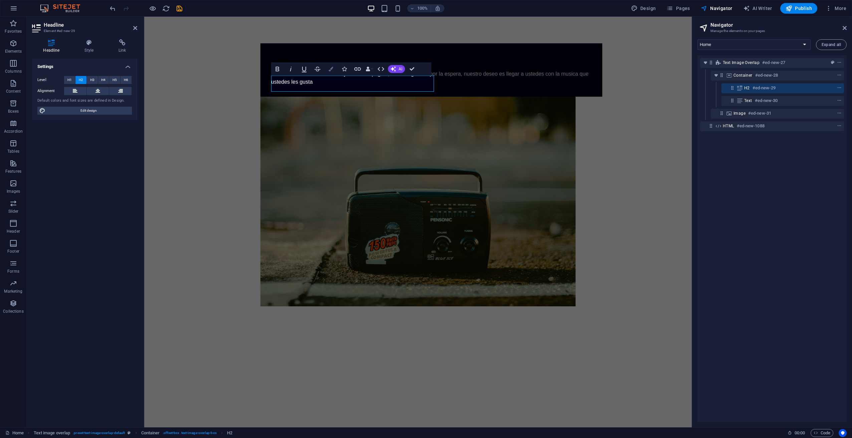
click at [331, 71] on icon "button" at bounding box center [330, 69] width 5 height 5
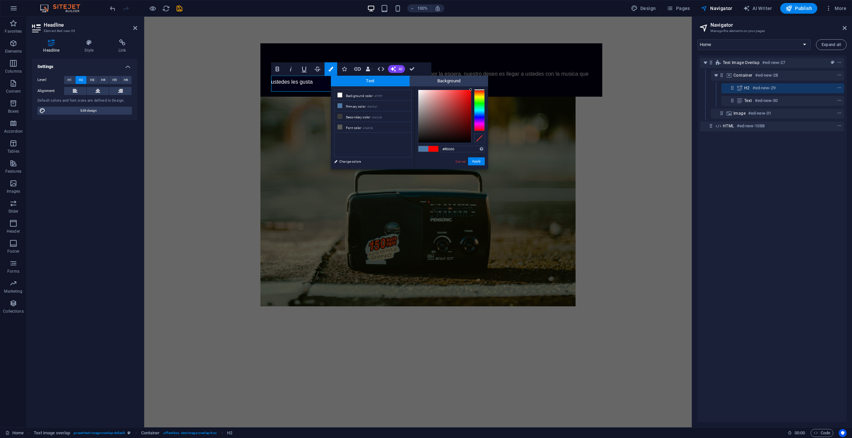
drag, startPoint x: 447, startPoint y: 104, endPoint x: 475, endPoint y: 86, distance: 33.3
click at [475, 86] on div "#ff0000 Supported formats #0852ed rgb(8, 82, 237) rgba(8, 82, 237, 90%) hsv(221…" at bounding box center [451, 176] width 74 height 180
click at [477, 114] on div at bounding box center [479, 110] width 11 height 41
drag, startPoint x: 469, startPoint y: 110, endPoint x: 473, endPoint y: 89, distance: 21.7
click at [473, 89] on div "#005fff Supported formats #0852ed rgb(8, 82, 237) rgba(8, 82, 237, 90%) hsv(221…" at bounding box center [451, 176] width 74 height 180
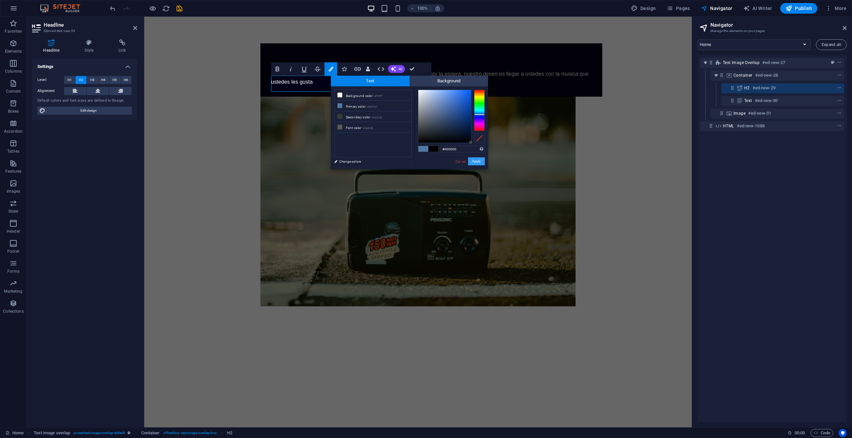
click at [479, 159] on button "Apply" at bounding box center [476, 162] width 17 height 8
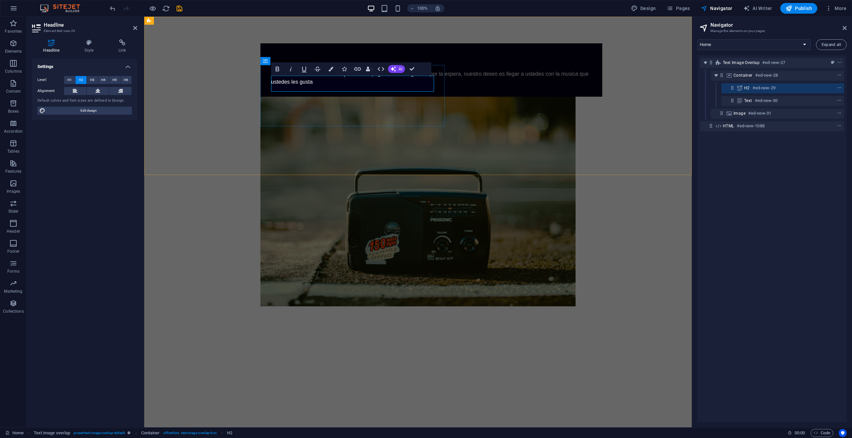
click at [348, 70] on h2 "+Musica" at bounding box center [431, 62] width 320 height 16
click at [296, 68] on span "+Musica" at bounding box center [292, 62] width 42 height 12
drag, startPoint x: 313, startPoint y: 85, endPoint x: 265, endPoint y: 80, distance: 48.6
click at [265, 80] on div "+Musica Por el momento estamos trabajando en la pagina, muchas gracias por la e…" at bounding box center [431, 69] width 342 height 53
click at [333, 70] on button "Colors" at bounding box center [330, 68] width 13 height 13
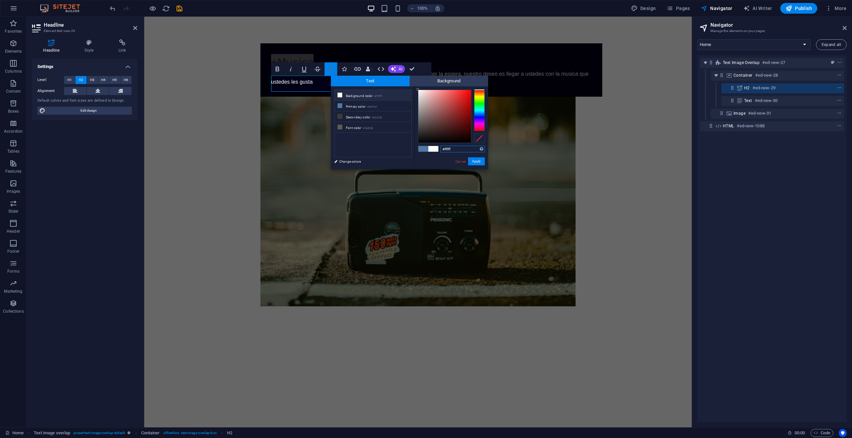
click at [333, 70] on icon "button" at bounding box center [330, 69] width 5 height 5
click at [346, 105] on li "Primary color #4e79a7" at bounding box center [372, 106] width 77 height 11
type input "#adadad"
click at [317, 86] on div "Por el momento estamos trabajando en la pagina, muchas gracias por la espera, n…" at bounding box center [431, 78] width 320 height 16
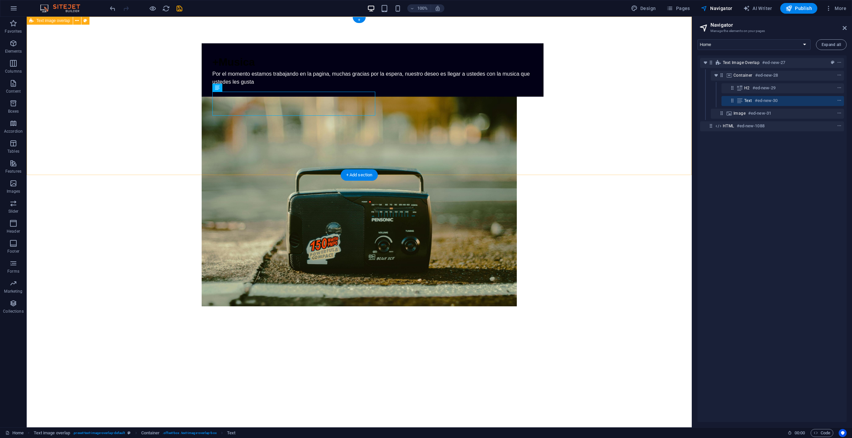
click at [175, 89] on div "+Musica Por el momento estamos trabajando en la pagina, muchas gracias por la e…" at bounding box center [359, 175] width 665 height 317
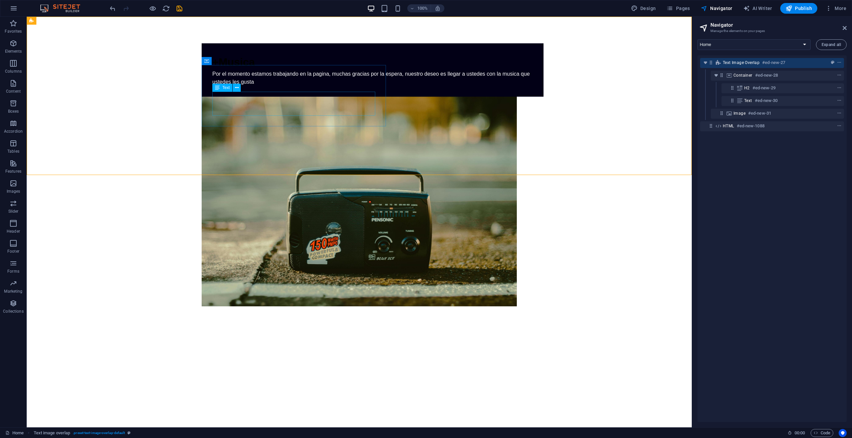
click at [226, 91] on div "Text" at bounding box center [222, 88] width 20 height 8
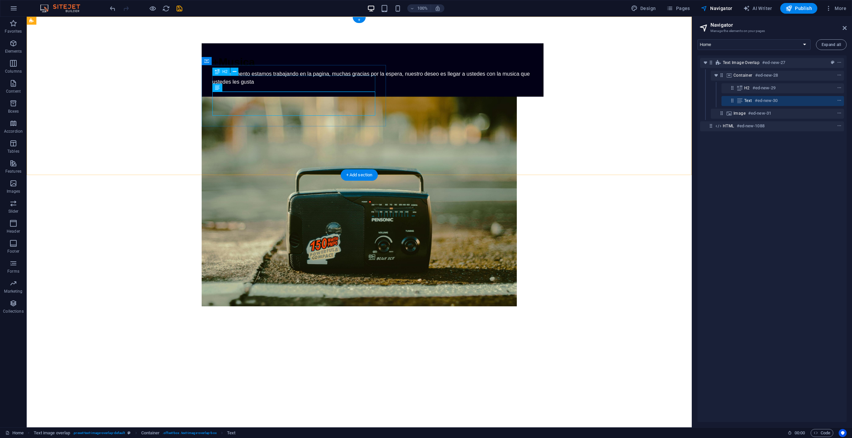
click at [220, 70] on div "+Musica" at bounding box center [372, 62] width 320 height 16
click at [238, 70] on div "+Musica" at bounding box center [372, 62] width 320 height 16
click at [235, 72] on icon at bounding box center [235, 71] width 4 height 7
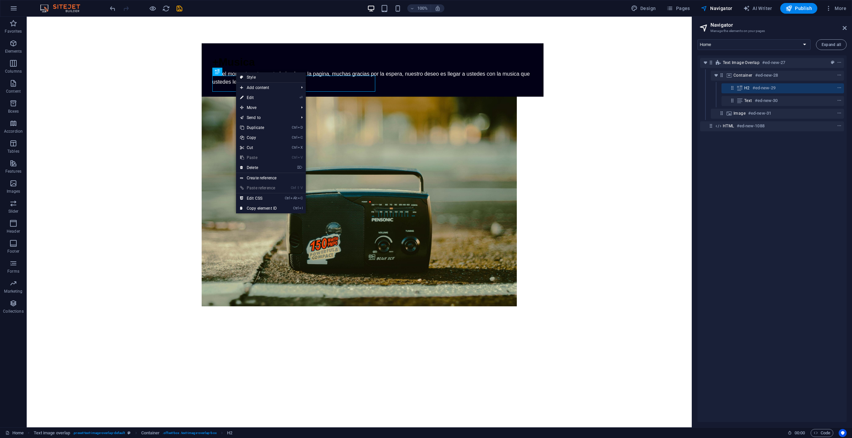
click at [246, 78] on link "Style" at bounding box center [271, 77] width 70 height 10
select select "rem"
select select "px"
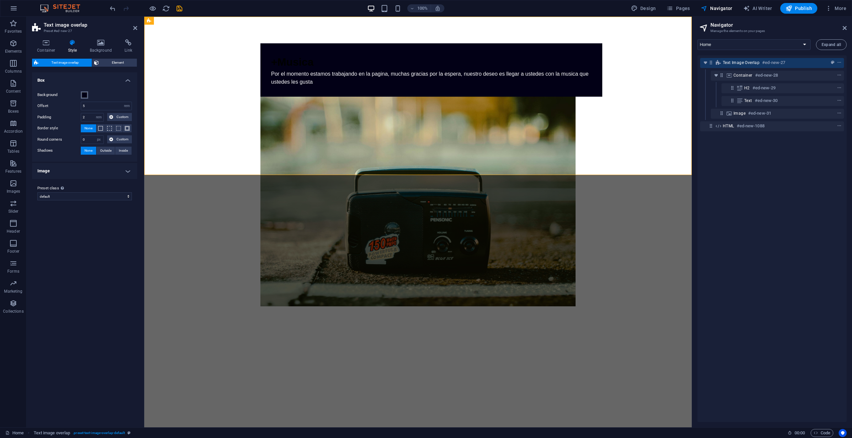
click at [83, 93] on span at bounding box center [84, 94] width 5 height 5
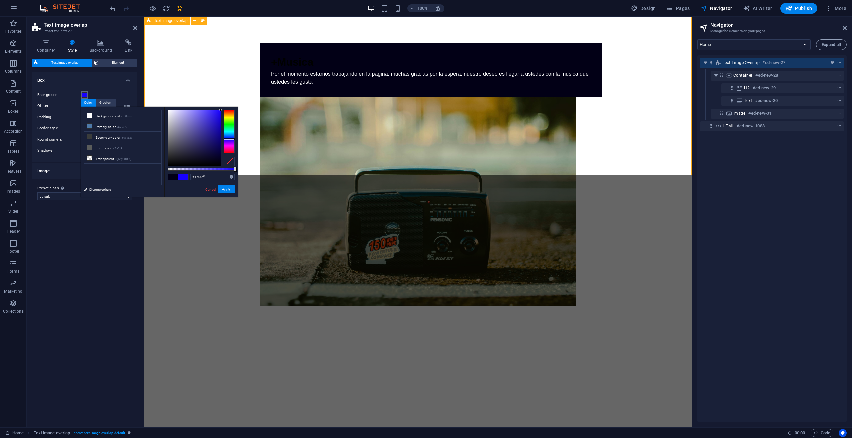
drag, startPoint x: 362, startPoint y: 134, endPoint x: 232, endPoint y: 104, distance: 134.0
type input "#000000"
click at [225, 188] on button "Apply" at bounding box center [226, 190] width 17 height 8
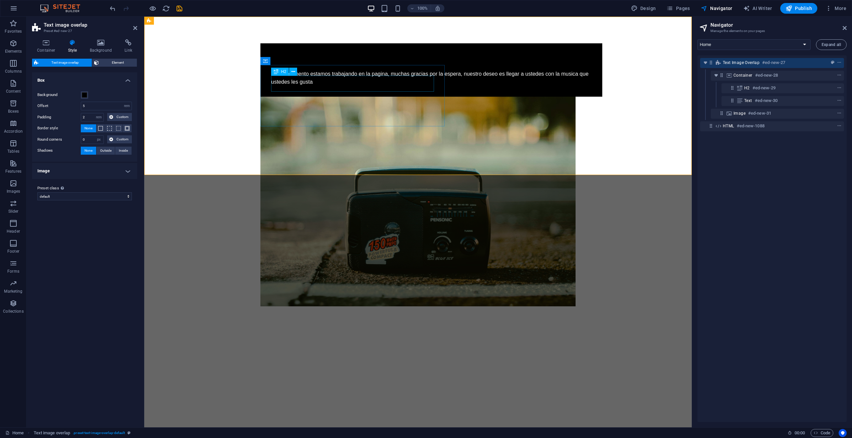
click at [289, 70] on div "+Musica" at bounding box center [431, 62] width 320 height 16
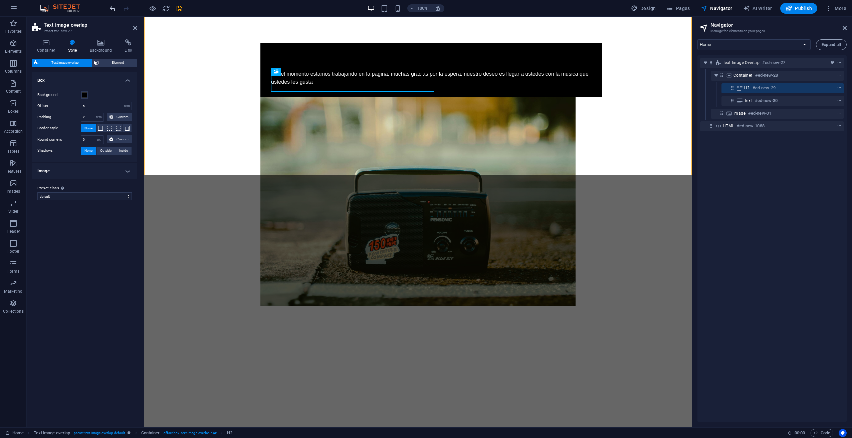
click at [114, 9] on icon "undo" at bounding box center [113, 9] width 8 height 8
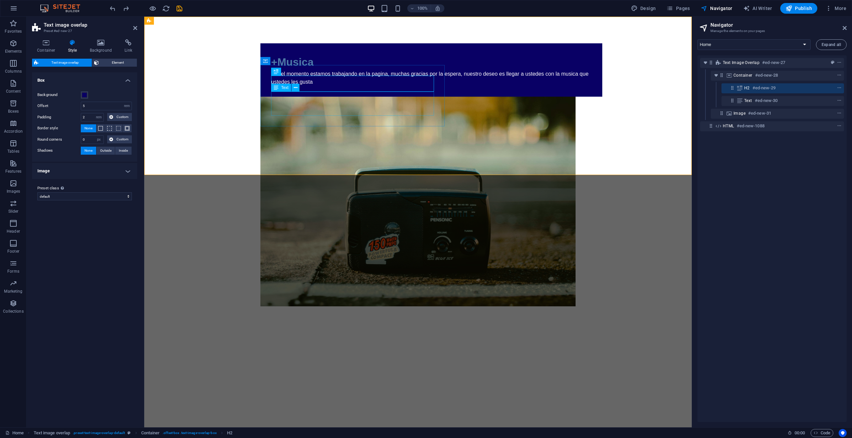
click at [293, 86] on div "Por el momento estamos trabajando en la pagina, muchas gracias por la espera, n…" at bounding box center [431, 78] width 320 height 16
click at [308, 70] on div "+Musica" at bounding box center [431, 62] width 320 height 16
drag, startPoint x: 119, startPoint y: 7, endPoint x: 123, endPoint y: 7, distance: 4.1
click at [120, 7] on div at bounding box center [145, 8] width 75 height 11
click at [123, 7] on icon "redo" at bounding box center [126, 9] width 8 height 8
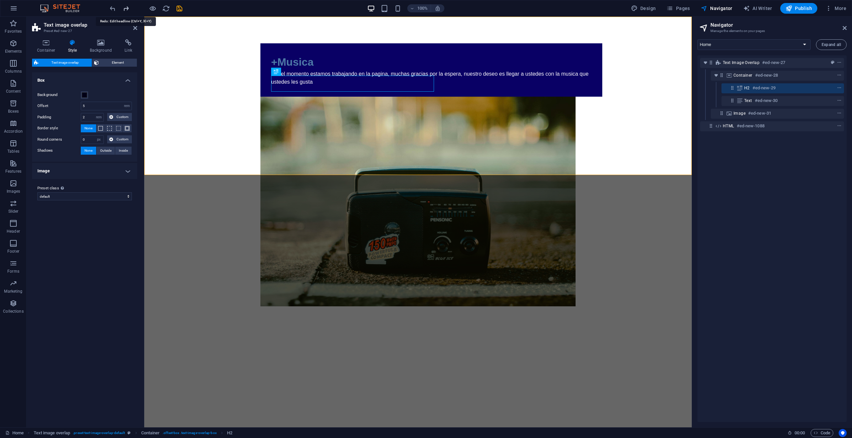
click at [123, 7] on icon "redo" at bounding box center [126, 9] width 8 height 8
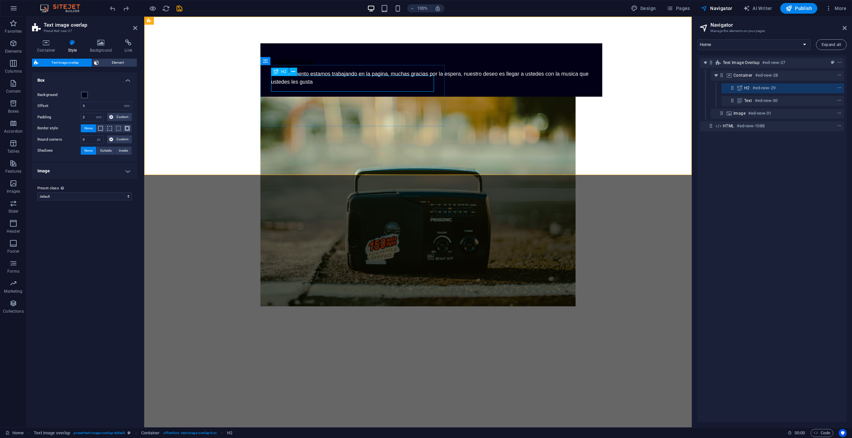
click at [288, 70] on div "+Musica" at bounding box center [431, 62] width 320 height 16
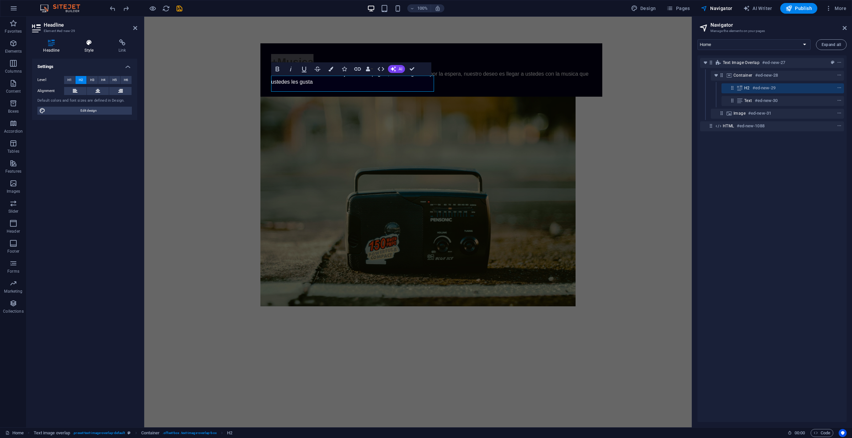
click at [92, 44] on icon at bounding box center [88, 42] width 31 height 7
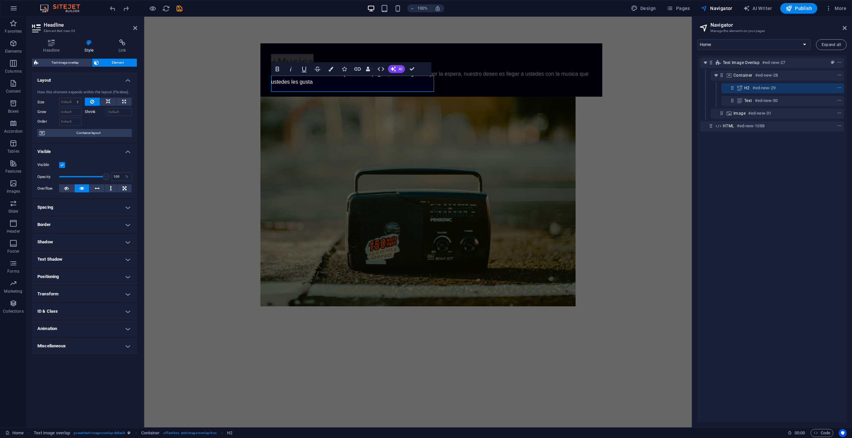
click at [87, 45] on icon at bounding box center [88, 42] width 31 height 7
click at [114, 59] on span "Element" at bounding box center [118, 63] width 34 height 8
click at [305, 68] on span "+Musica" at bounding box center [292, 62] width 42 height 12
click at [316, 70] on h2 "+Musica" at bounding box center [431, 62] width 320 height 16
drag, startPoint x: 332, startPoint y: 84, endPoint x: 268, endPoint y: 79, distance: 65.0
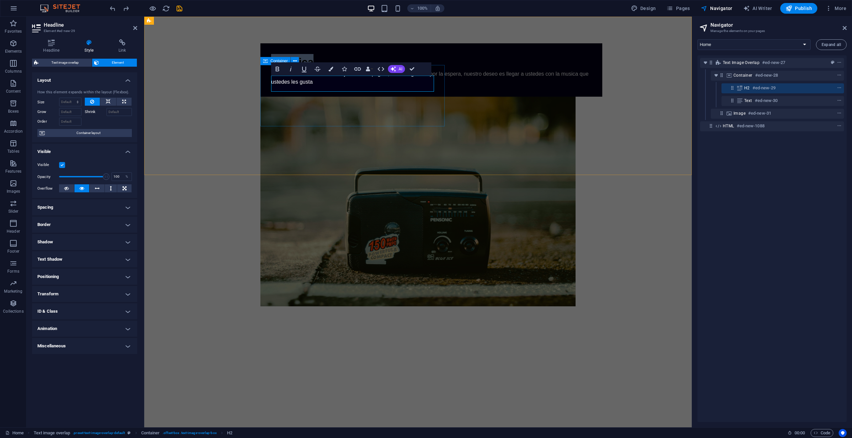
click at [268, 79] on div "+Musica Por el momento estamos trabajando en la pagina, muchas gracias por la e…" at bounding box center [431, 69] width 342 height 53
click at [328, 70] on button "Colors" at bounding box center [330, 68] width 13 height 13
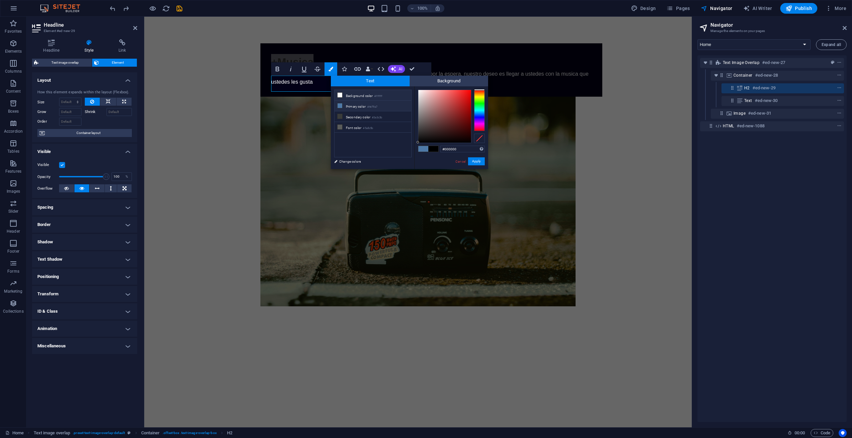
click at [362, 98] on li "Background color #ffffff" at bounding box center [372, 95] width 77 height 11
click at [360, 106] on li "Primary color #4e79a7" at bounding box center [372, 106] width 77 height 11
click at [348, 165] on link "Change colors" at bounding box center [369, 162] width 77 height 8
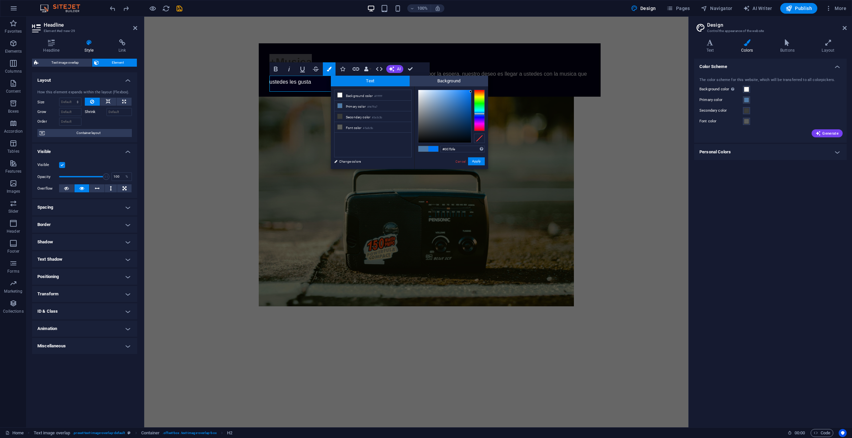
type input "#007bff"
drag, startPoint x: 453, startPoint y: 107, endPoint x: 471, endPoint y: 89, distance: 24.8
click at [471, 90] on div at bounding box center [444, 116] width 53 height 53
click at [478, 163] on button "Apply" at bounding box center [476, 162] width 17 height 8
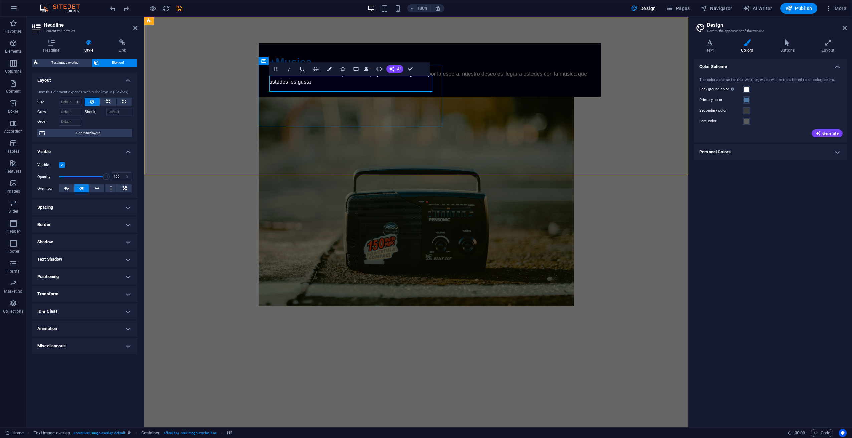
click at [349, 70] on h2 "+Musica" at bounding box center [429, 62] width 320 height 16
click at [337, 136] on div "+Musica Por el momento estamos trabajando en la pagina, muchas gracias por la e…" at bounding box center [416, 175] width 544 height 317
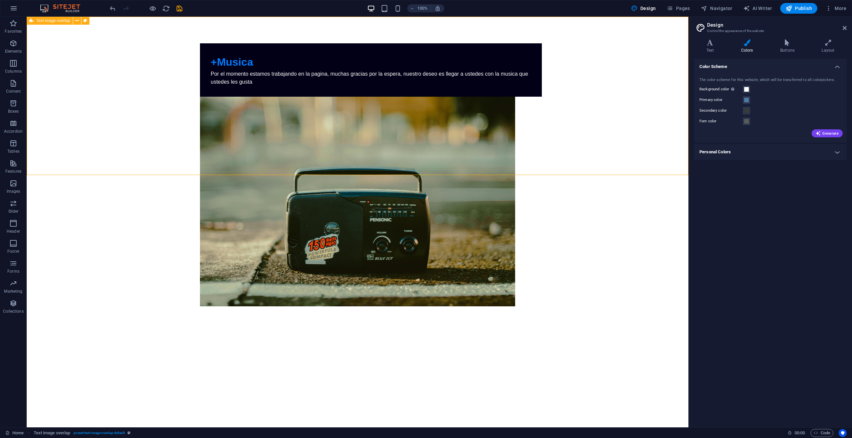
click at [346, 154] on div "+Musica Por el momento estamos trabajando en la pagina, muchas gracias por la e…" at bounding box center [357, 175] width 661 height 317
click at [155, 76] on div "+Musica Por el momento estamos trabajando en la pagina, muchas gracias por la e…" at bounding box center [357, 175] width 661 height 317
click at [159, 333] on div at bounding box center [357, 359] width 661 height 52
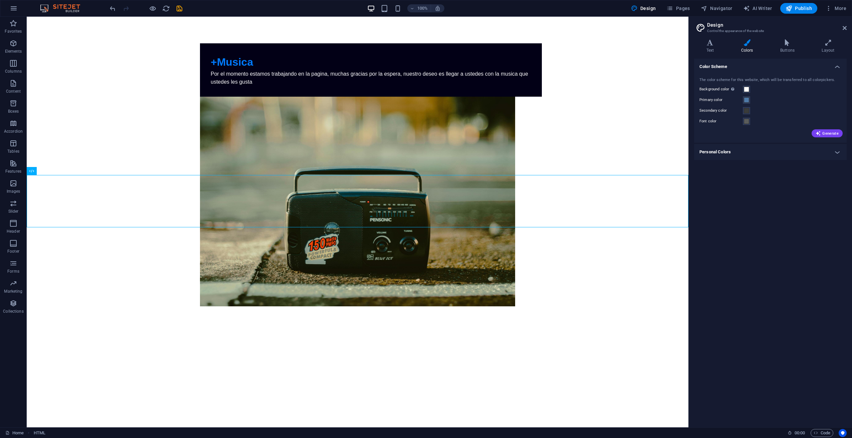
click at [371, 309] on html "Skip to main content +Musica Por el momento estamos trabajando en la pagina, mu…" at bounding box center [357, 201] width 661 height 369
click at [797, 6] on span "Publish" at bounding box center [798, 8] width 26 height 7
